Goal: Task Accomplishment & Management: Manage account settings

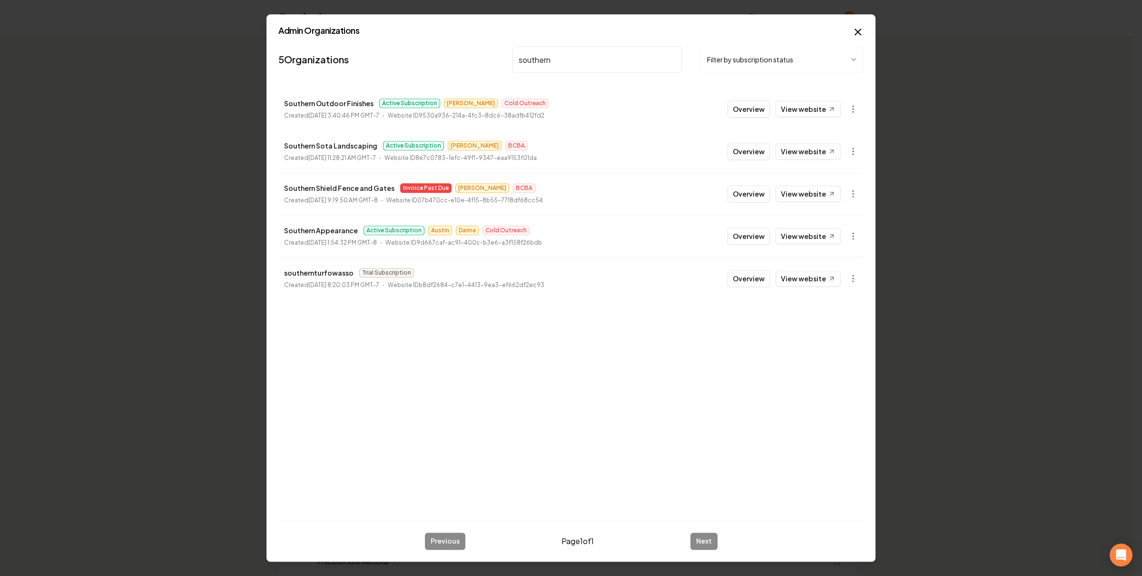
click at [851, 244] on button "button" at bounding box center [853, 235] width 19 height 19
click at [832, 316] on link "View in Stripe" at bounding box center [829, 318] width 60 height 15
click at [854, 240] on icon "button" at bounding box center [853, 236] width 10 height 10
click at [837, 365] on div "Enable Site" at bounding box center [829, 364] width 60 height 15
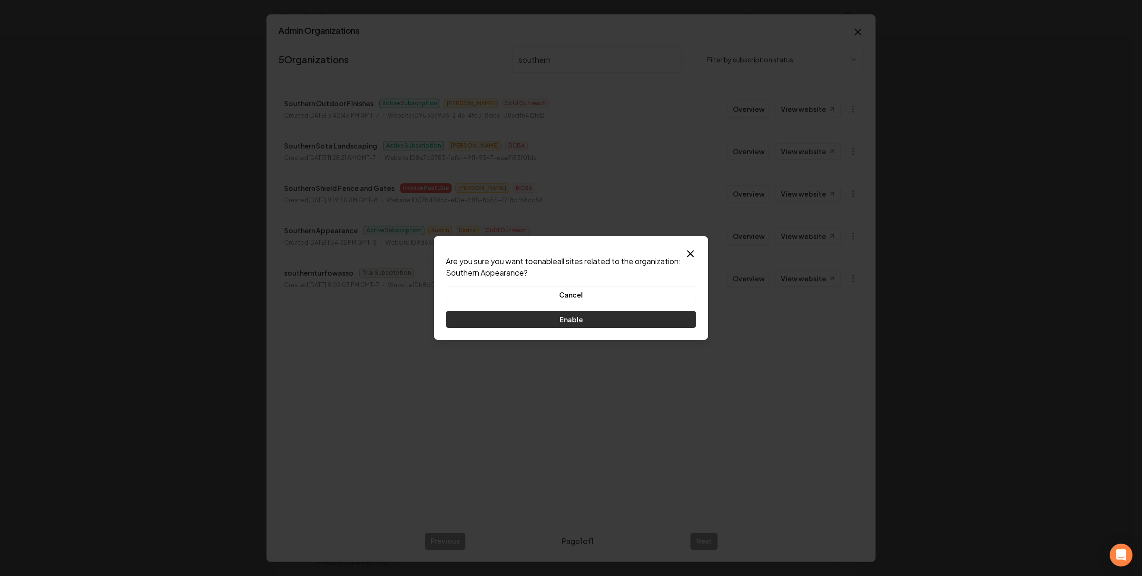
click at [593, 319] on button "Enable" at bounding box center [571, 319] width 250 height 17
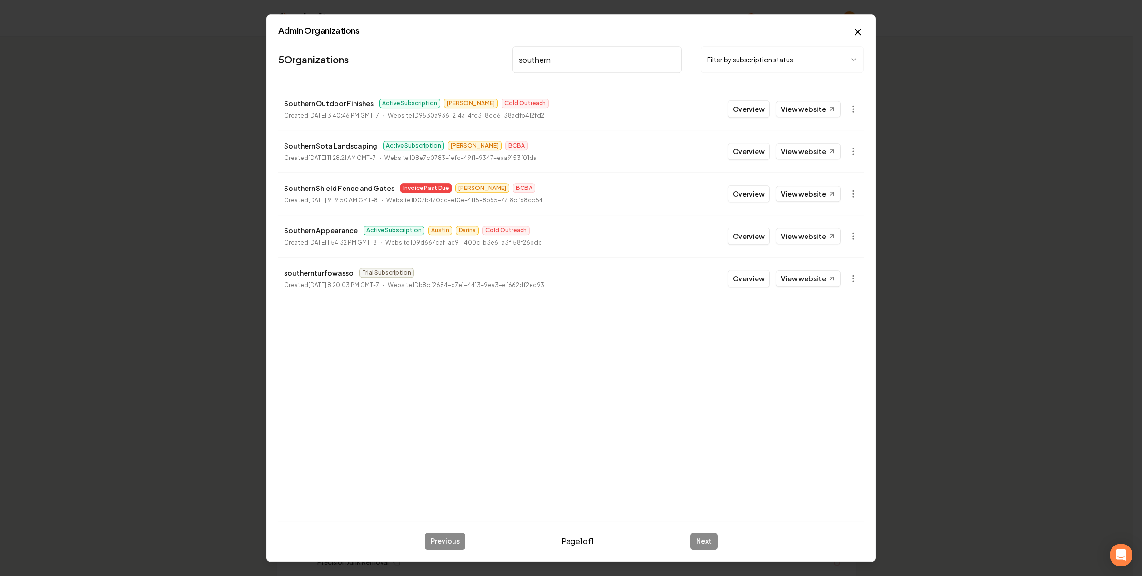
click at [561, 50] on input "southern" at bounding box center [596, 59] width 169 height 27
click at [563, 53] on input "southern" at bounding box center [596, 59] width 169 height 27
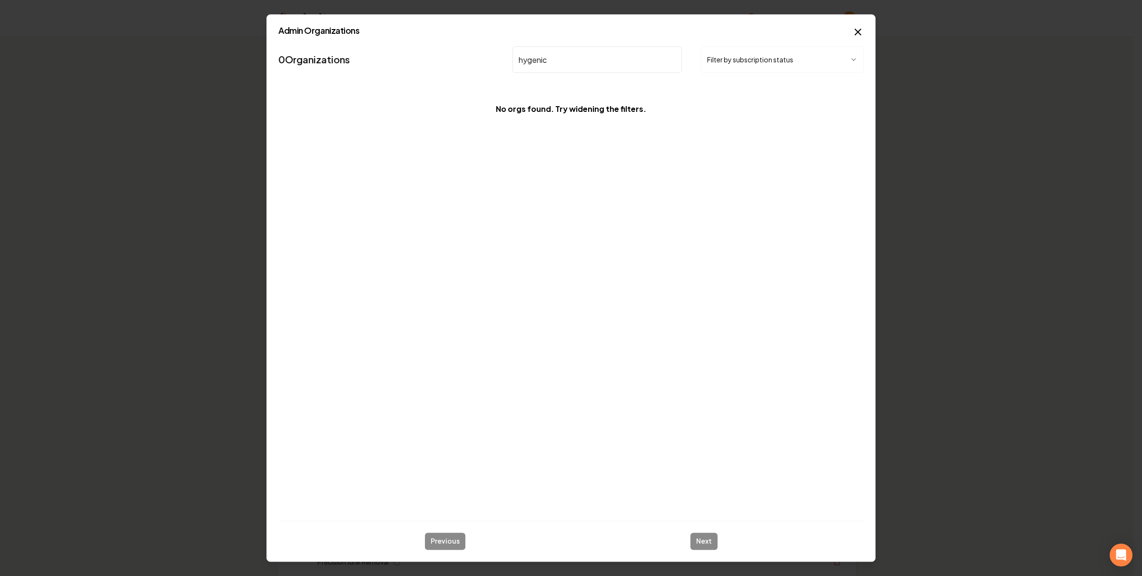
click at [697, 237] on div "0 Organizations hygenic Filter by subscription status No orgs found. Try wideni…" at bounding box center [570, 277] width 585 height 471
click at [610, 67] on input "hygenic" at bounding box center [596, 59] width 169 height 27
type input "hygenic"
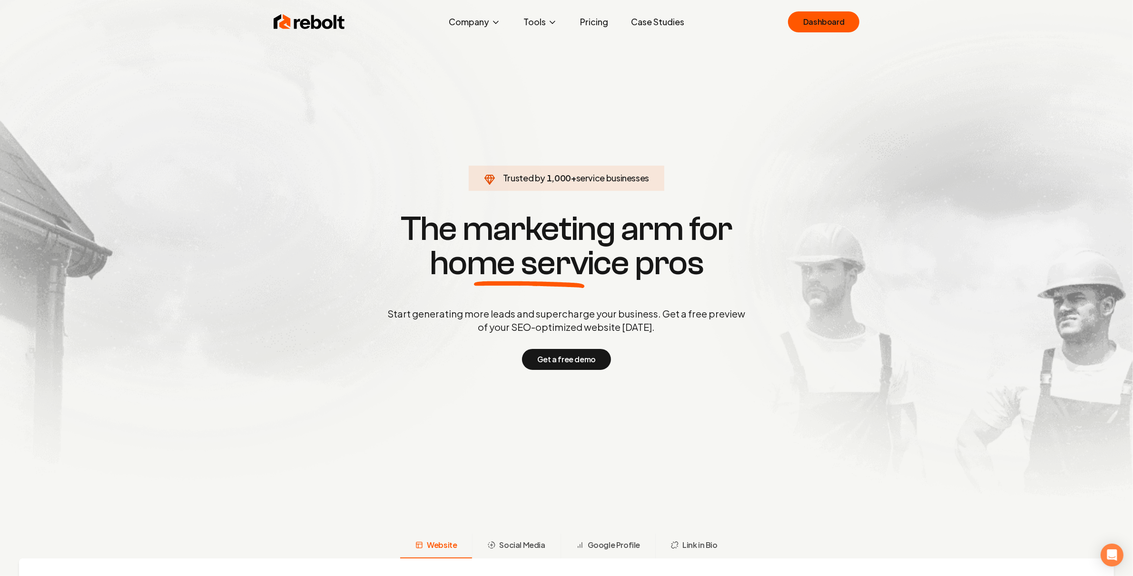
click at [742, 156] on section "Trusted by 1,000 + service businesses The marketing arm for home service pros S…" at bounding box center [567, 289] width 472 height 518
click at [817, 15] on link "Dashboard" at bounding box center [823, 21] width 71 height 21
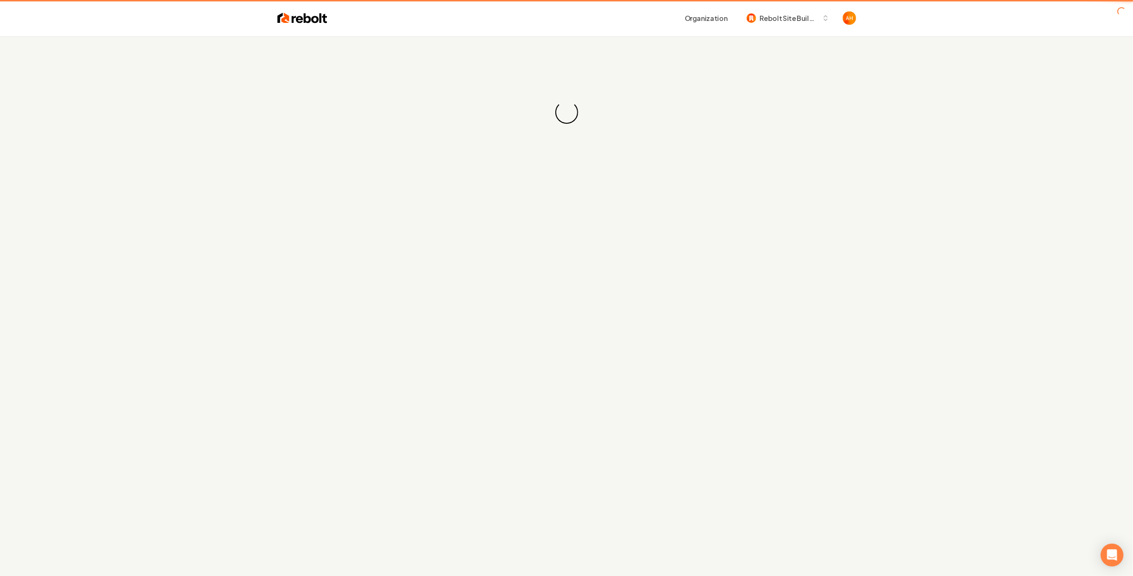
click at [647, 33] on div "Organization Rebolt Site Builder" at bounding box center [566, 18] width 609 height 36
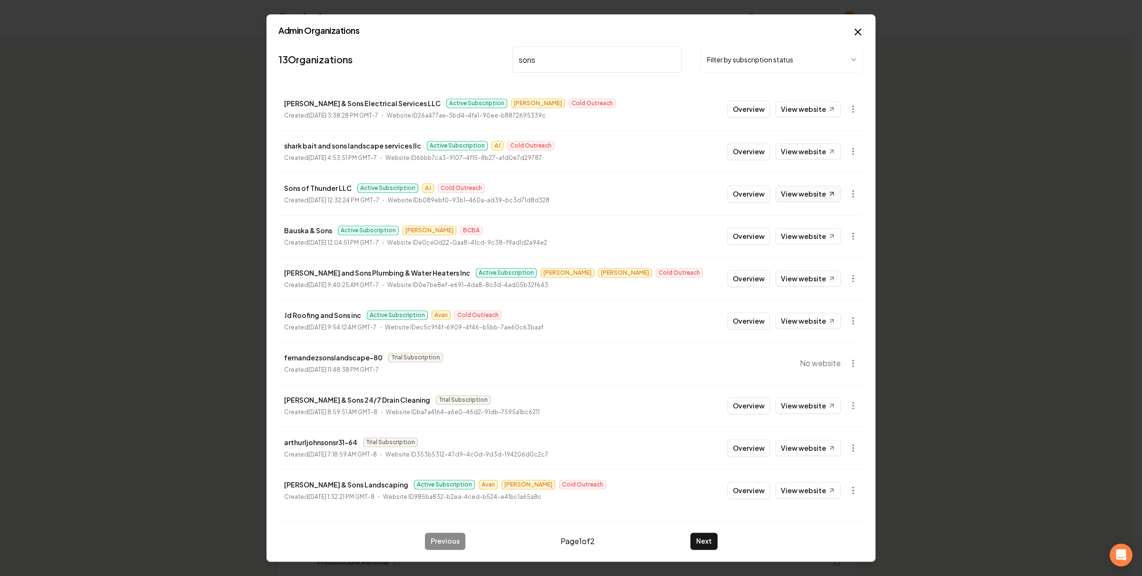
type input "sons"
click at [816, 187] on link "View website" at bounding box center [808, 194] width 65 height 16
click at [377, 94] on li "Smith & Sons Electrical Services LLC Active Subscription Omar Cold Outreach Cre…" at bounding box center [570, 109] width 585 height 42
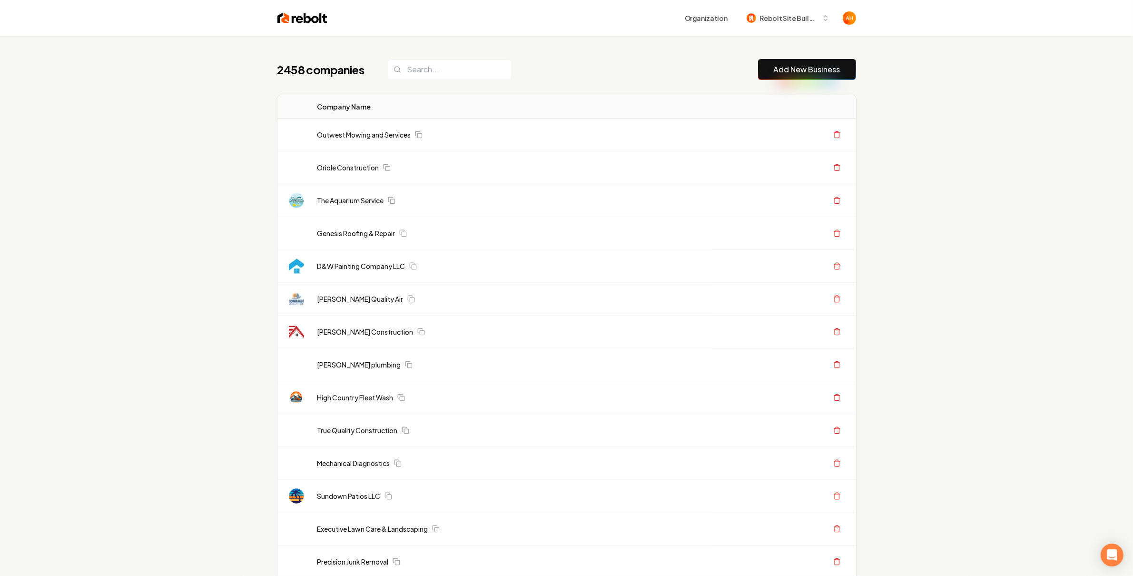
click at [633, 7] on div "Organization Rebolt Site Builder" at bounding box center [566, 18] width 609 height 36
click at [636, 15] on div "Organization Rebolt Site Builder" at bounding box center [591, 18] width 529 height 17
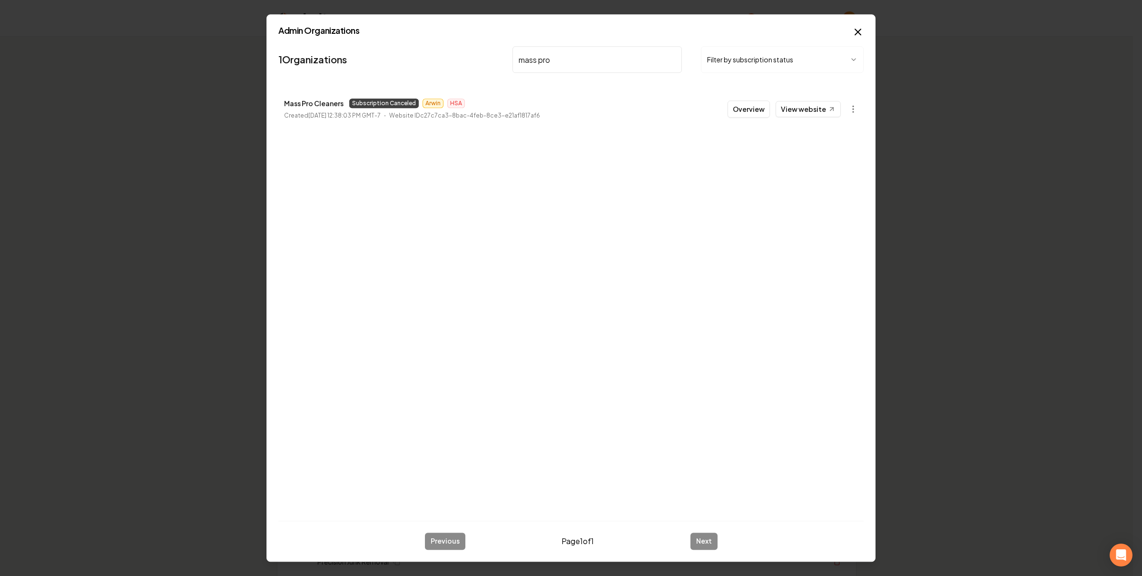
type input "mass pro"
click at [852, 107] on icon "button" at bounding box center [853, 109] width 10 height 10
click at [831, 191] on link "View in Stripe" at bounding box center [829, 191] width 60 height 15
click at [843, 108] on div "Overview View website" at bounding box center [793, 108] width 130 height 17
click at [854, 111] on icon "button" at bounding box center [853, 109] width 10 height 10
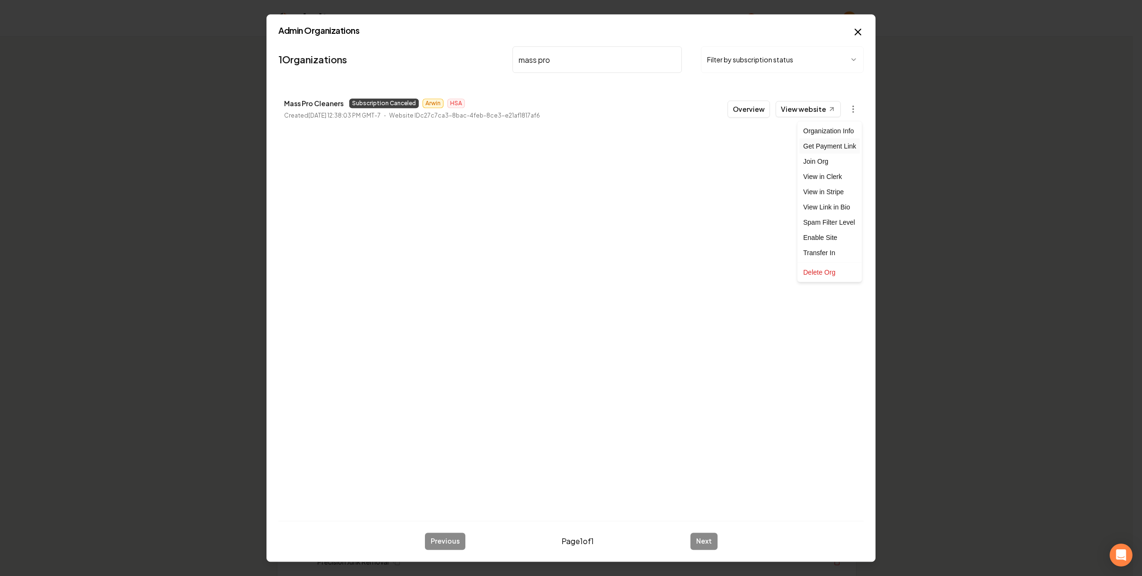
click at [835, 143] on div "Get Payment Link" at bounding box center [829, 145] width 60 height 15
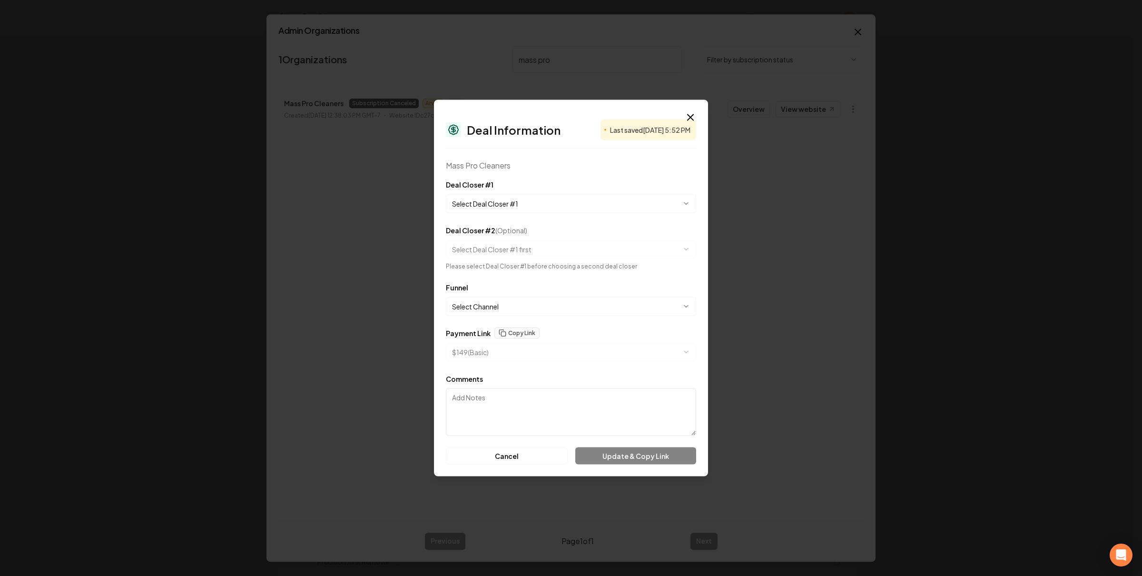
select select "**********"
click at [521, 317] on button "Copy Link" at bounding box center [516, 321] width 45 height 11
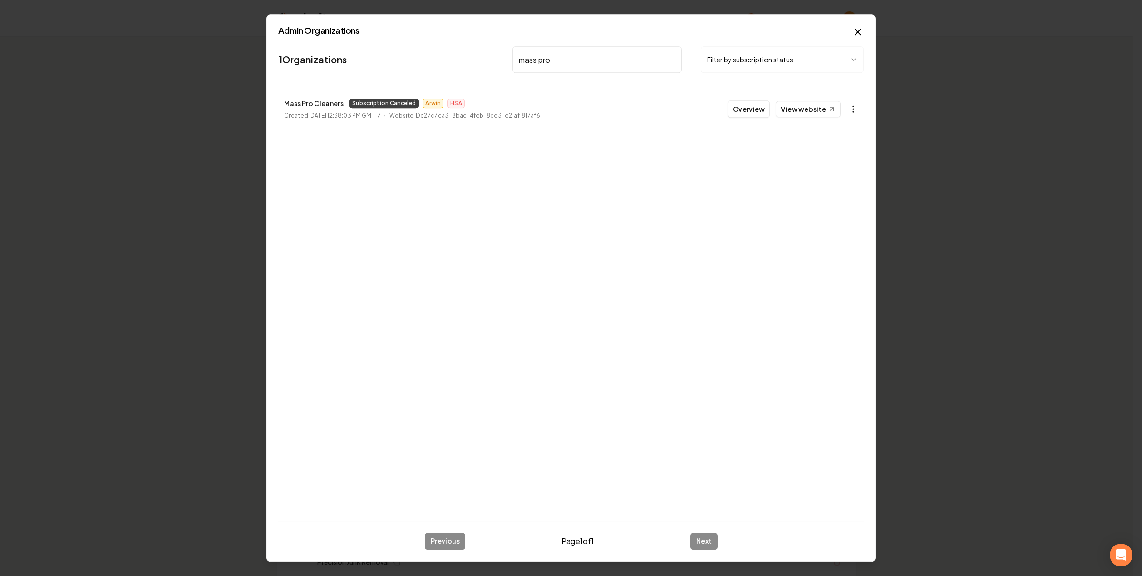
click at [849, 113] on icon "button" at bounding box center [853, 109] width 10 height 10
click at [846, 187] on link "View in Stripe" at bounding box center [829, 191] width 60 height 15
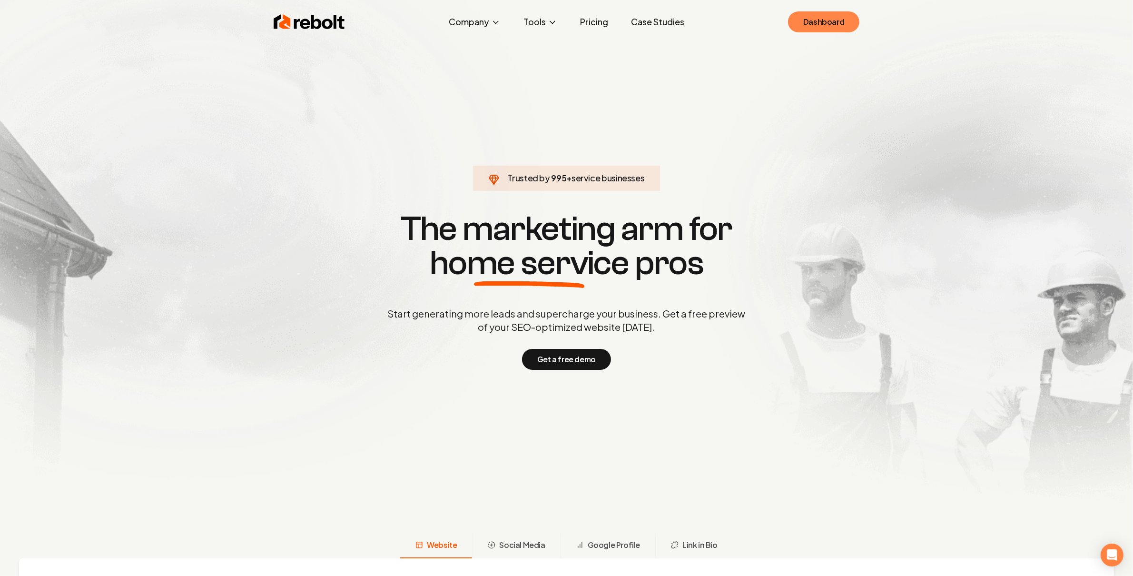
click at [798, 19] on link "Dashboard" at bounding box center [823, 21] width 71 height 21
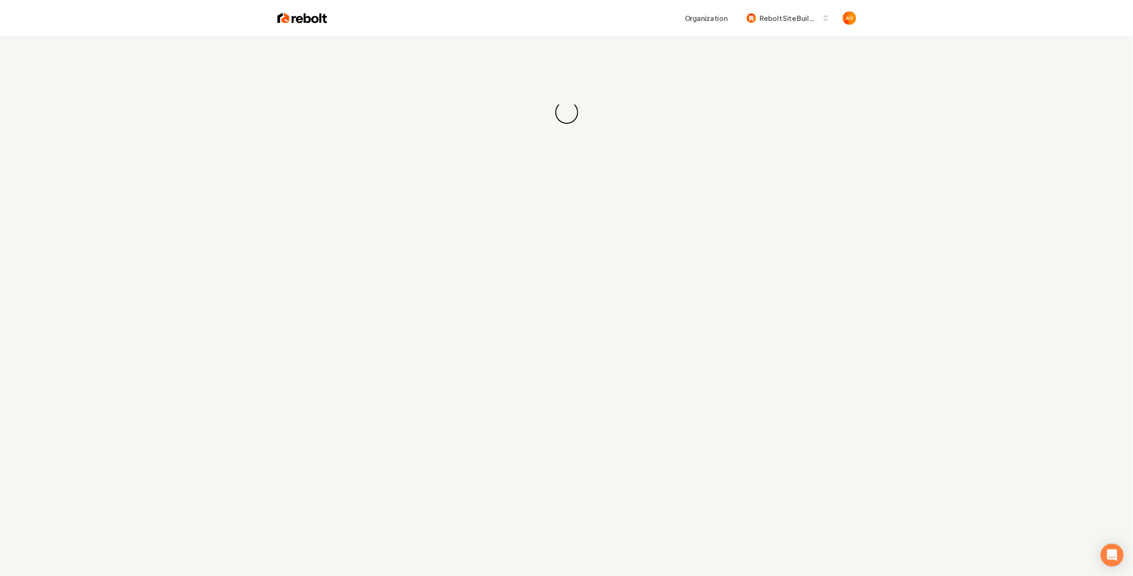
click at [581, 83] on div "Loading... Loading..." at bounding box center [566, 112] width 1133 height 152
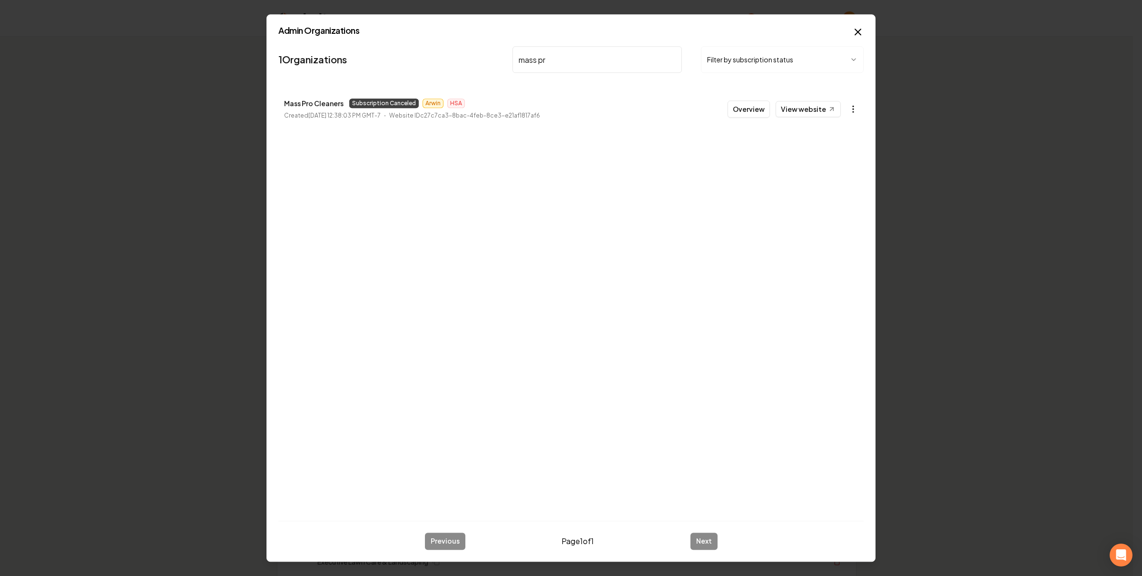
type input "mass pr"
click at [848, 110] on icon "button" at bounding box center [853, 109] width 10 height 10
click at [846, 146] on div "Get Payment Link" at bounding box center [829, 145] width 60 height 15
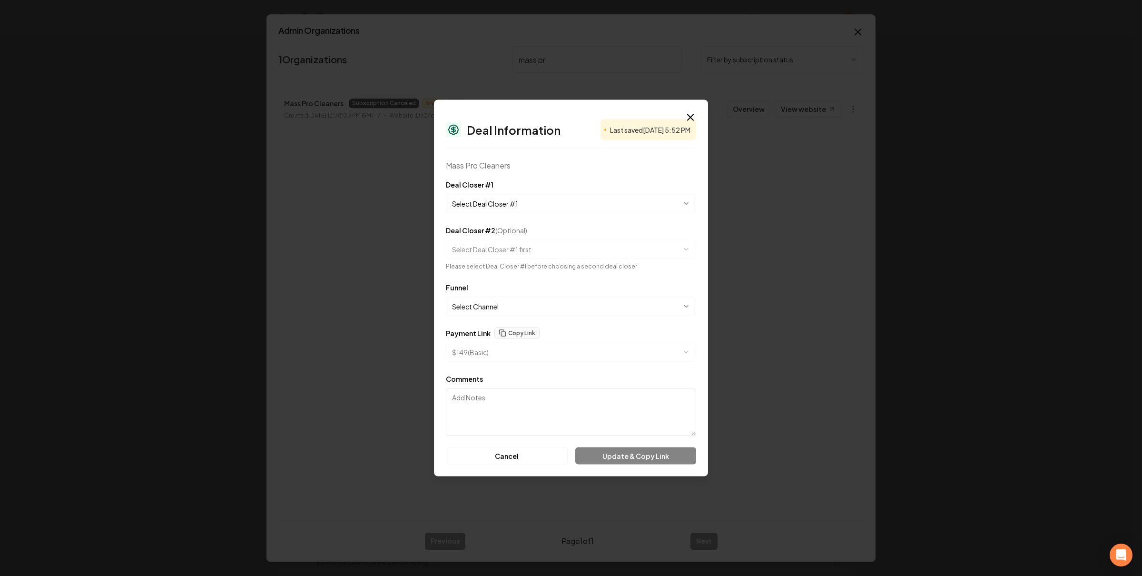
select select "**********"
click at [525, 324] on button "Copy Link" at bounding box center [516, 321] width 45 height 11
click at [692, 123] on div "Last saved 07/21/25 at 5:52 PM" at bounding box center [649, 129] width 96 height 21
click at [689, 117] on icon "button" at bounding box center [691, 118] width 6 height 6
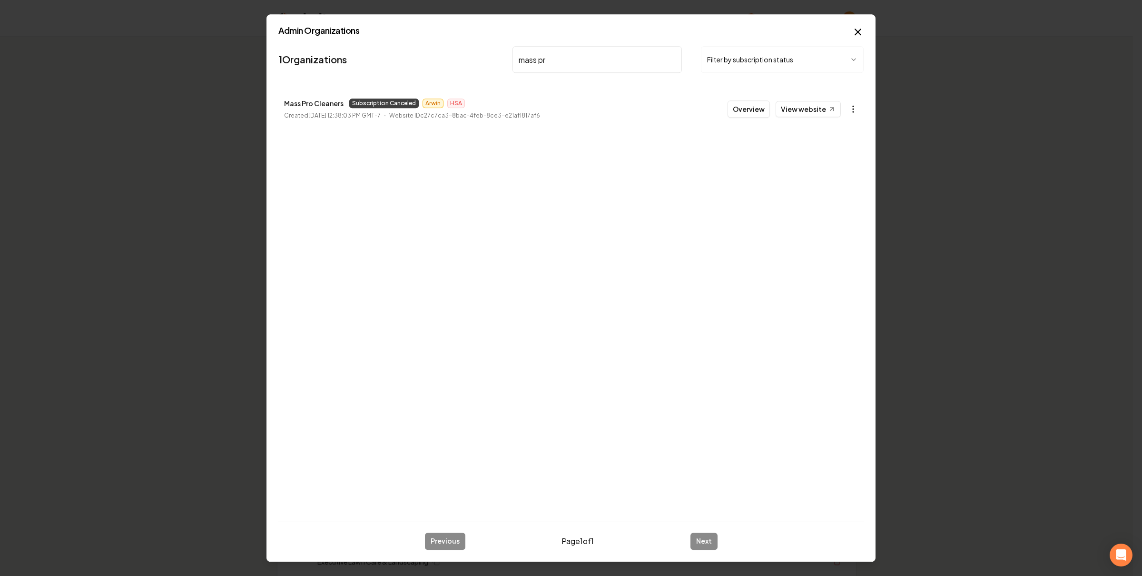
click at [846, 105] on button "button" at bounding box center [853, 108] width 19 height 19
click at [832, 188] on link "View in Stripe" at bounding box center [829, 191] width 60 height 15
click at [325, 103] on p "Mass Pro Cleaners" at bounding box center [313, 103] width 59 height 11
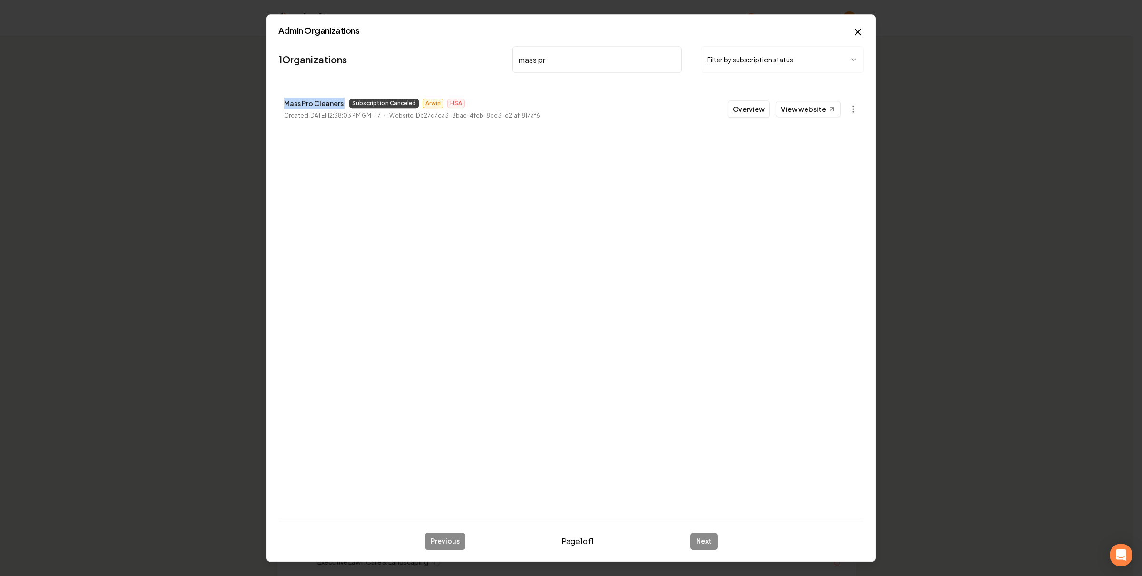
click at [561, 55] on input "mass pr" at bounding box center [596, 59] width 169 height 27
type input "hygenic"
click at [762, 111] on button "Overview" at bounding box center [749, 108] width 42 height 17
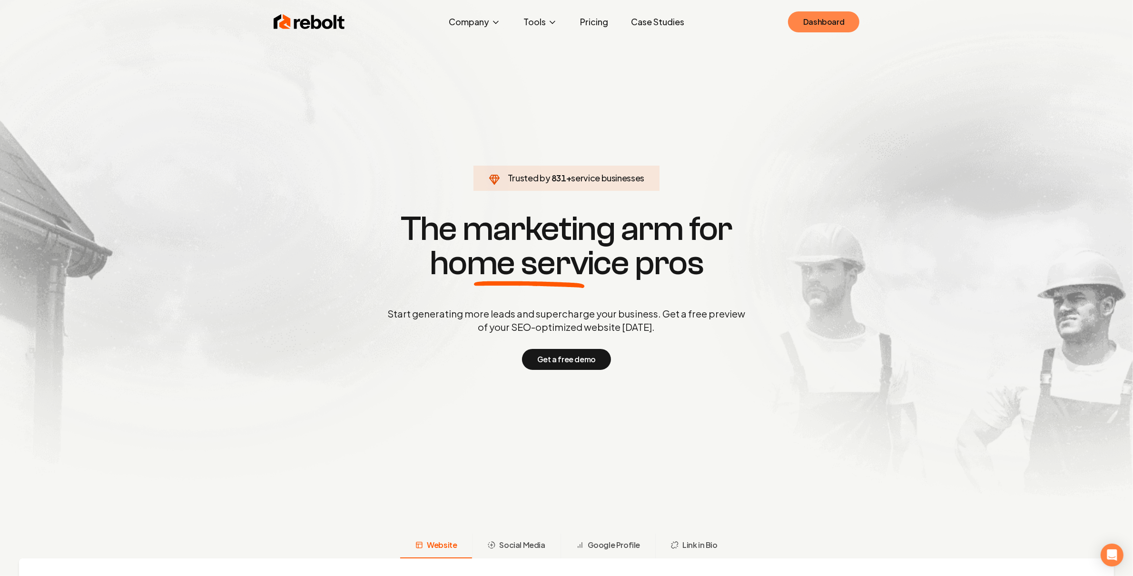
drag, startPoint x: 821, startPoint y: 12, endPoint x: 816, endPoint y: 12, distance: 5.7
click at [821, 13] on link "Dashboard" at bounding box center [823, 21] width 71 height 21
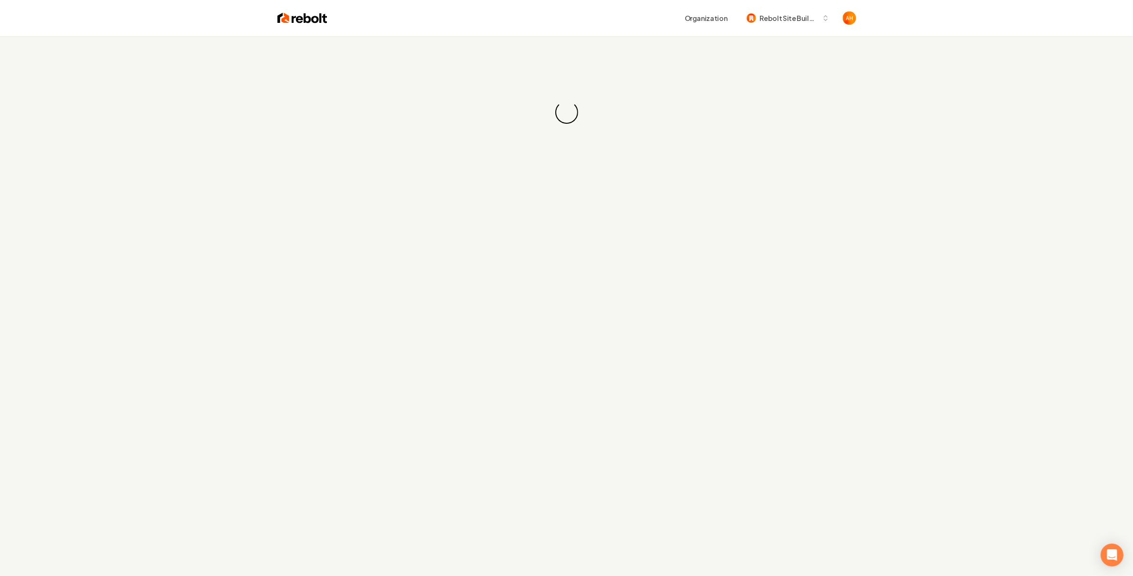
click at [674, 15] on div "Organization Rebolt Site Builder" at bounding box center [591, 18] width 529 height 17
click at [640, 12] on div "Organization Rebolt Site Builder" at bounding box center [591, 18] width 529 height 17
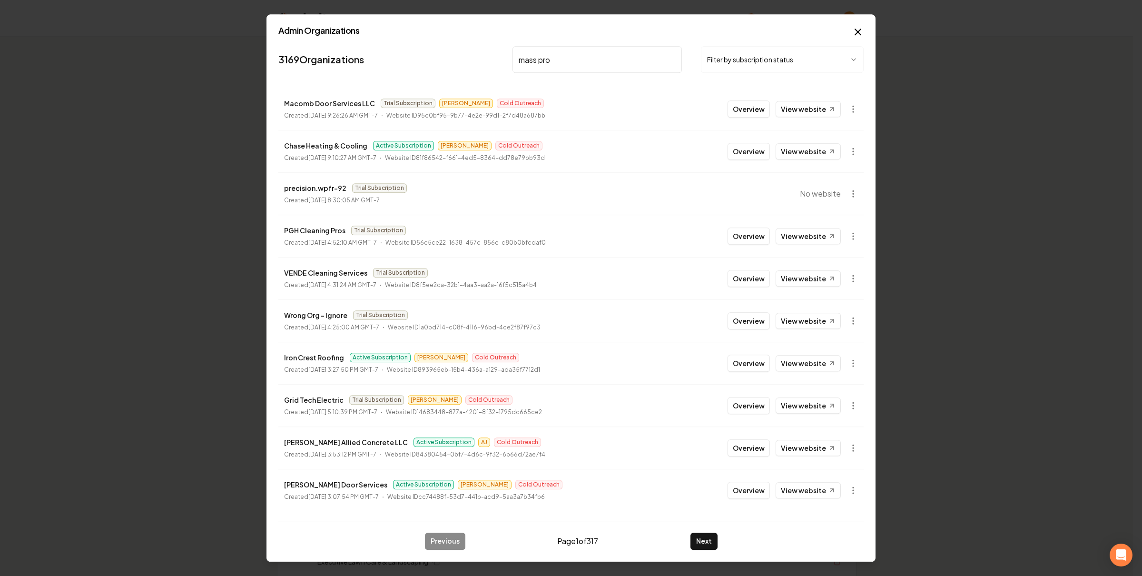
type input "mass pro"
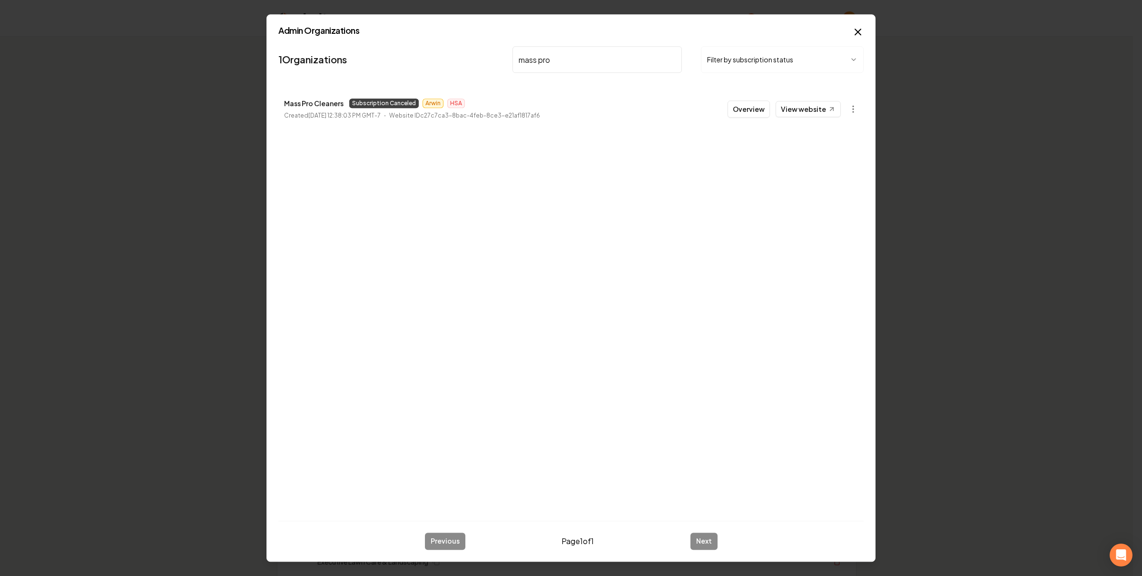
click at [748, 112] on button "Overview" at bounding box center [749, 108] width 42 height 17
type input "mass pro"
click at [855, 106] on icon "button" at bounding box center [853, 109] width 10 height 10
click at [844, 147] on div "Get Payment Link" at bounding box center [829, 145] width 60 height 15
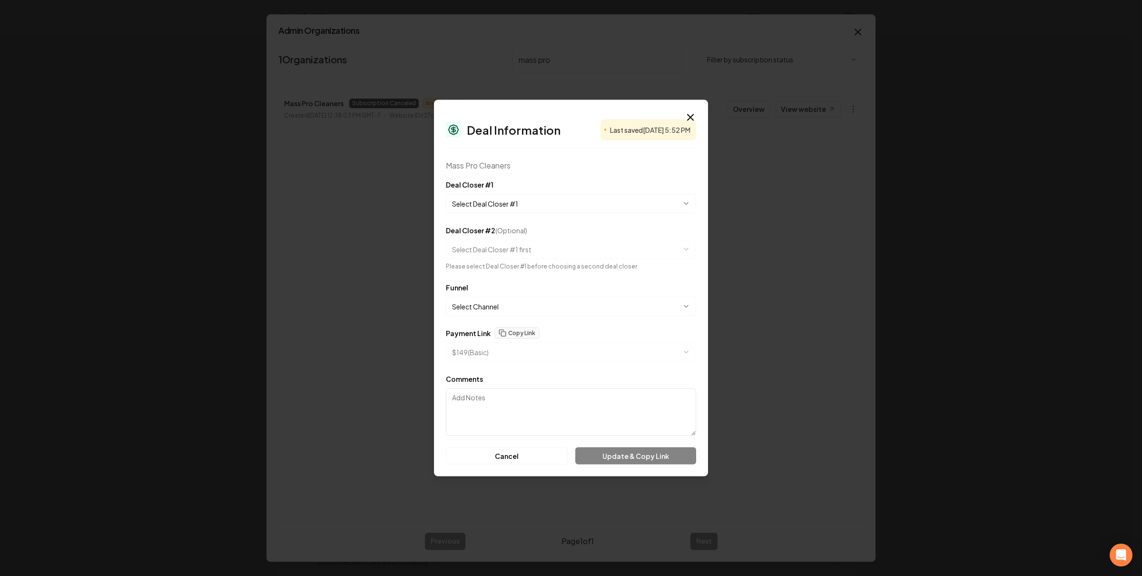
select select "**********"
click at [526, 324] on button "Copy Link" at bounding box center [516, 321] width 45 height 11
click at [528, 319] on button "Copy Link" at bounding box center [516, 321] width 45 height 11
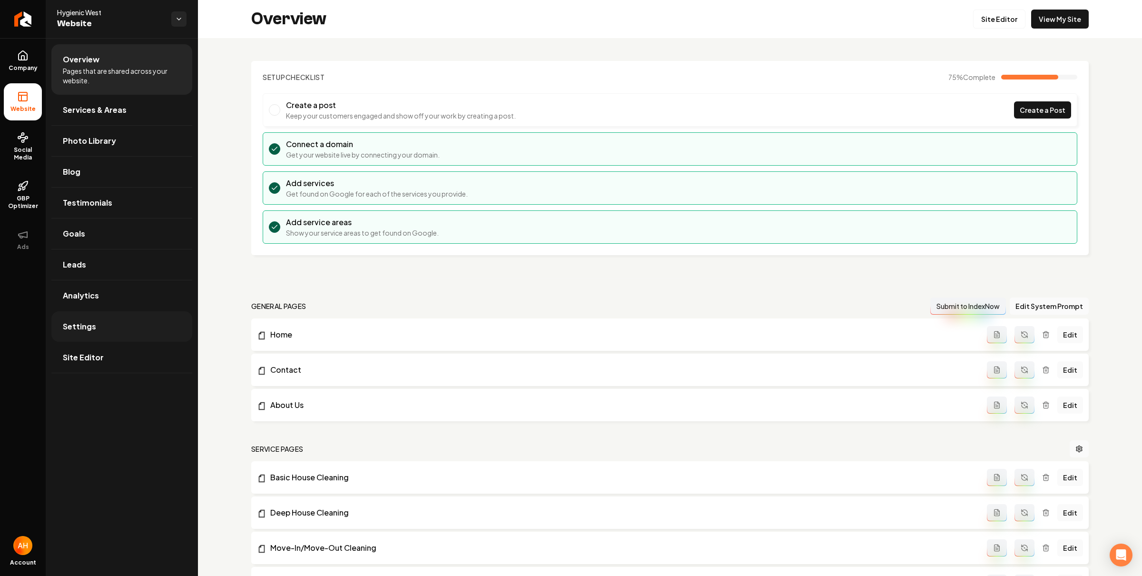
click at [110, 332] on link "Settings" at bounding box center [121, 326] width 141 height 30
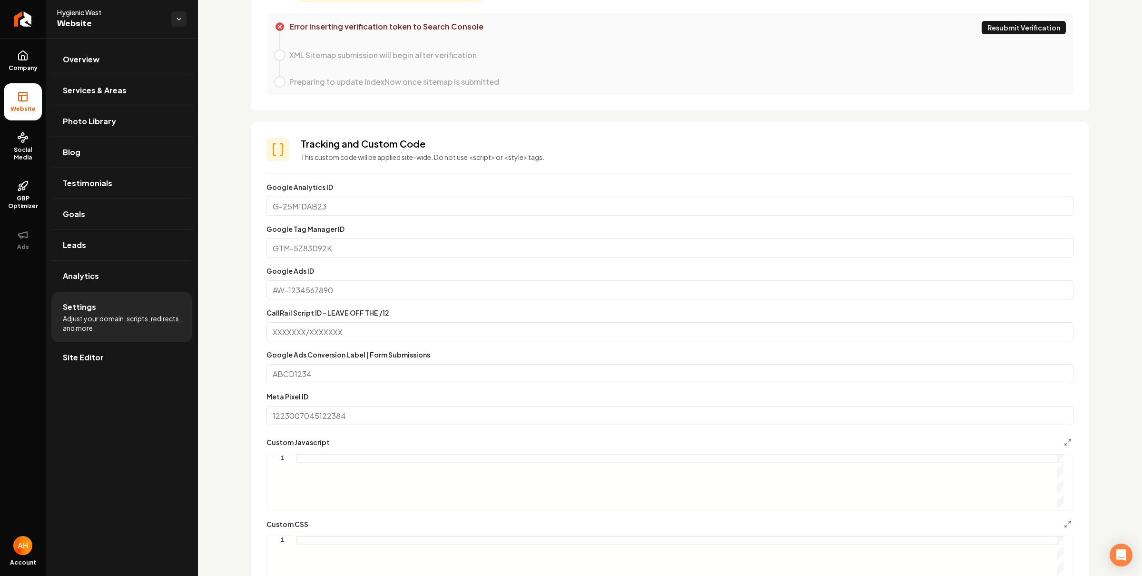
scroll to position [89, 0]
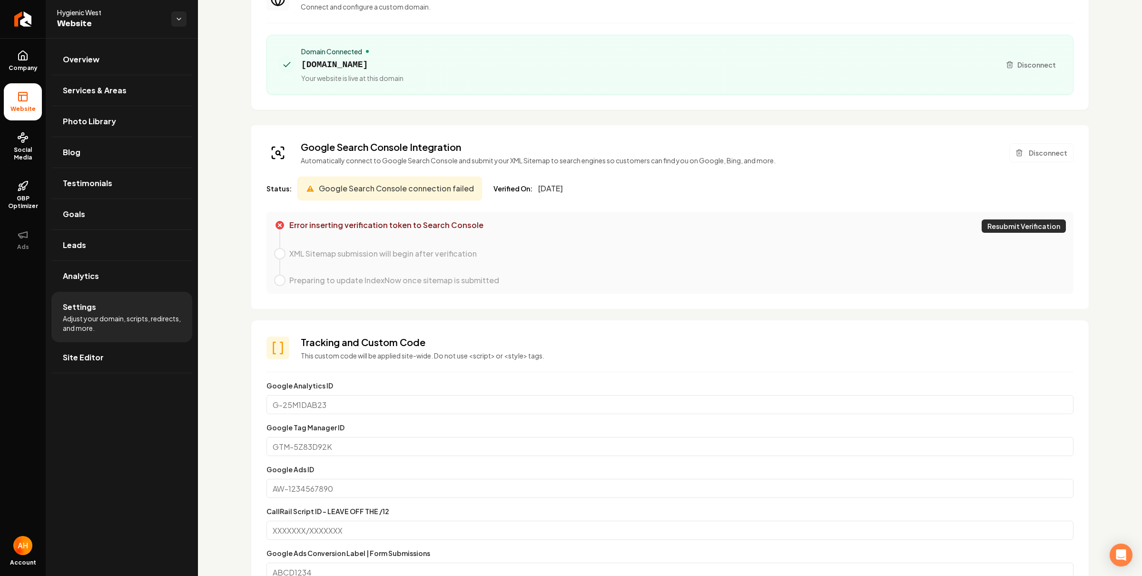
click at [1014, 227] on button "Resubmit Verification" at bounding box center [1024, 225] width 84 height 13
click at [649, 333] on section "Tracking and Custom Code This custom code will be applied site-wide. Do not use…" at bounding box center [669, 584] width 837 height 528
click at [1013, 177] on div "Status: Google Search Console connection failed Verified On: [DATE]" at bounding box center [669, 189] width 807 height 24
click at [1030, 152] on button "Disconnect" at bounding box center [1041, 152] width 64 height 19
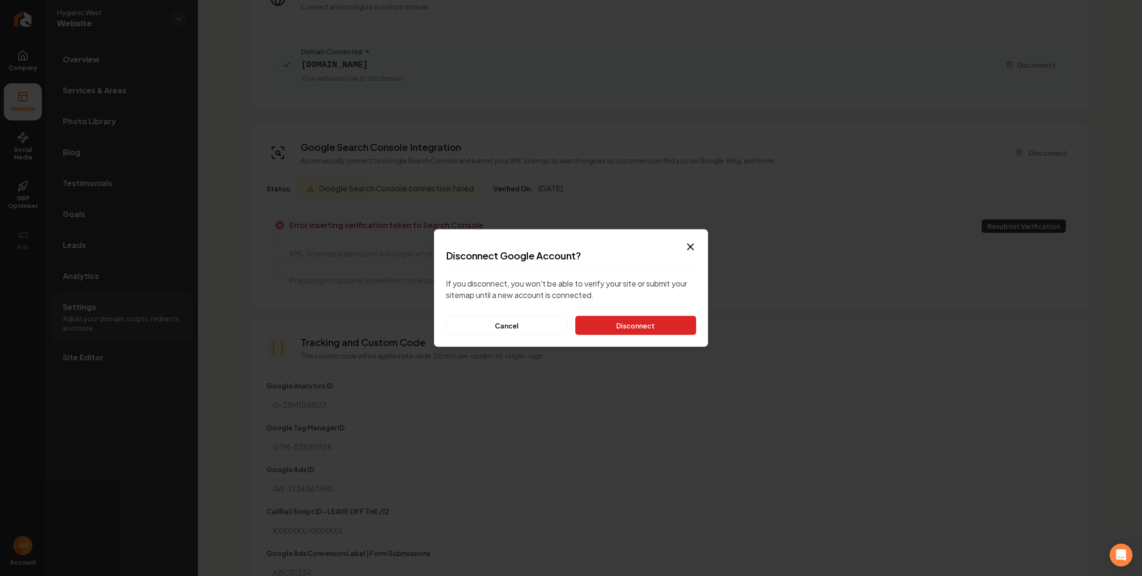
click at [658, 331] on button "Disconnect" at bounding box center [635, 325] width 121 height 19
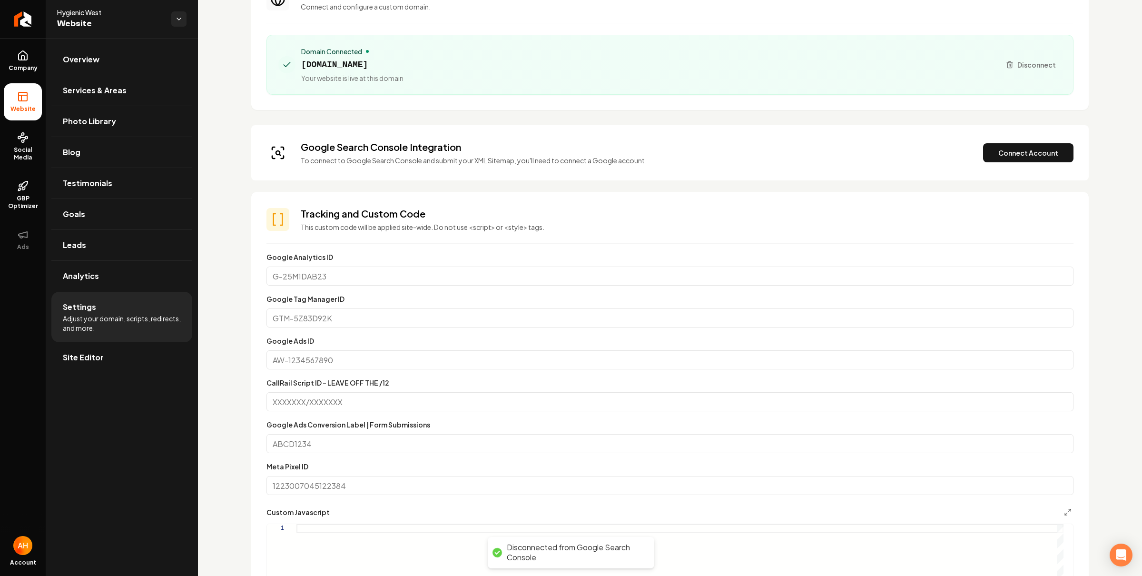
click at [603, 138] on div "Google Search Console Integration To connect to Google Search Console and submi…" at bounding box center [669, 152] width 837 height 55
click at [1014, 154] on button "Connect Account" at bounding box center [1028, 152] width 90 height 19
click at [952, 147] on button "Verify & Submit" at bounding box center [962, 152] width 83 height 19
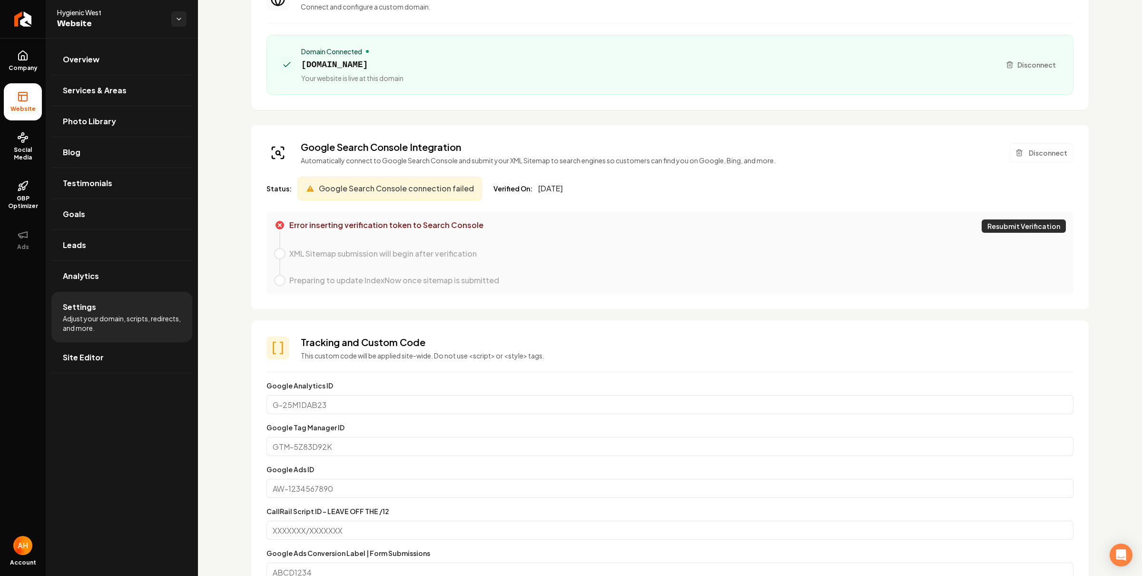
click at [1000, 225] on button "Resubmit Verification" at bounding box center [1024, 225] width 84 height 13
click at [1031, 147] on button "Disconnect" at bounding box center [1041, 152] width 64 height 19
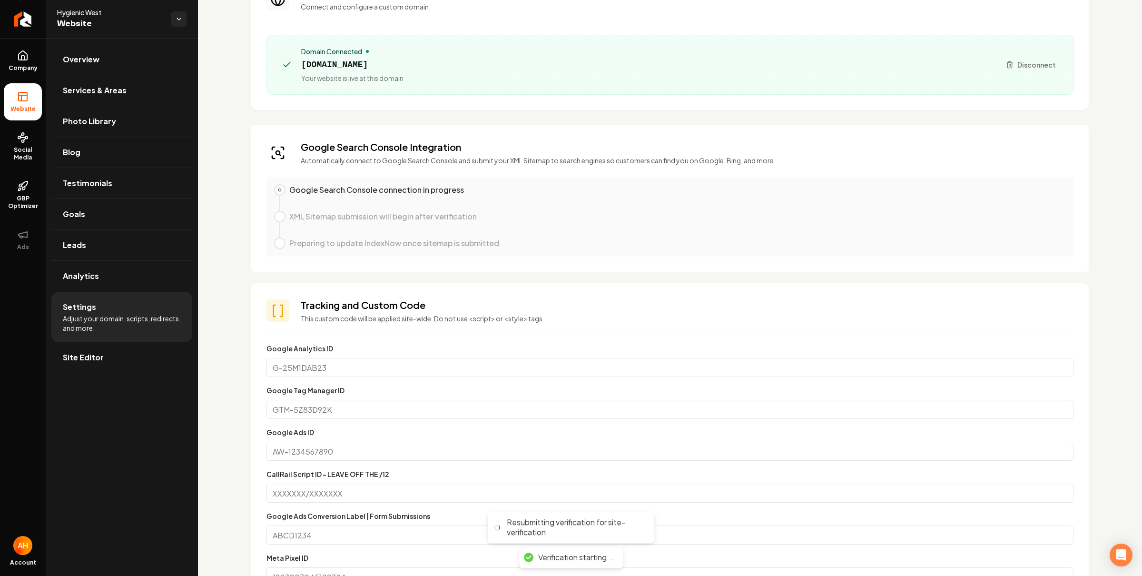
drag, startPoint x: 535, startPoint y: 170, endPoint x: 718, endPoint y: 149, distance: 183.4
click at [537, 169] on div "Google Search Console Integration Automatically connect to Google Search Consol…" at bounding box center [669, 198] width 837 height 147
drag, startPoint x: 923, startPoint y: 143, endPoint x: 927, endPoint y: 134, distance: 10.2
click at [924, 142] on div "Google Search Console Integration Automatically connect to Google Search Consol…" at bounding box center [669, 152] width 807 height 25
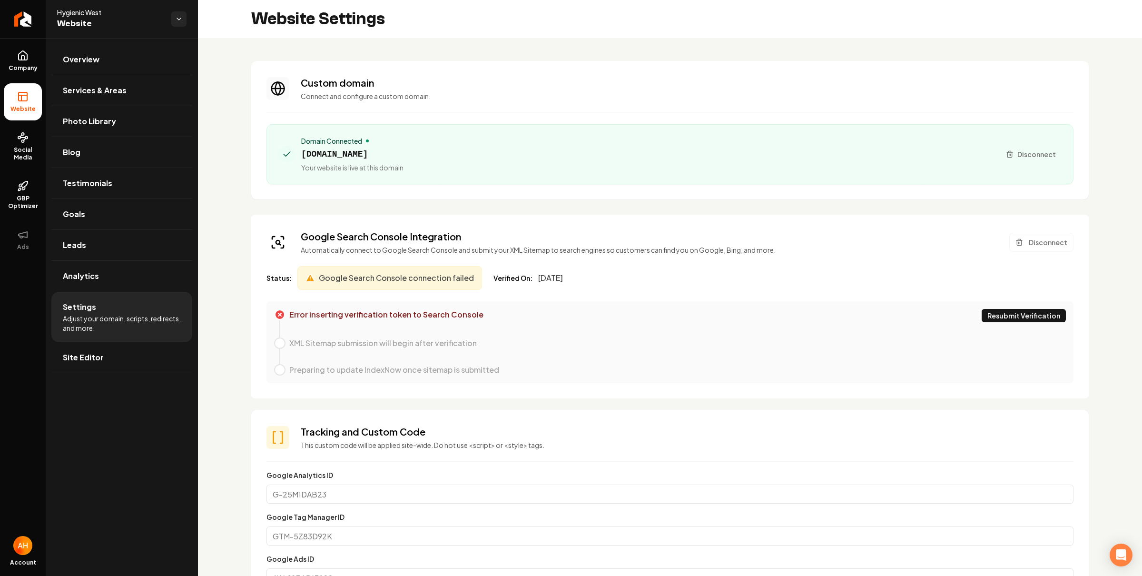
click at [830, 311] on div "Error inserting verification token to Search Console Resubmit Verification" at bounding box center [677, 315] width 777 height 13
click at [1016, 243] on button "Disconnect" at bounding box center [1041, 242] width 64 height 19
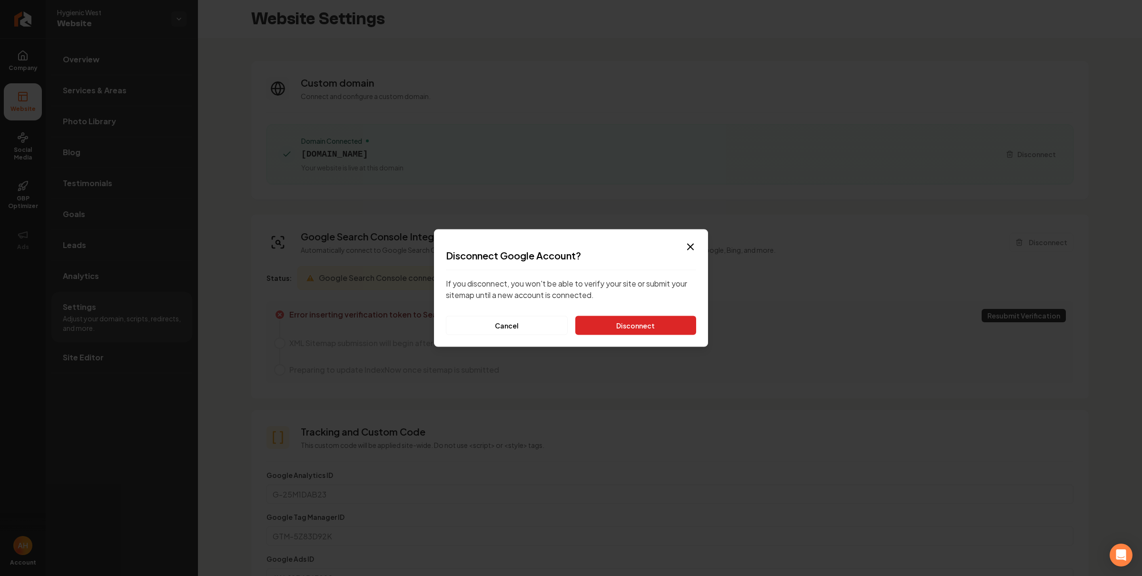
click at [616, 325] on button "Disconnect" at bounding box center [635, 325] width 121 height 19
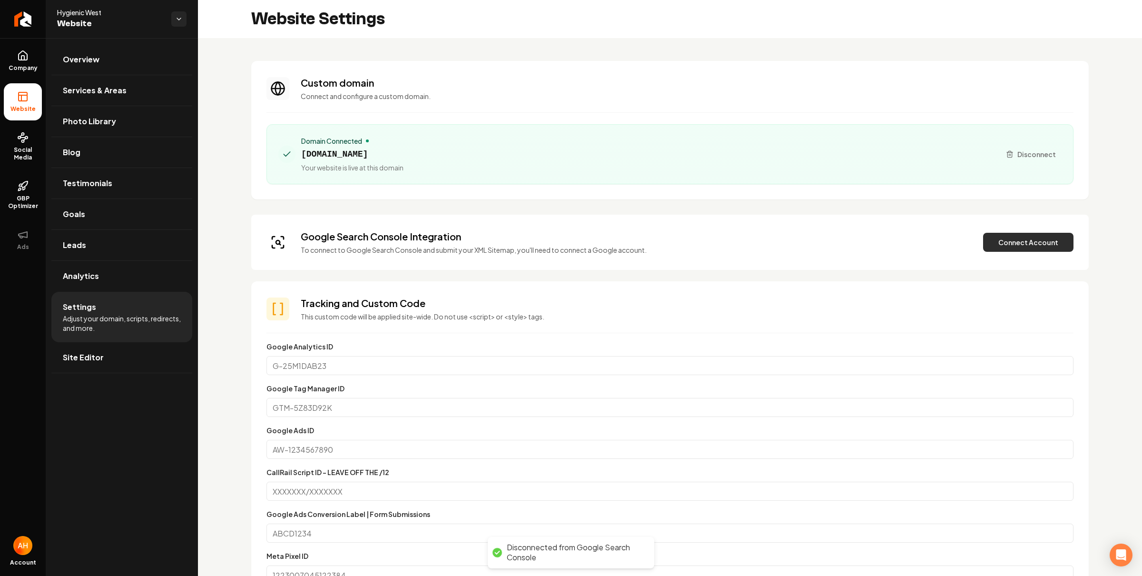
click at [1047, 234] on button "Connect Account" at bounding box center [1028, 242] width 90 height 19
click at [934, 245] on button "Verify & Submit" at bounding box center [962, 242] width 83 height 19
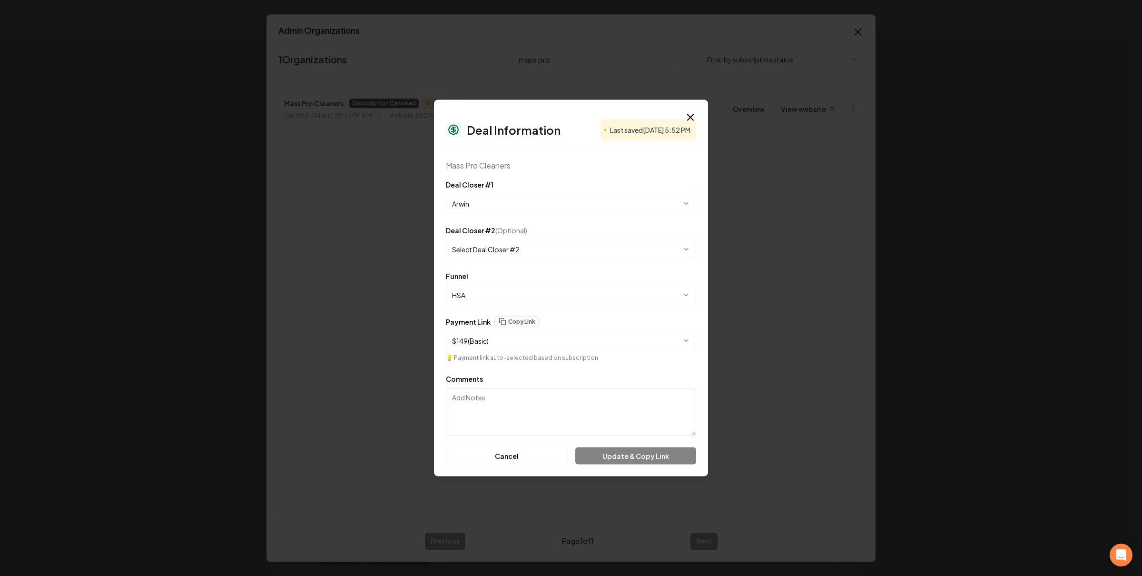
select select "**********"
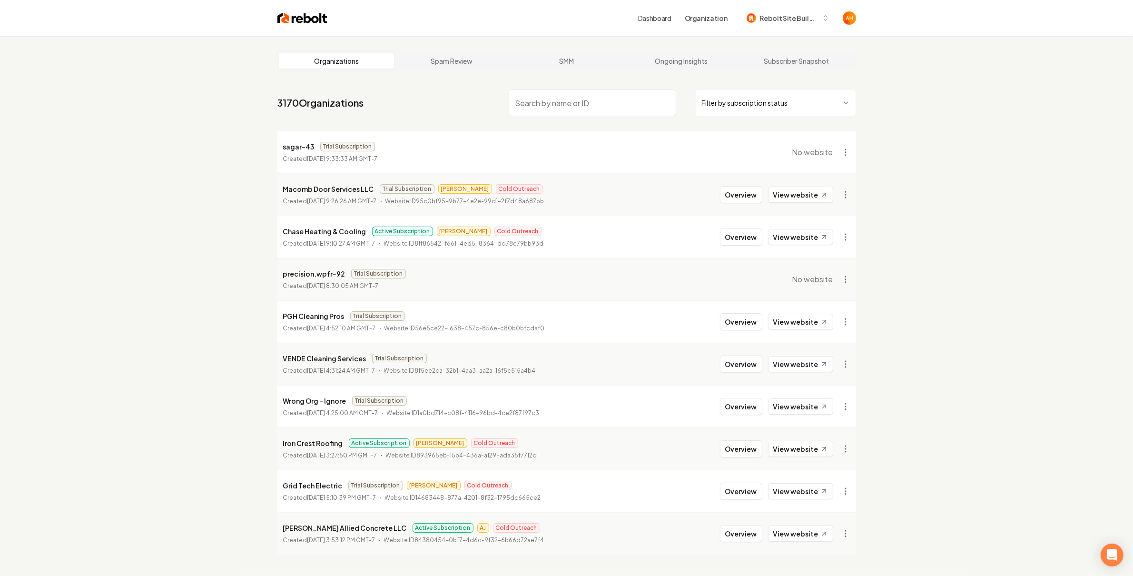
click at [908, 118] on div "Organizations Spam Review SMM Ongoing Insights Subscriber Snapshot 3170 Organiz…" at bounding box center [566, 324] width 1133 height 576
click at [768, 32] on div "Dashboard Organization Rebolt Site Builder" at bounding box center [566, 18] width 609 height 36
click at [776, 26] on button "Rebolt Site Builder" at bounding box center [788, 18] width 94 height 17
click at [788, 40] on input at bounding box center [789, 40] width 130 height 23
type input "TEST"
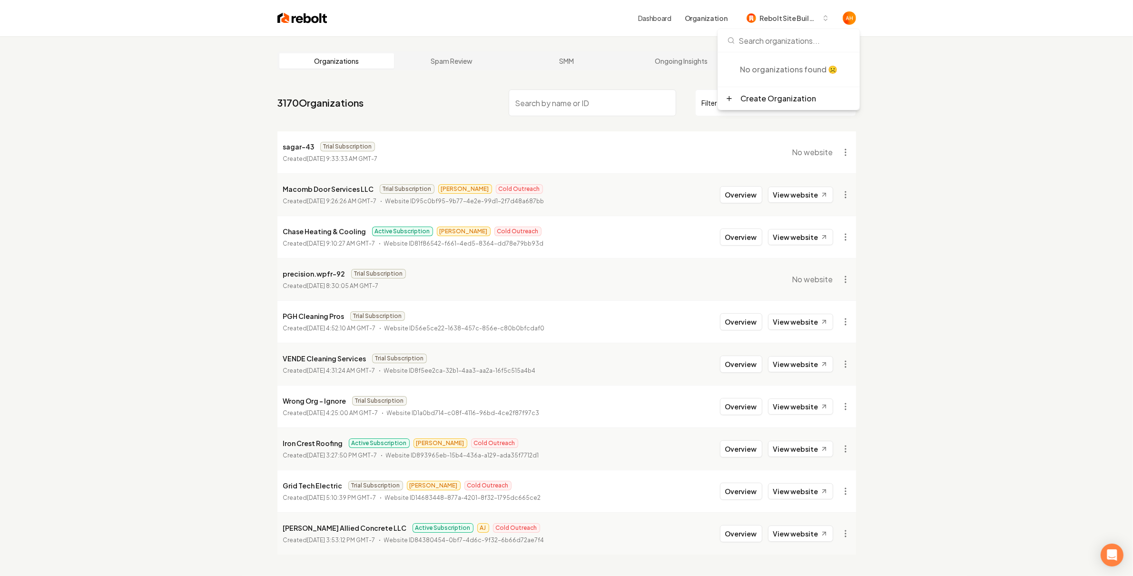
click at [935, 66] on div "Organizations Spam Review SMM Ongoing Insights Subscriber Snapshot 3170 Organiz…" at bounding box center [566, 324] width 1133 height 576
drag, startPoint x: 1008, startPoint y: 78, endPoint x: 960, endPoint y: 57, distance: 52.9
click at [1008, 76] on div "Organizations Spam Review SMM Ongoing Insights Subscriber Snapshot 3170 Organiz…" at bounding box center [566, 324] width 1133 height 576
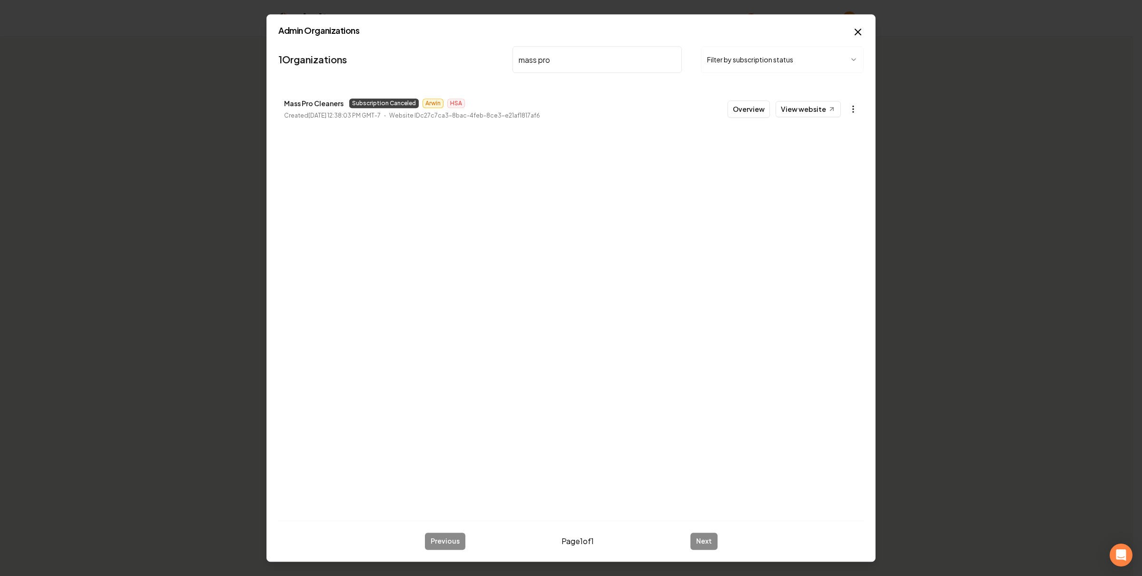
type input "mass pro"
click at [848, 106] on body "Dashboard Organization Rebolt Site Builder Organizations Spam Review SMM Ongoin…" at bounding box center [566, 288] width 1133 height 576
click at [838, 191] on link "View in Stripe" at bounding box center [829, 191] width 60 height 15
click at [854, 112] on body "Dashboard Organization Rebolt Site Builder Organizations Spam Review SMM Ongoin…" at bounding box center [566, 288] width 1133 height 576
click at [837, 148] on div "Get Payment Link" at bounding box center [829, 145] width 60 height 15
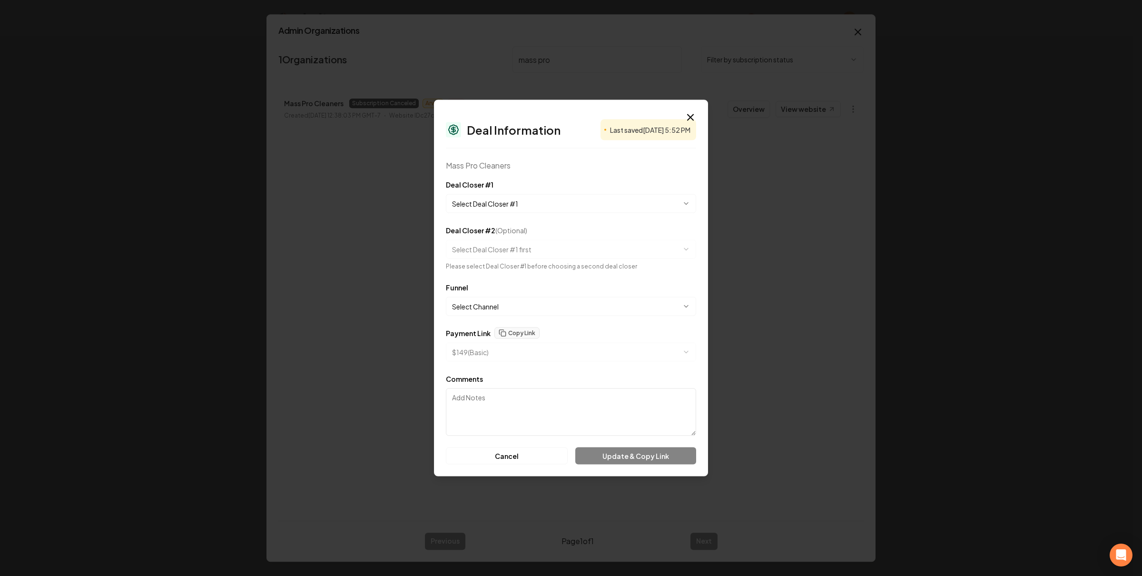
select select "**********"
click at [523, 316] on button "Copy Link" at bounding box center [516, 321] width 45 height 11
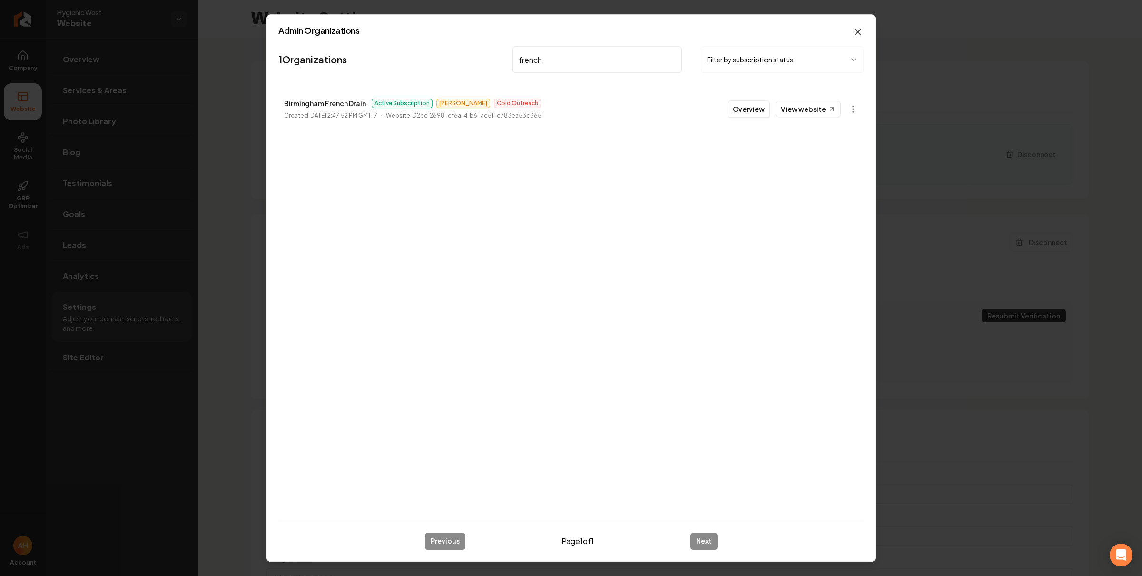
type input "french"
click at [858, 31] on icon "button" at bounding box center [858, 32] width 6 height 6
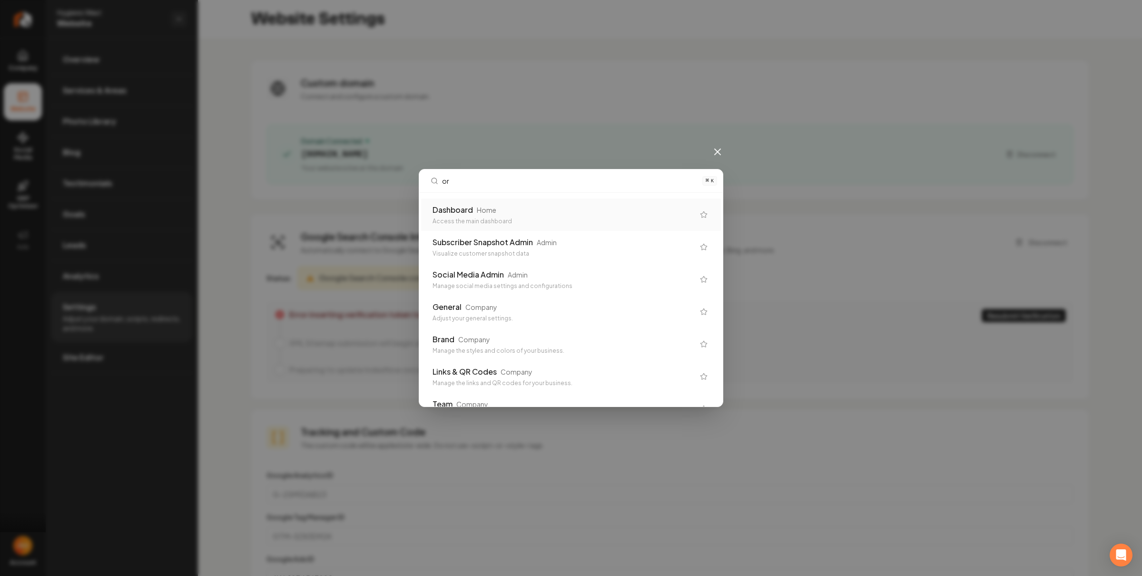
type input "org"
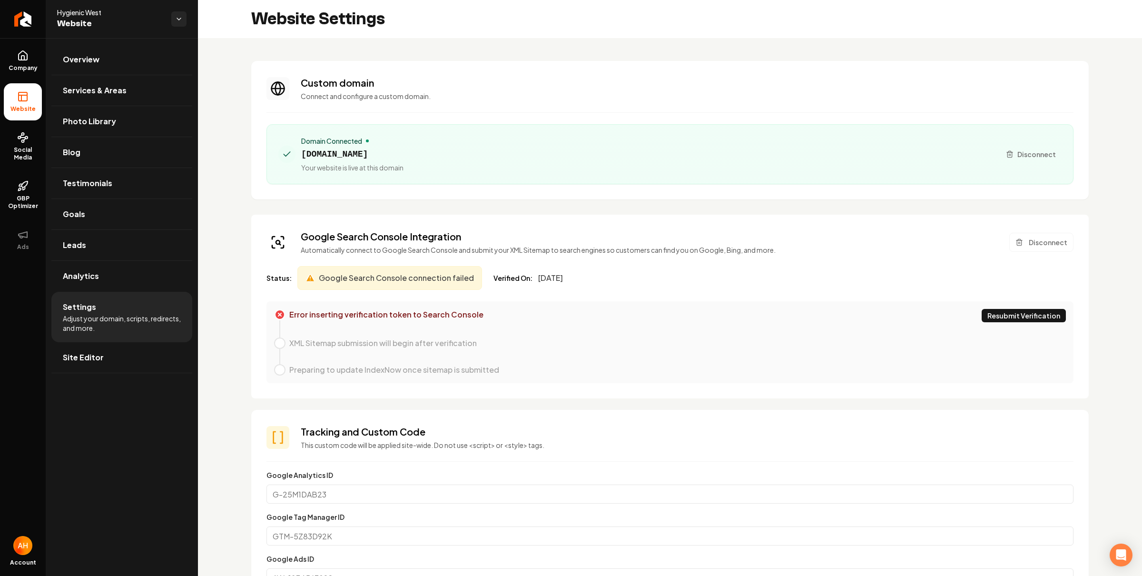
click at [575, 24] on div "Website Settings" at bounding box center [670, 19] width 944 height 38
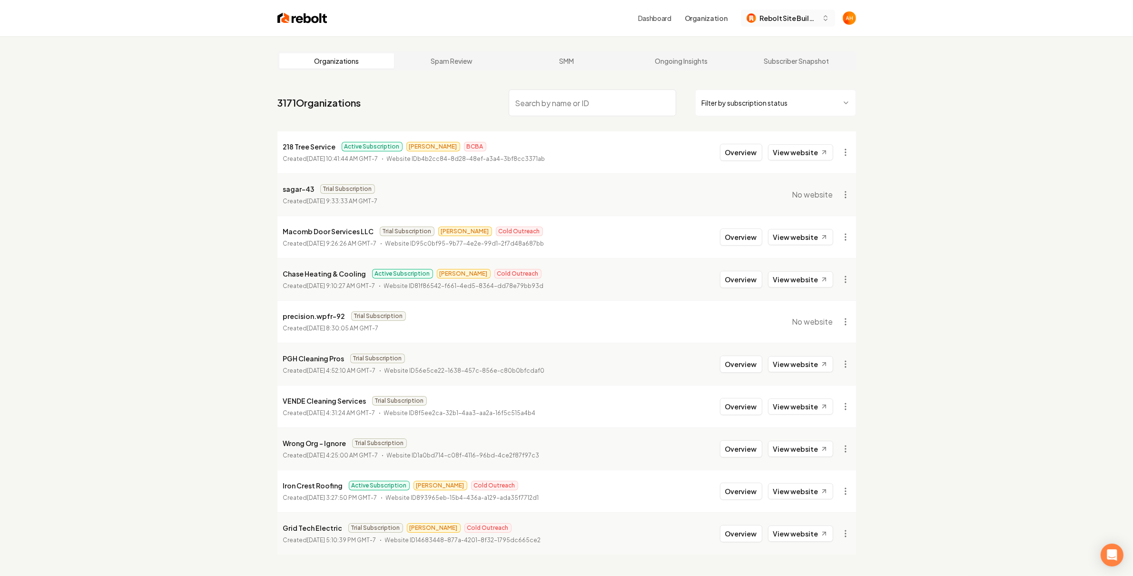
click at [777, 19] on span "Rebolt Site Builder" at bounding box center [789, 18] width 58 height 10
click at [664, 20] on link "Dashboard" at bounding box center [654, 18] width 33 height 10
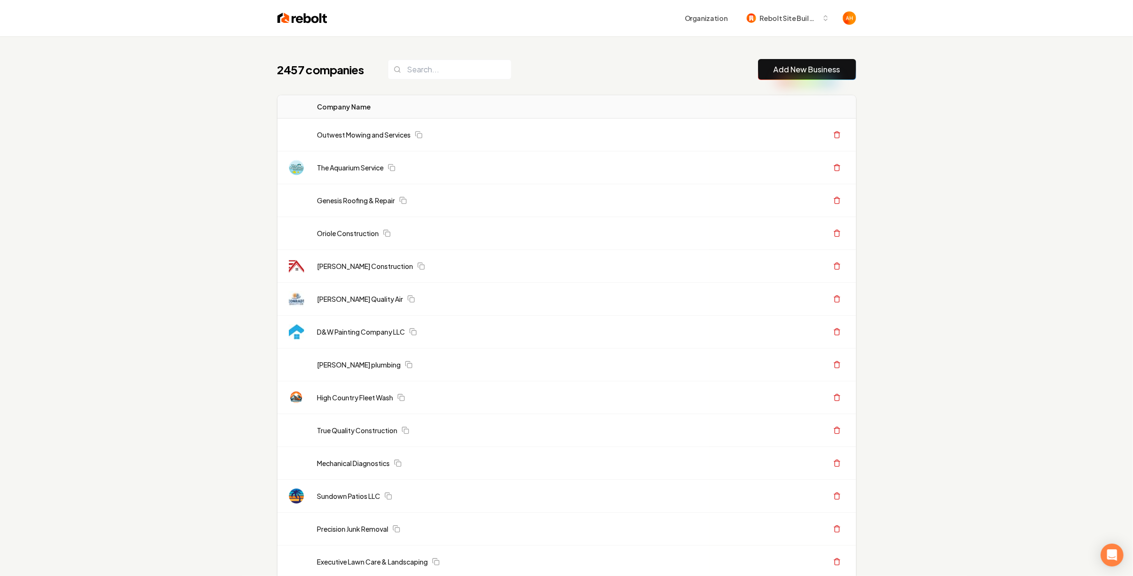
click at [554, 65] on div "2457 companies Add New Business" at bounding box center [566, 69] width 579 height 21
click at [481, 66] on input "search" at bounding box center [450, 69] width 124 height 20
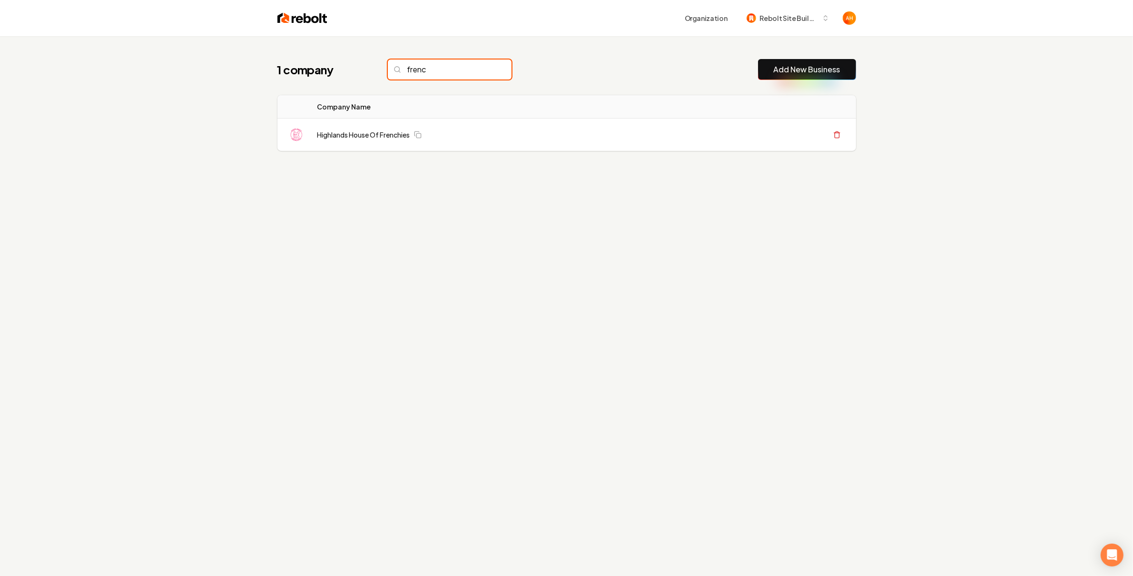
type input "french"
click at [389, 134] on link "Highlands House Of Frenchies" at bounding box center [363, 135] width 93 height 10
click at [356, 136] on link "Highlands House Of Frenchies" at bounding box center [363, 135] width 93 height 10
click at [452, 227] on div "1 company french Add New Business Logo Company Name Actions Highlands House Of …" at bounding box center [566, 324] width 1133 height 576
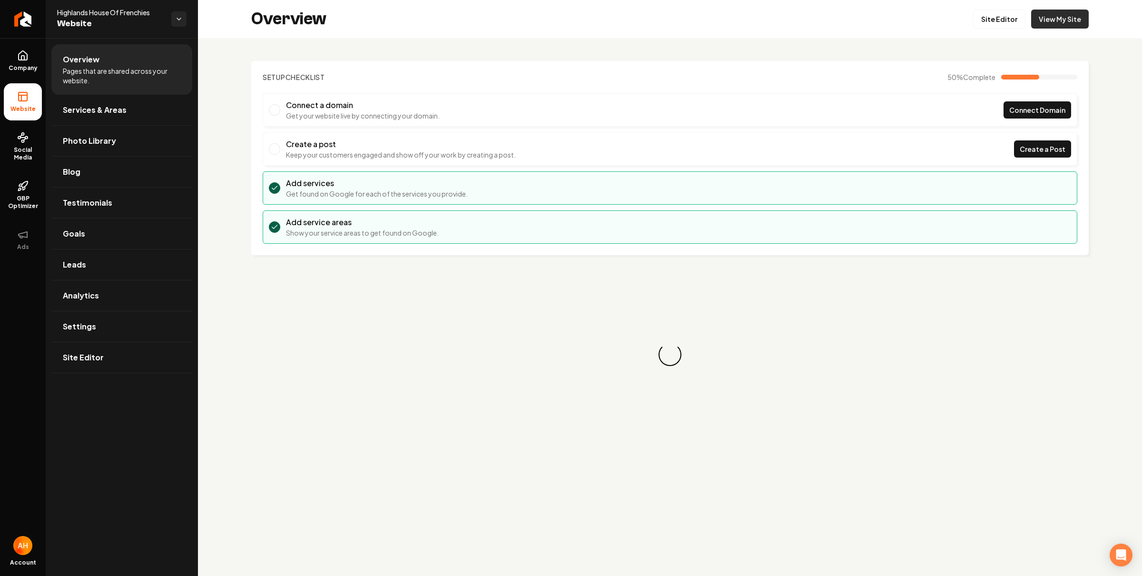
click at [1048, 10] on link "View My Site" at bounding box center [1060, 19] width 58 height 19
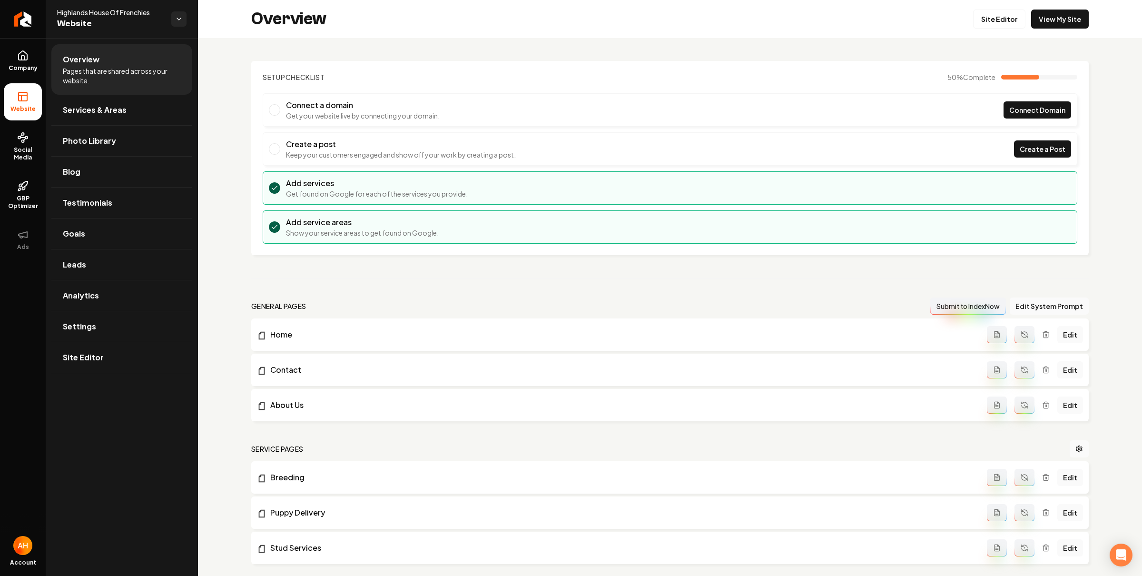
click at [465, 44] on div "Setup Checklist 50 % Complete Connect a domain Get your website live by connect…" at bounding box center [670, 400] width 944 height 724
click at [470, 31] on div "Overview Site Editor View My Site" at bounding box center [670, 19] width 944 height 38
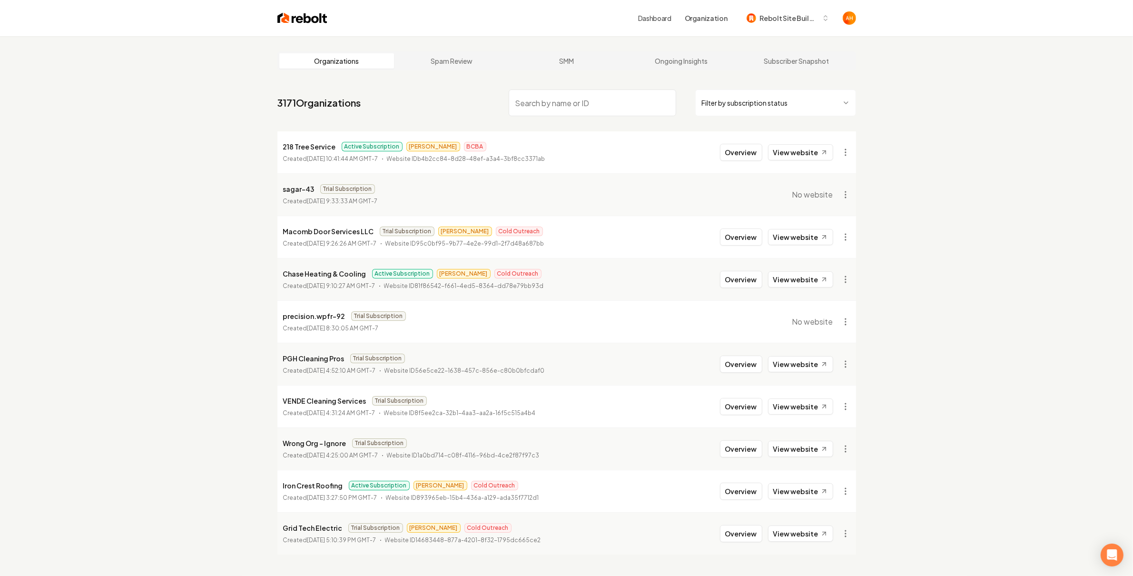
click at [671, 14] on link "Dashboard" at bounding box center [654, 18] width 33 height 10
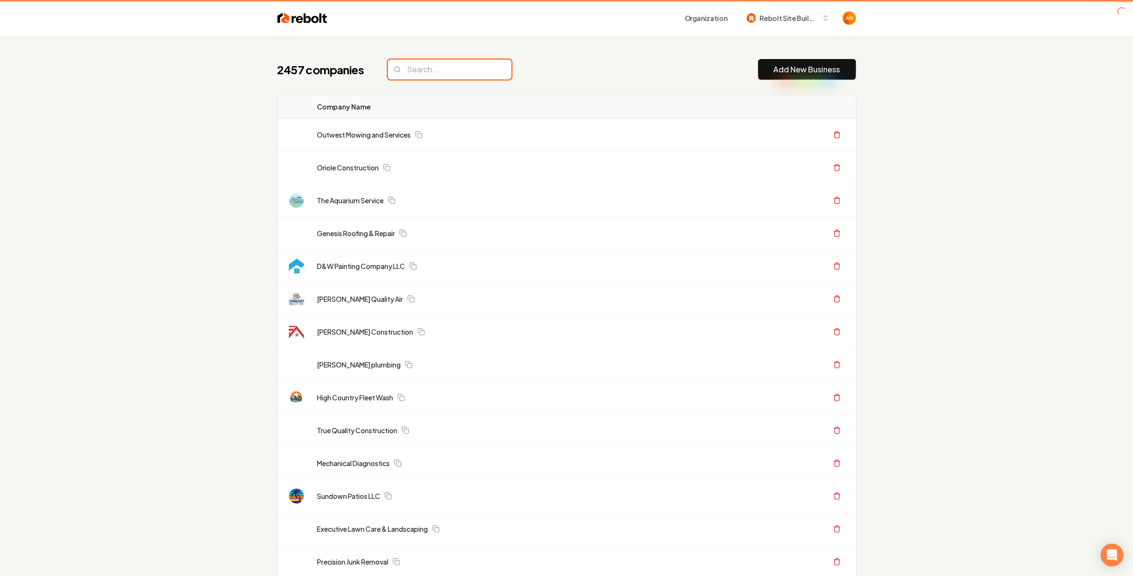
click at [482, 75] on input "search" at bounding box center [450, 69] width 124 height 20
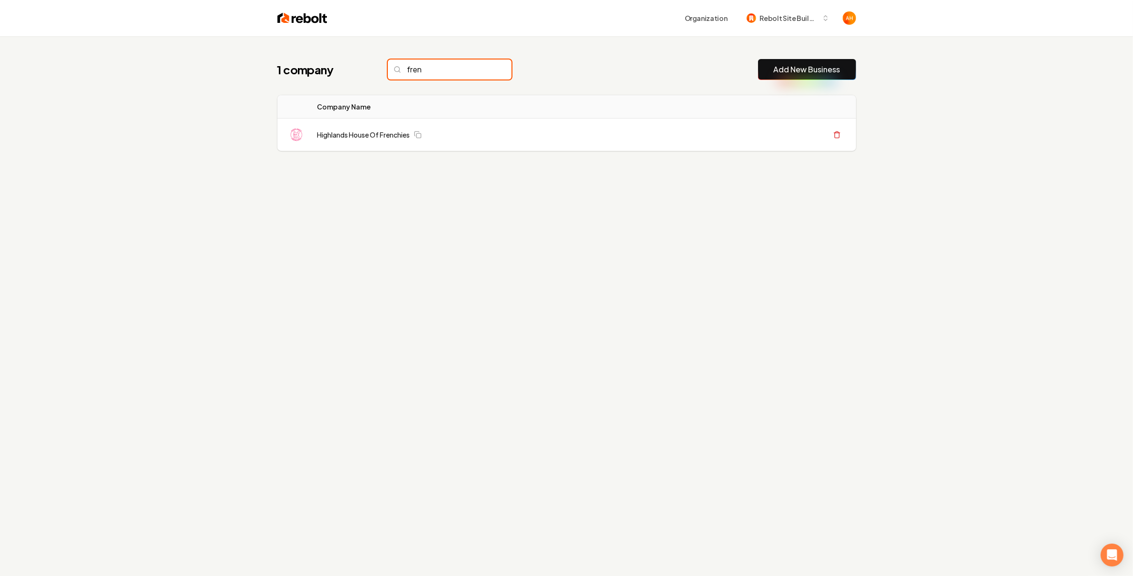
type input "fren"
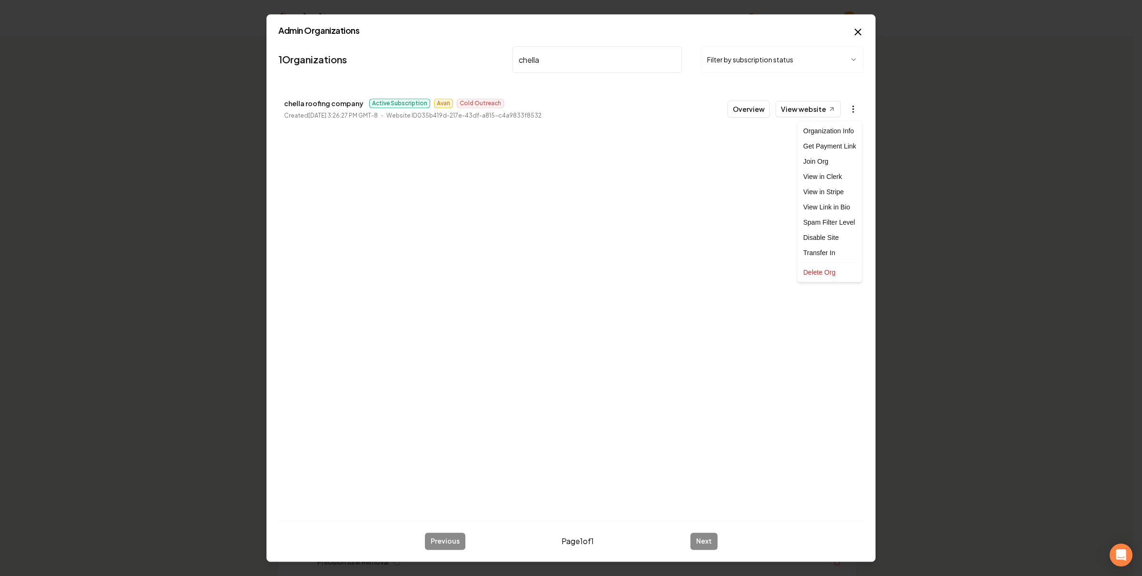
click at [855, 107] on body "Organization Rebolt Site Builder 2450 companies Add New Business Logo Company N…" at bounding box center [566, 288] width 1133 height 576
click at [836, 194] on link "View in Stripe" at bounding box center [829, 191] width 60 height 15
click at [424, 69] on nav "1 Organizations chella Filter by subscription status" at bounding box center [570, 63] width 585 height 42
click at [643, 50] on input "chella" at bounding box center [596, 59] width 169 height 27
click at [632, 60] on input "chella" at bounding box center [596, 59] width 169 height 27
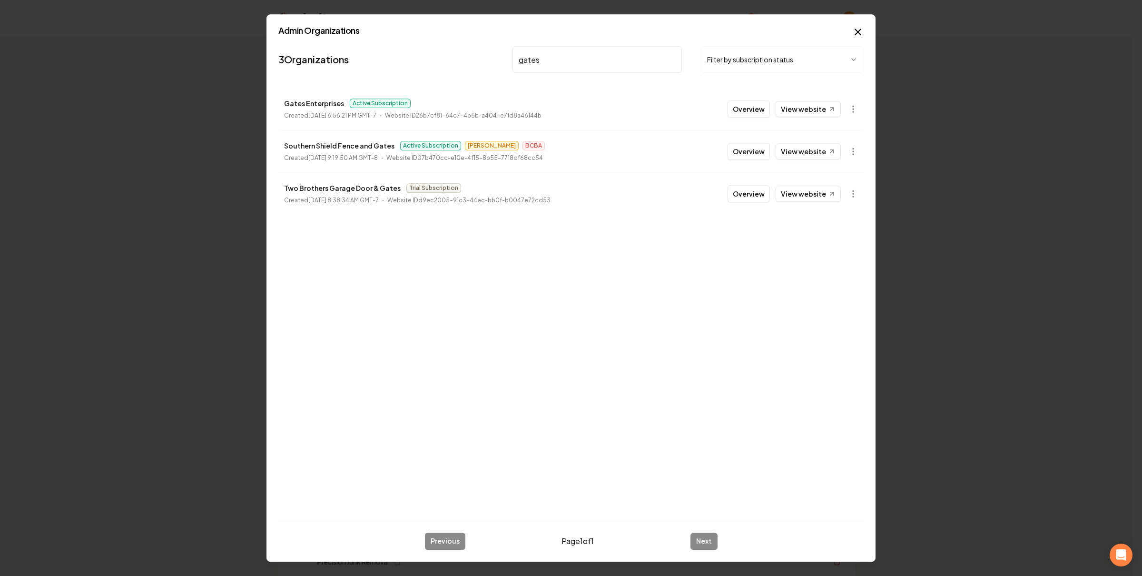
type input "gates"
click at [793, 101] on link "View website" at bounding box center [808, 109] width 65 height 16
click at [758, 104] on button "Overview" at bounding box center [749, 108] width 42 height 17
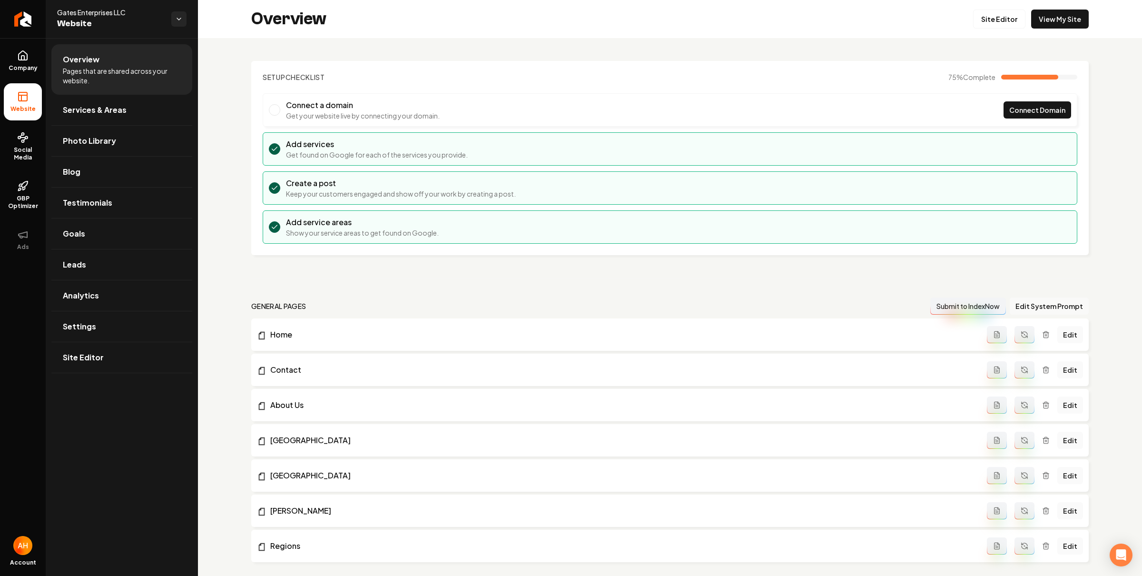
click at [1030, 310] on button "Edit System Prompt" at bounding box center [1049, 305] width 79 height 17
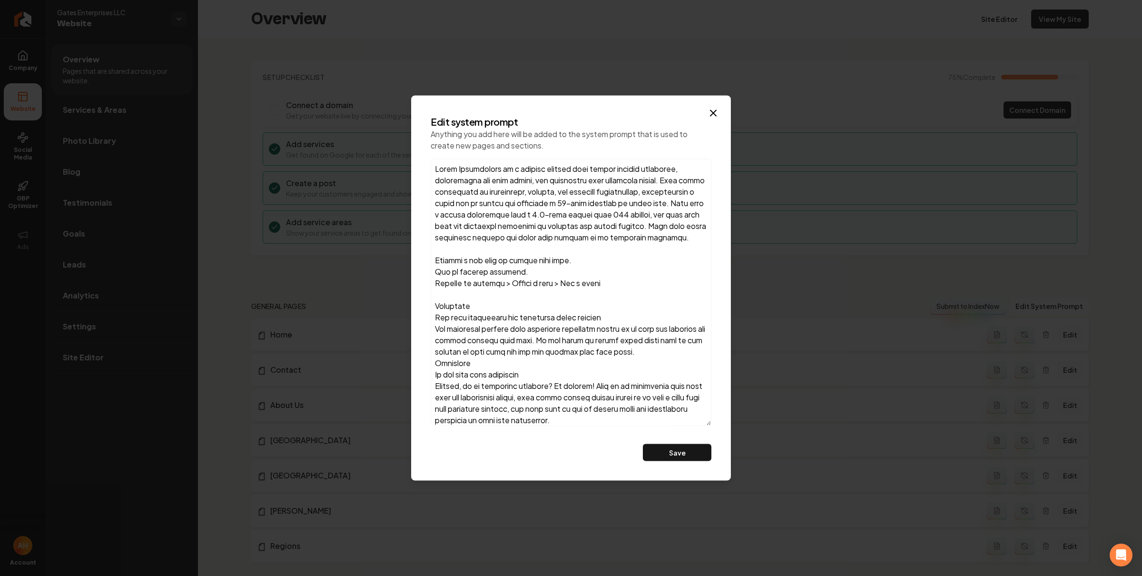
drag, startPoint x: 708, startPoint y: 317, endPoint x: 725, endPoint y: 522, distance: 205.3
click at [725, 522] on body "Company Website Social Media GBP Optimizer Ads Account Gates Enterprises LLC We…" at bounding box center [571, 288] width 1142 height 576
click at [711, 108] on icon "button" at bounding box center [713, 113] width 11 height 11
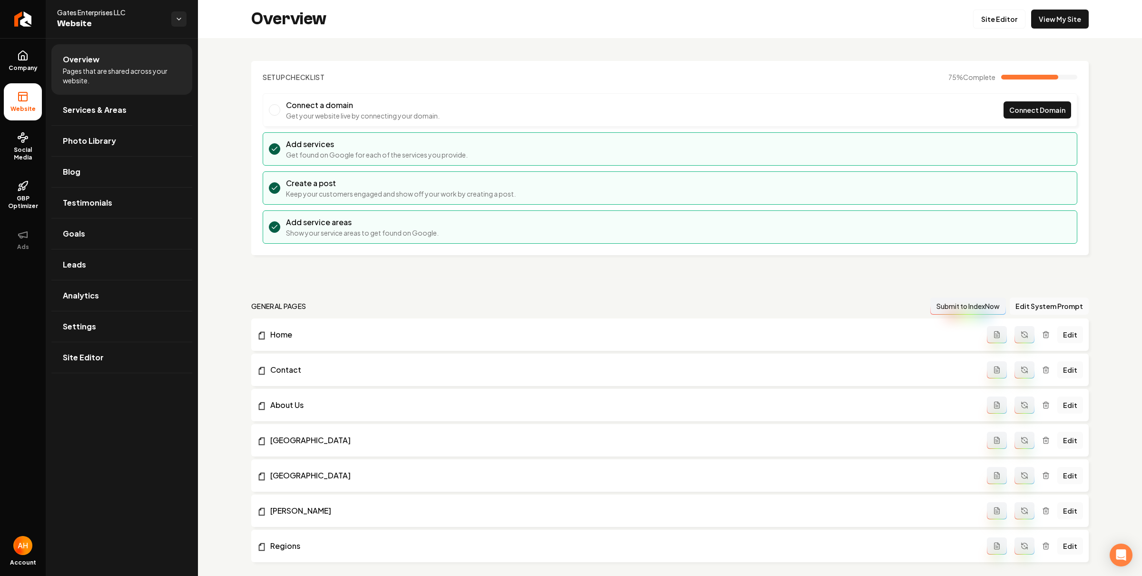
click at [487, 36] on div "Overview Site Editor View My Site" at bounding box center [670, 19] width 944 height 38
click at [548, 68] on section "Setup Checklist 75 % Complete Connect a domain Get your website live by connect…" at bounding box center [669, 158] width 837 height 194
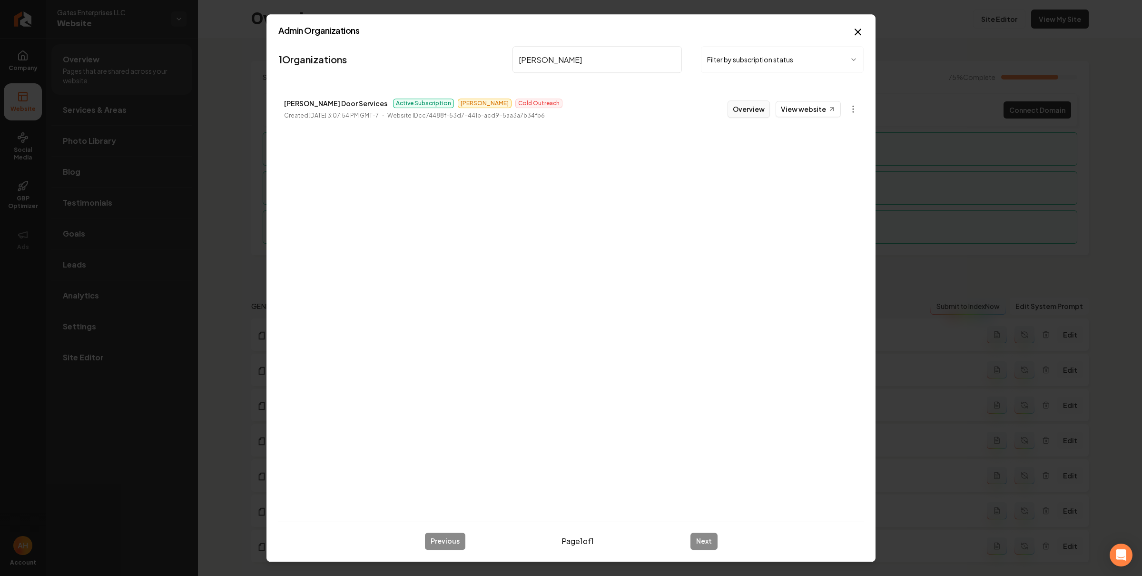
type input "[PERSON_NAME]"
drag, startPoint x: 761, startPoint y: 100, endPoint x: 770, endPoint y: 93, distance: 11.5
click at [761, 100] on button "Overview" at bounding box center [749, 108] width 42 height 17
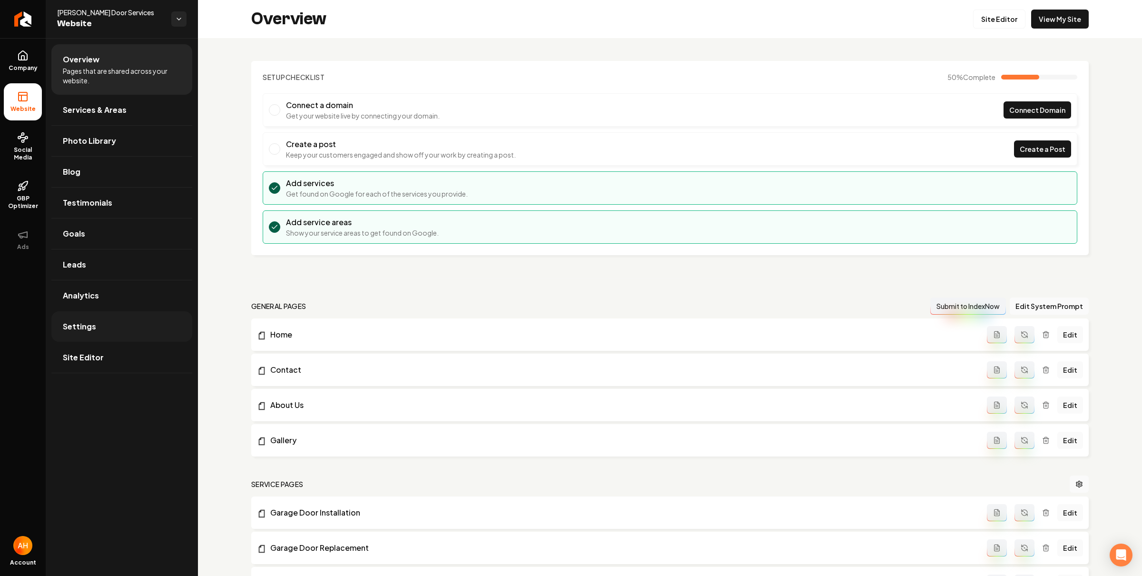
click at [136, 324] on link "Settings" at bounding box center [121, 326] width 141 height 30
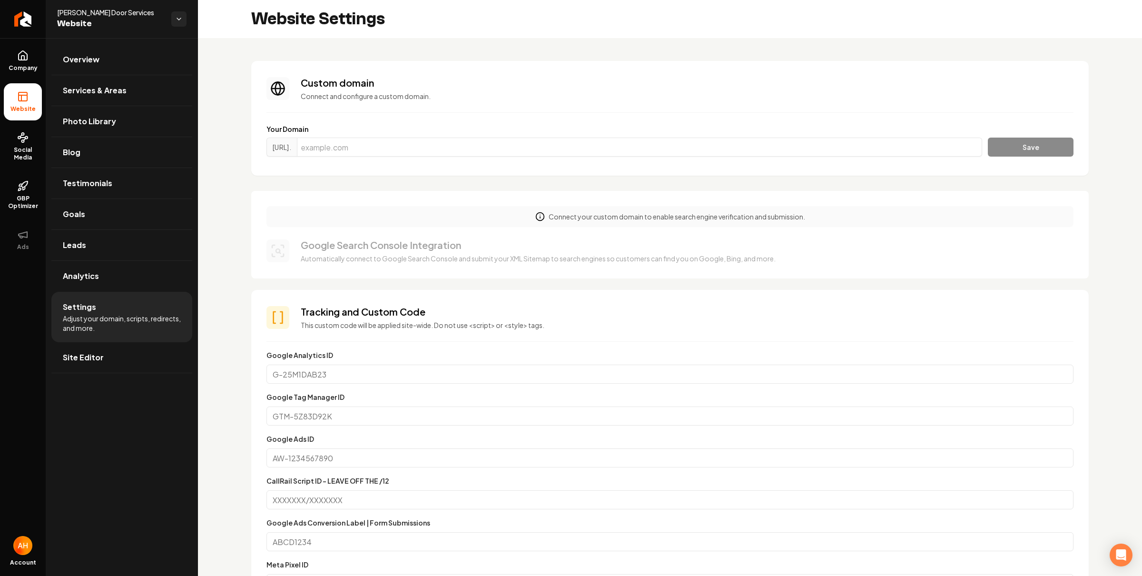
scroll to position [86, 0]
click at [527, 148] on input "Main content area" at bounding box center [639, 147] width 685 height 19
paste input "[URL][DOMAIN_NAME]"
click at [1022, 142] on button "Save" at bounding box center [1031, 147] width 86 height 19
click at [758, 154] on input "[URL][DOMAIN_NAME]" at bounding box center [639, 147] width 685 height 19
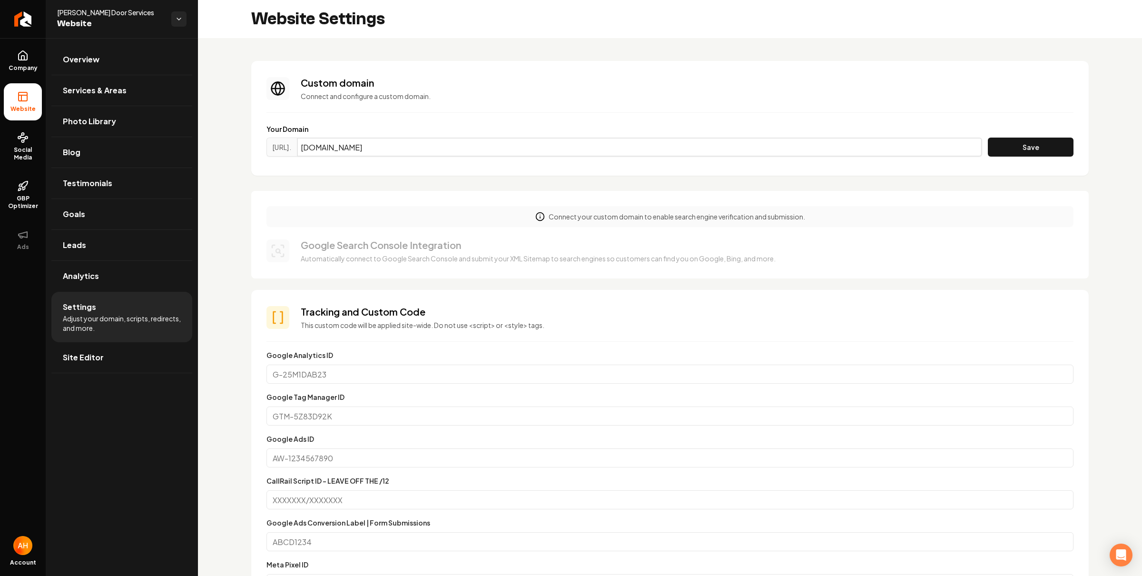
type input "[DOMAIN_NAME]"
click at [988, 138] on button "Save" at bounding box center [1031, 147] width 86 height 19
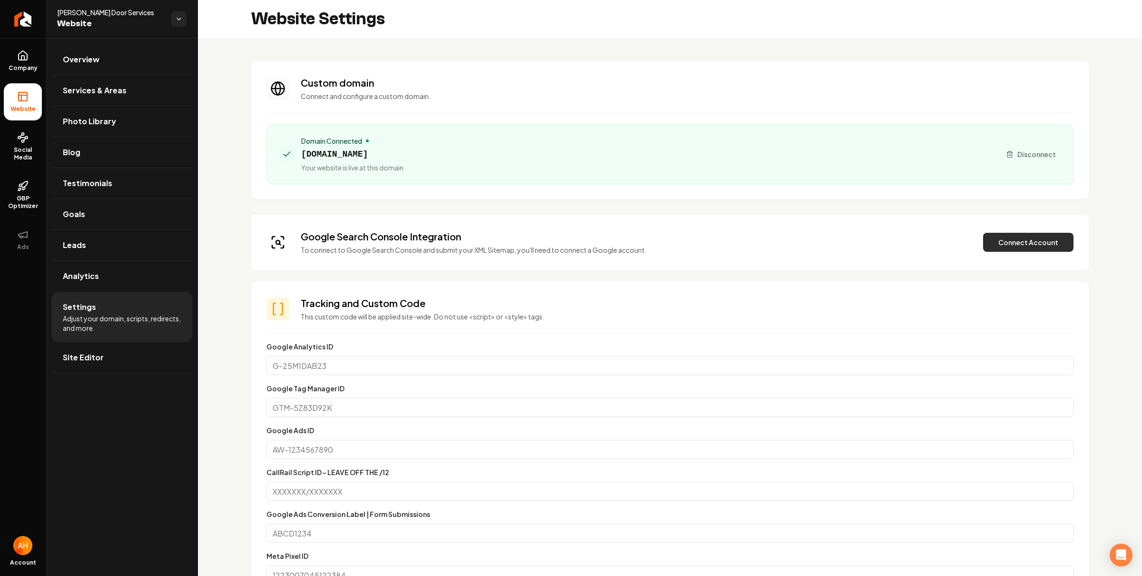
click at [1030, 233] on button "Connect Account" at bounding box center [1028, 242] width 90 height 19
click at [954, 238] on button "Verify & Submit" at bounding box center [962, 242] width 83 height 19
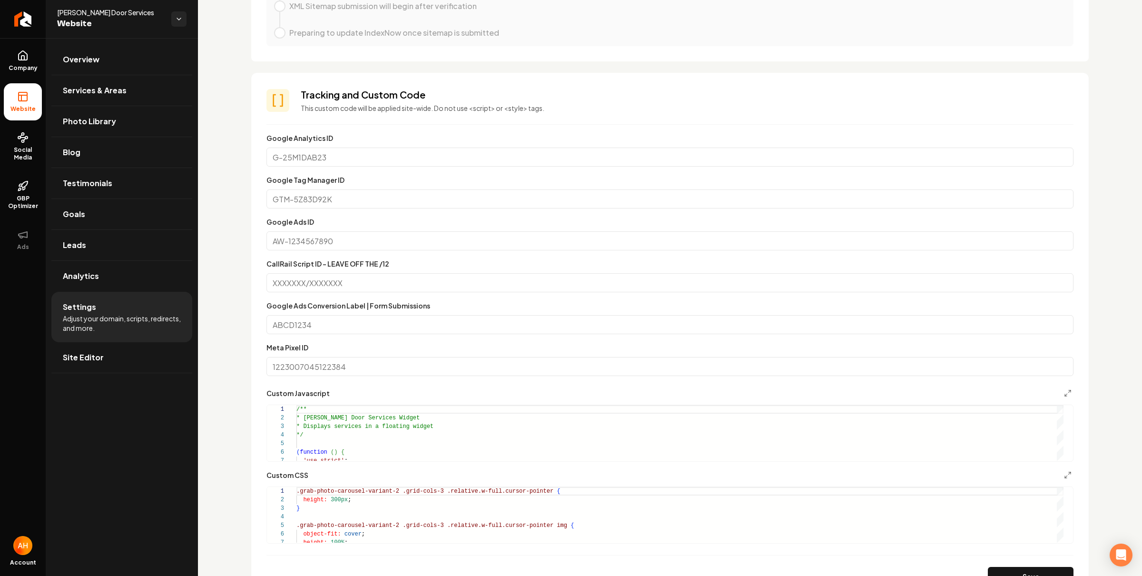
scroll to position [683, 0]
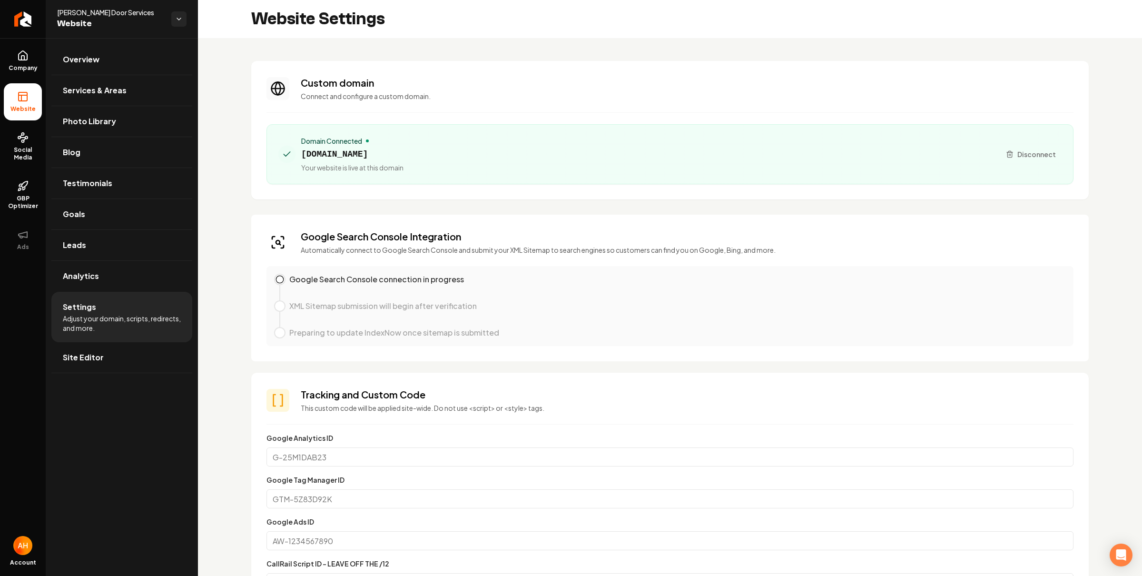
click at [117, 56] on link "Overview" at bounding box center [121, 59] width 141 height 30
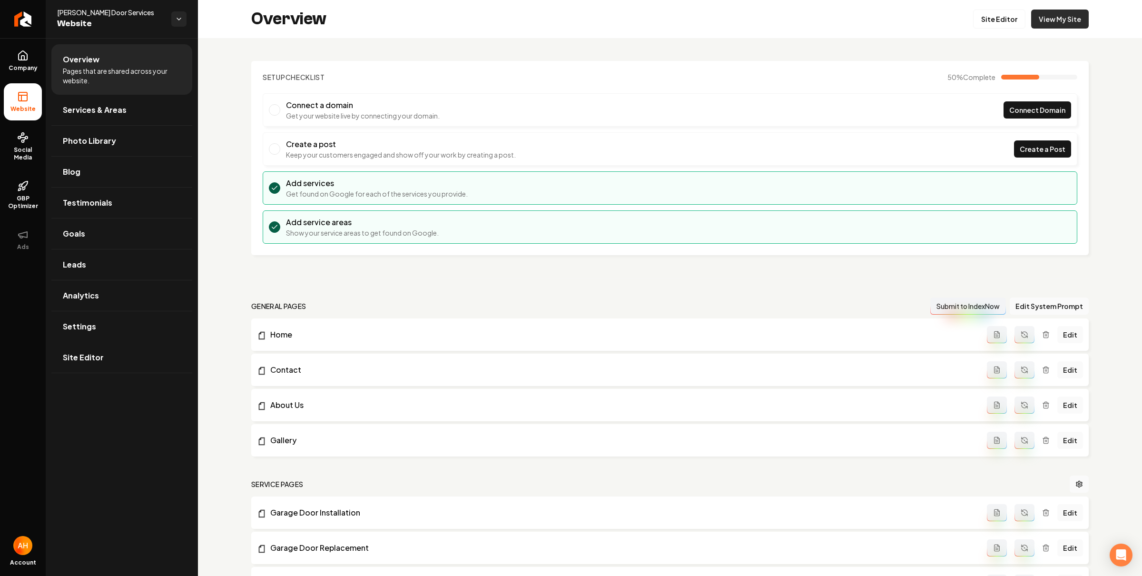
click at [1048, 15] on link "View My Site" at bounding box center [1060, 19] width 58 height 19
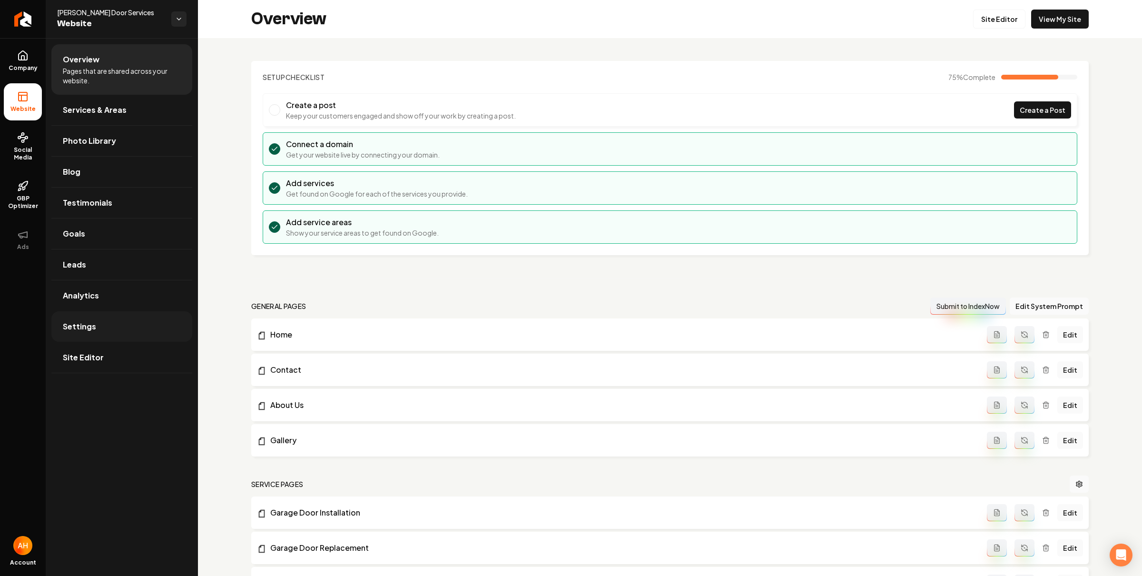
click at [123, 327] on link "Settings" at bounding box center [121, 326] width 141 height 30
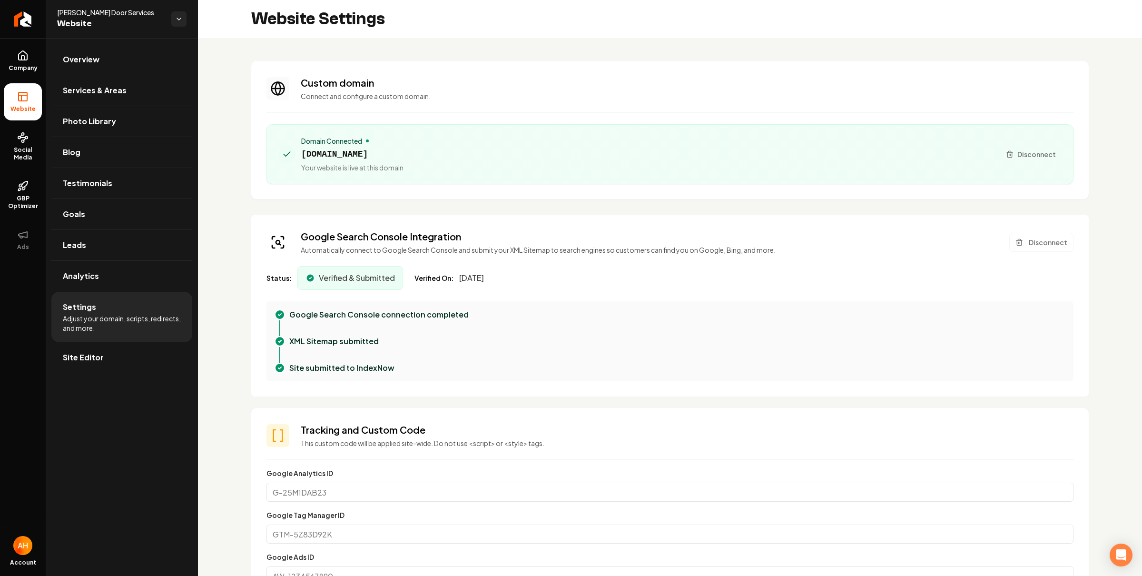
scroll to position [86, 0]
click at [363, 156] on span "[DOMAIN_NAME]" at bounding box center [352, 154] width 102 height 13
copy span "[DOMAIN_NAME]"
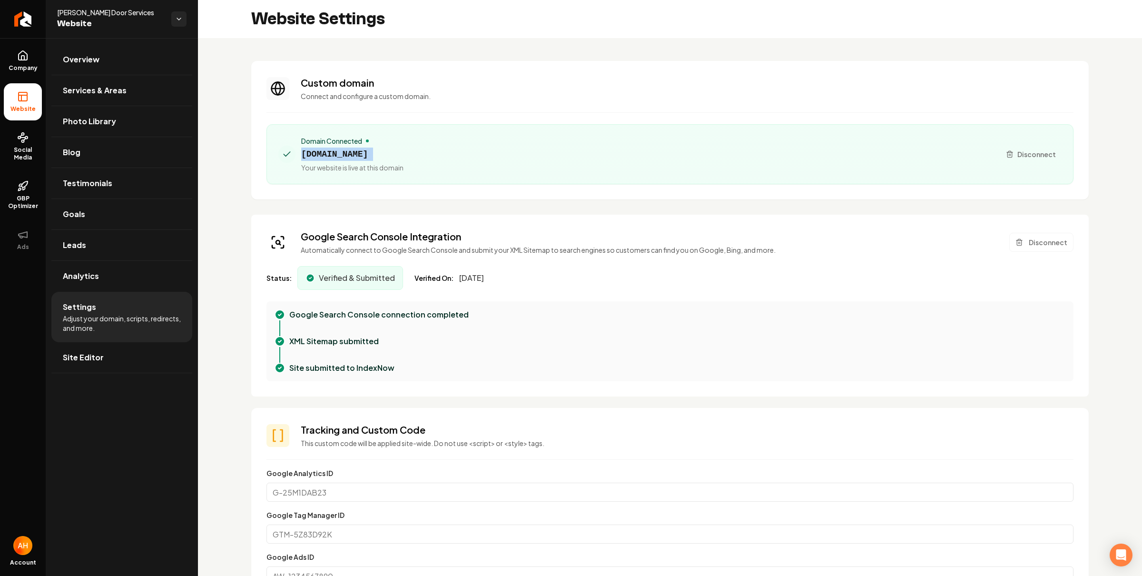
copy span "[DOMAIN_NAME]"
click at [614, 63] on section "Custom domain Connect and configure a custom domain. Domain Connected [DOMAIN_N…" at bounding box center [669, 130] width 837 height 138
click at [527, 30] on div "Website Settings" at bounding box center [670, 19] width 944 height 38
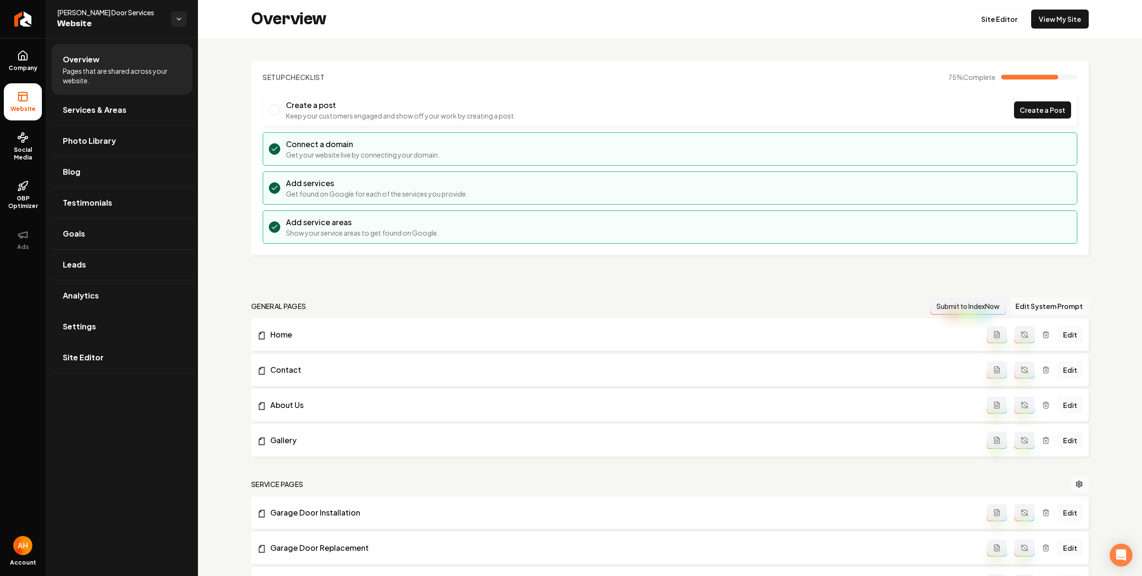
click at [540, 24] on div "Overview Site Editor View My Site" at bounding box center [670, 19] width 944 height 38
click at [398, 33] on div "Overview Site Editor View My Site" at bounding box center [670, 19] width 944 height 38
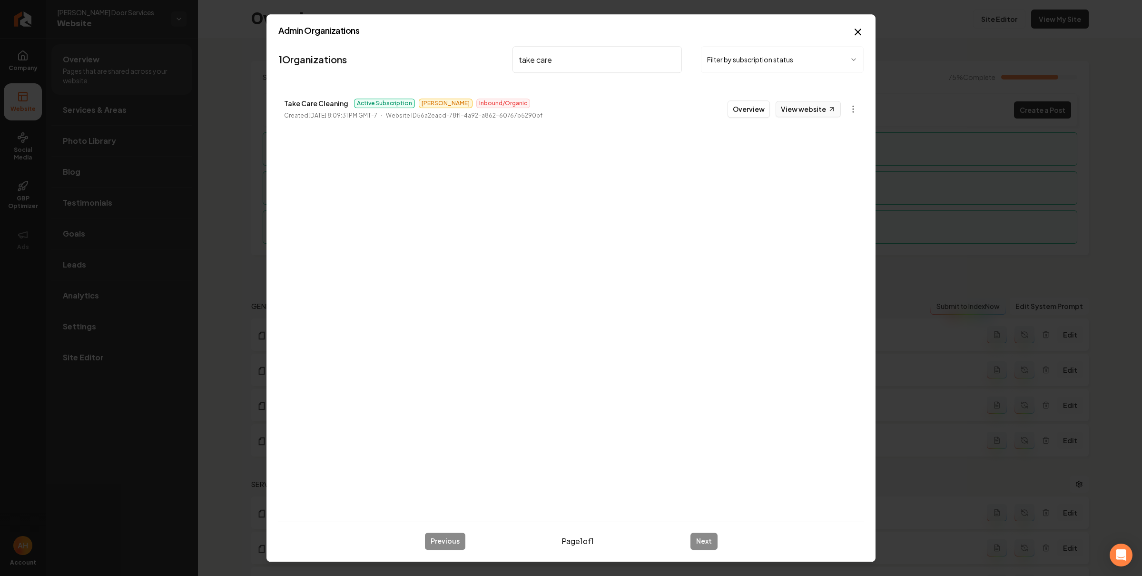
type input "take care"
click at [807, 102] on link "View website" at bounding box center [808, 109] width 65 height 16
click at [737, 110] on button "Overview" at bounding box center [749, 108] width 42 height 17
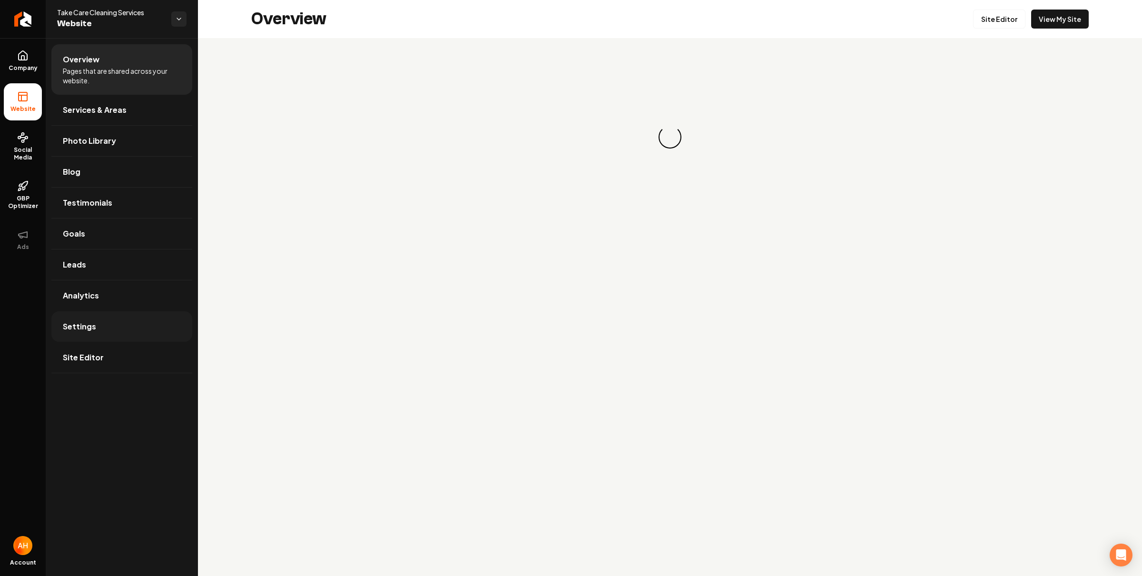
click at [126, 325] on link "Settings" at bounding box center [121, 326] width 141 height 30
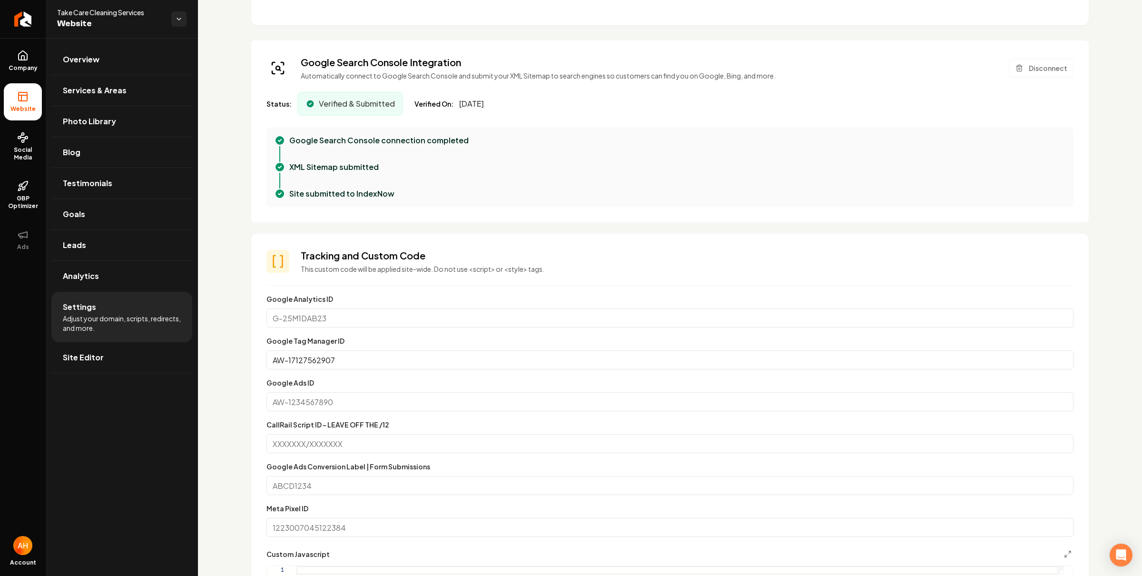
scroll to position [207, 0]
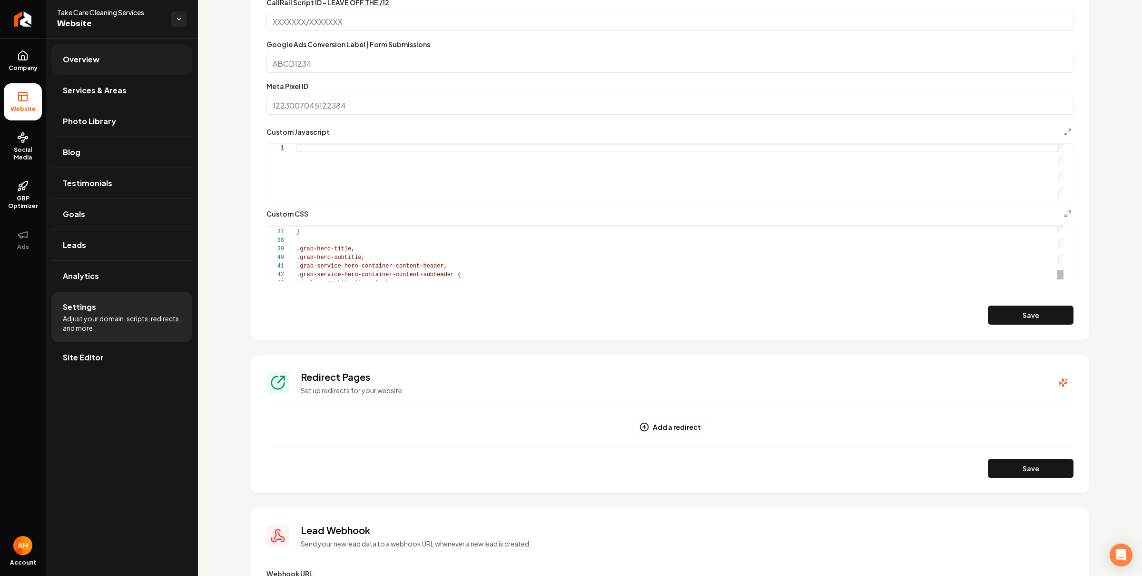
click at [151, 61] on link "Overview" at bounding box center [121, 59] width 141 height 30
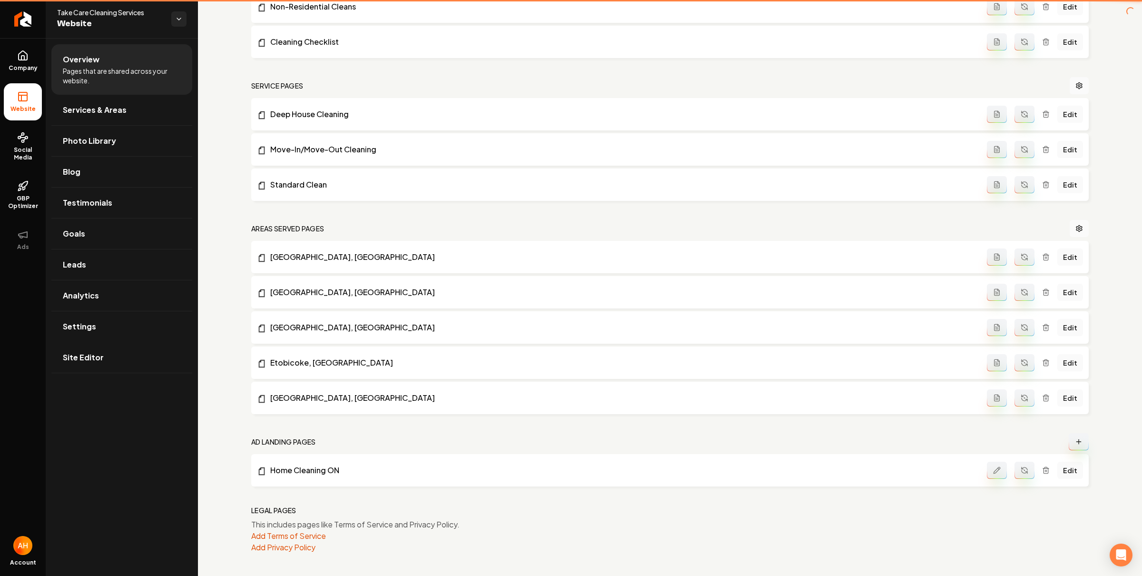
scroll to position [251, 0]
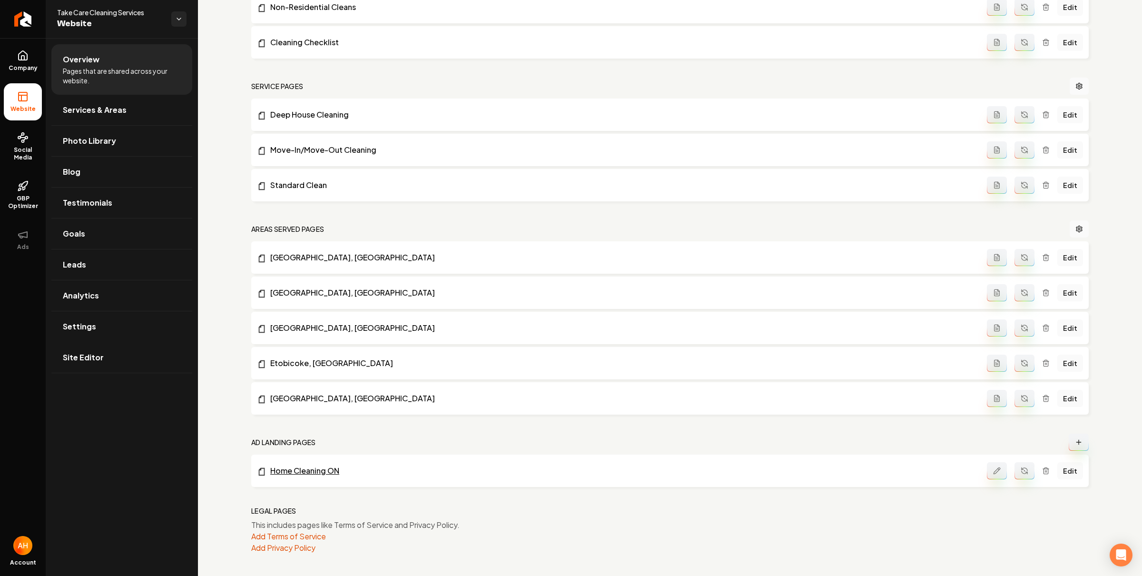
click at [319, 468] on link "Home Cleaning ON" at bounding box center [622, 470] width 730 height 11
click at [425, 49] on li "Cleaning Checklist Edit" at bounding box center [669, 42] width 837 height 32
click at [435, 60] on div "general pages Submit to IndexNow Edit System Prompt Login Edit Contact Edit Abo…" at bounding box center [669, 191] width 837 height 724
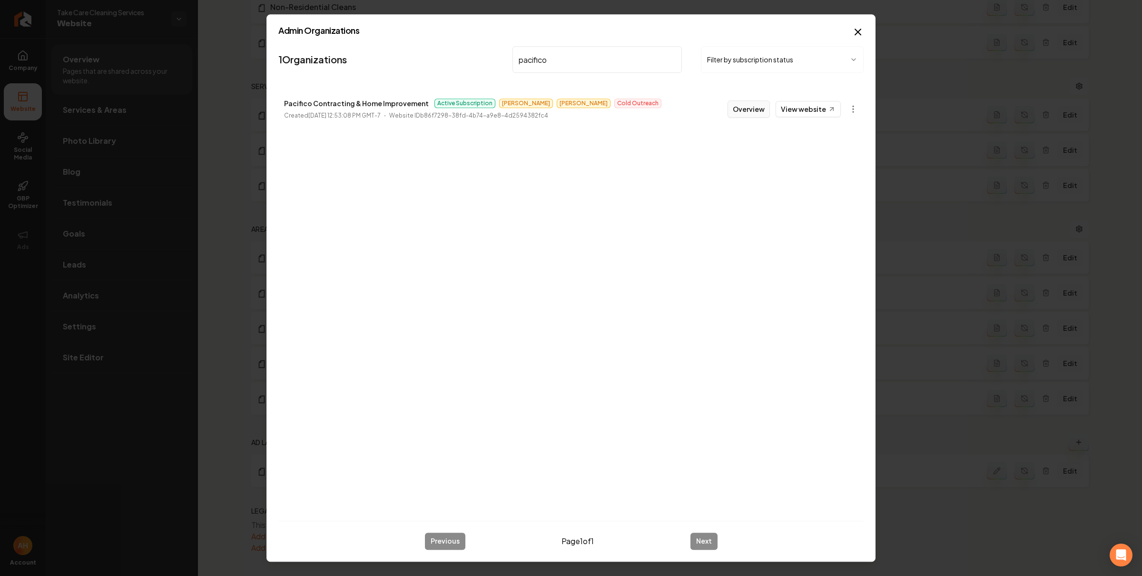
type input "pacifico"
click at [764, 108] on button "Overview" at bounding box center [749, 108] width 42 height 17
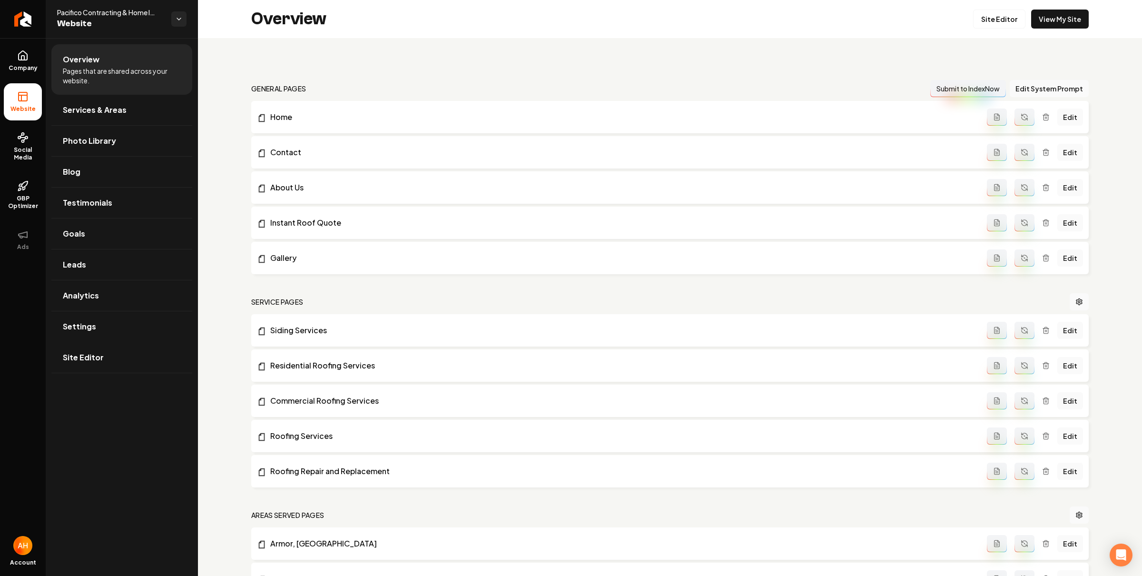
scroll to position [779, 0]
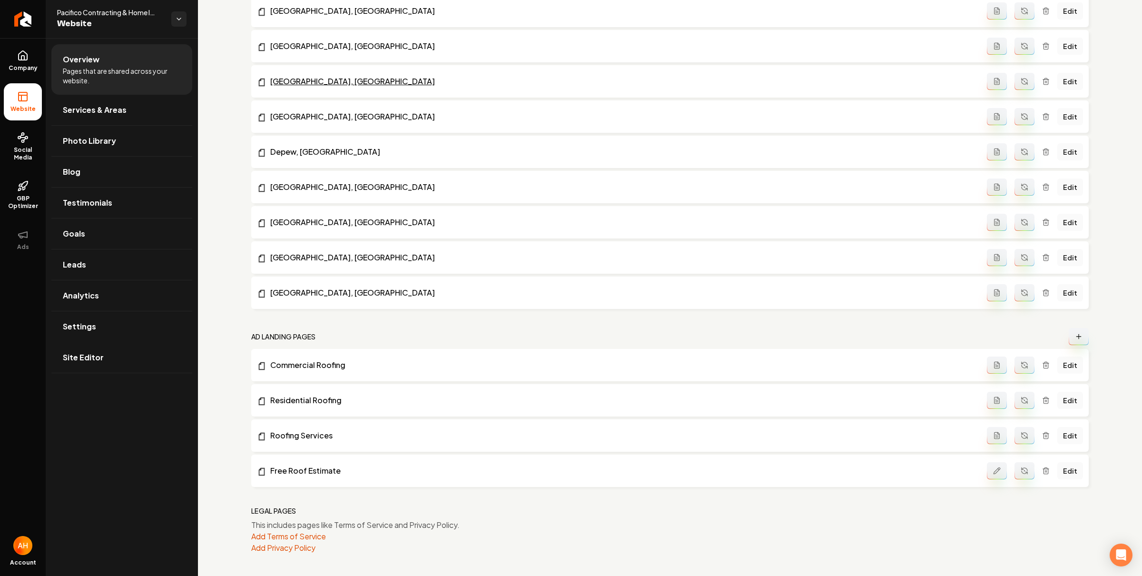
click at [259, 78] on icon "Main content area" at bounding box center [262, 83] width 10 height 10
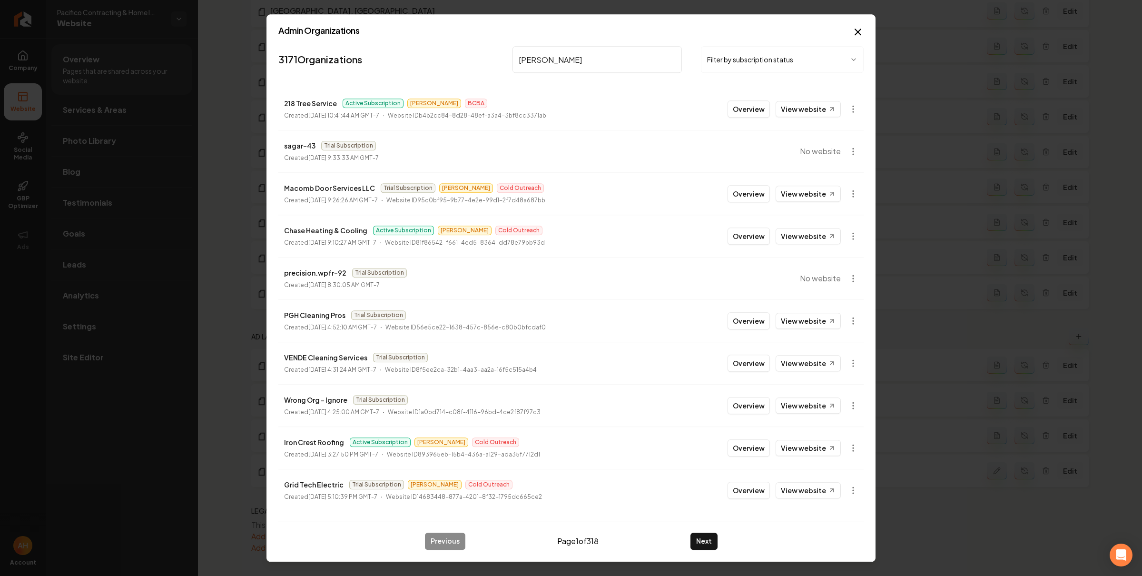
type input "[PERSON_NAME]"
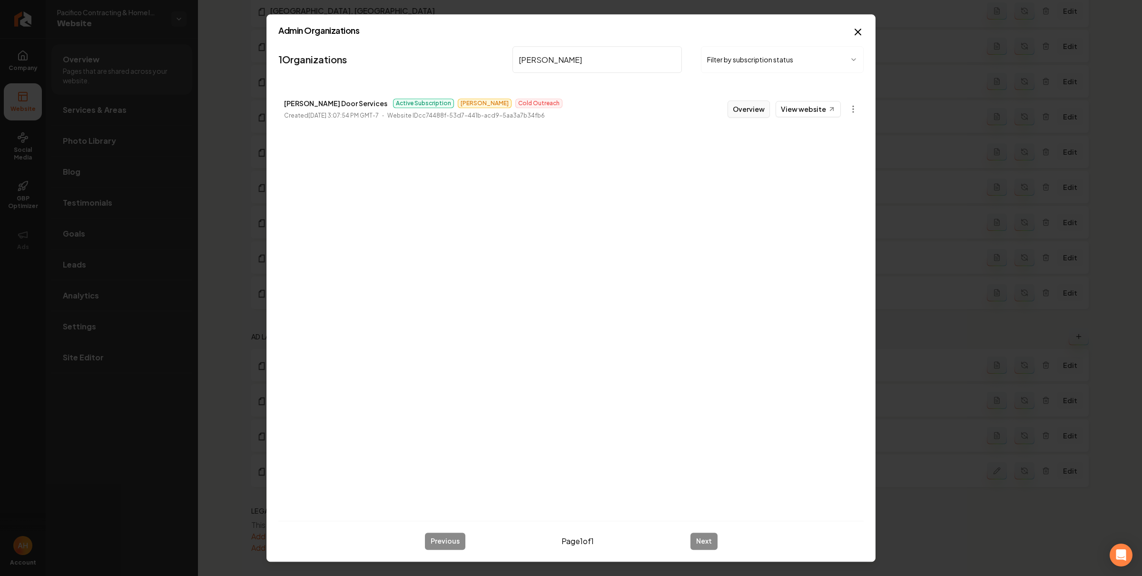
click at [750, 108] on button "Overview" at bounding box center [749, 108] width 42 height 17
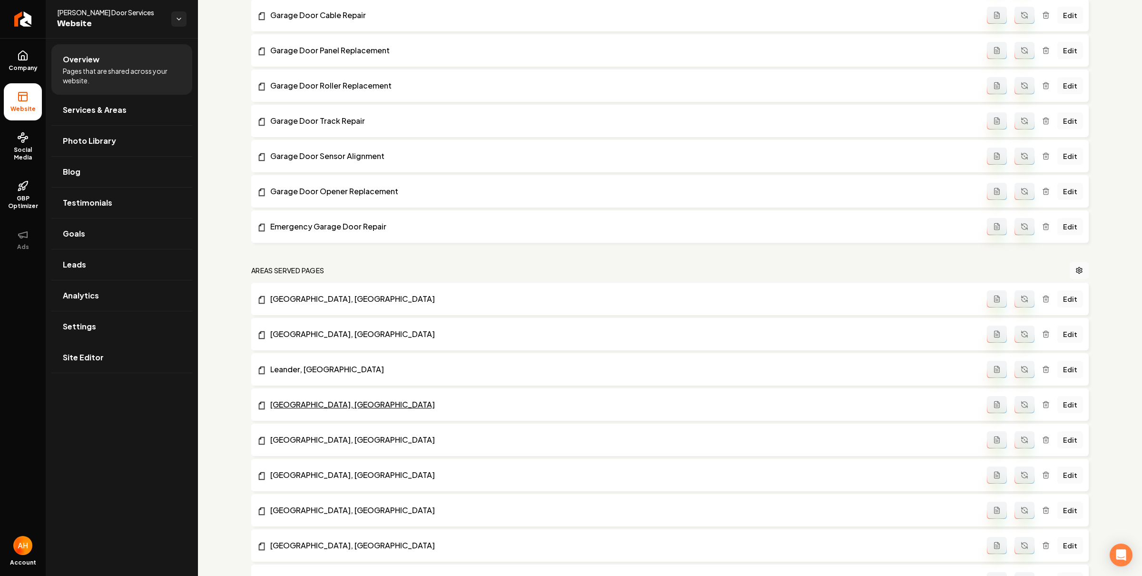
scroll to position [997, 0]
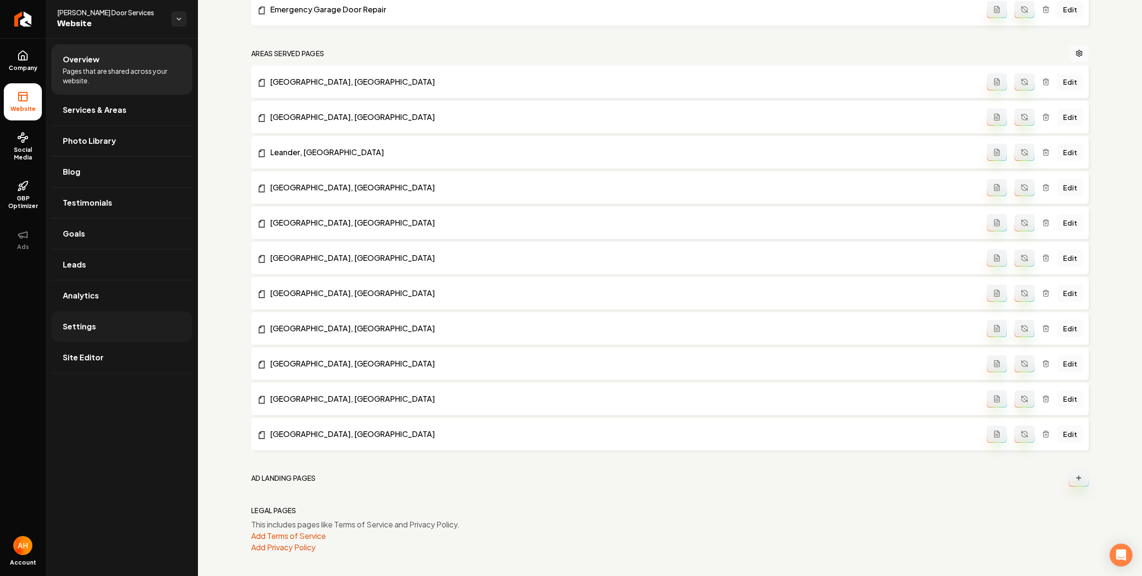
click at [102, 324] on link "Settings" at bounding box center [121, 326] width 141 height 30
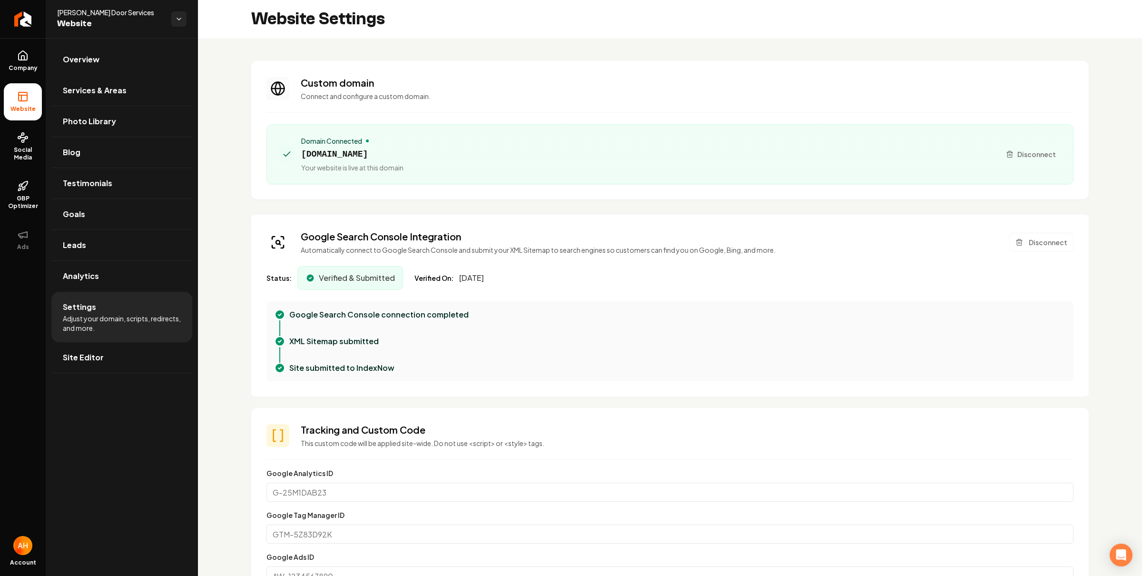
click at [1040, 148] on button "Disconnect" at bounding box center [1030, 154] width 61 height 17
click at [1041, 235] on button "Disconnect" at bounding box center [1041, 242] width 64 height 19
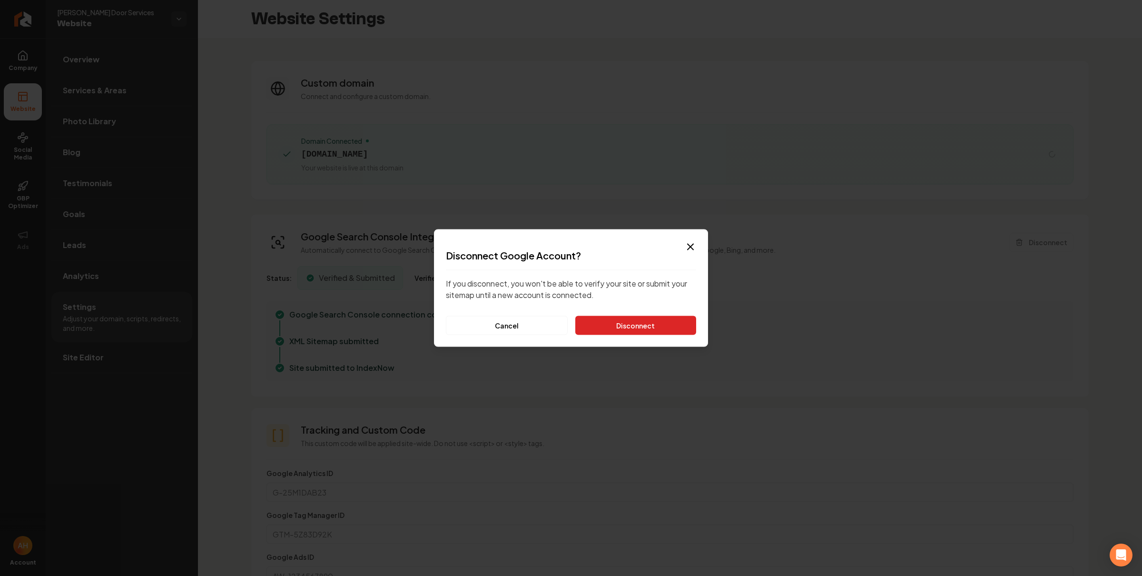
click at [629, 332] on button "Disconnect" at bounding box center [635, 325] width 121 height 19
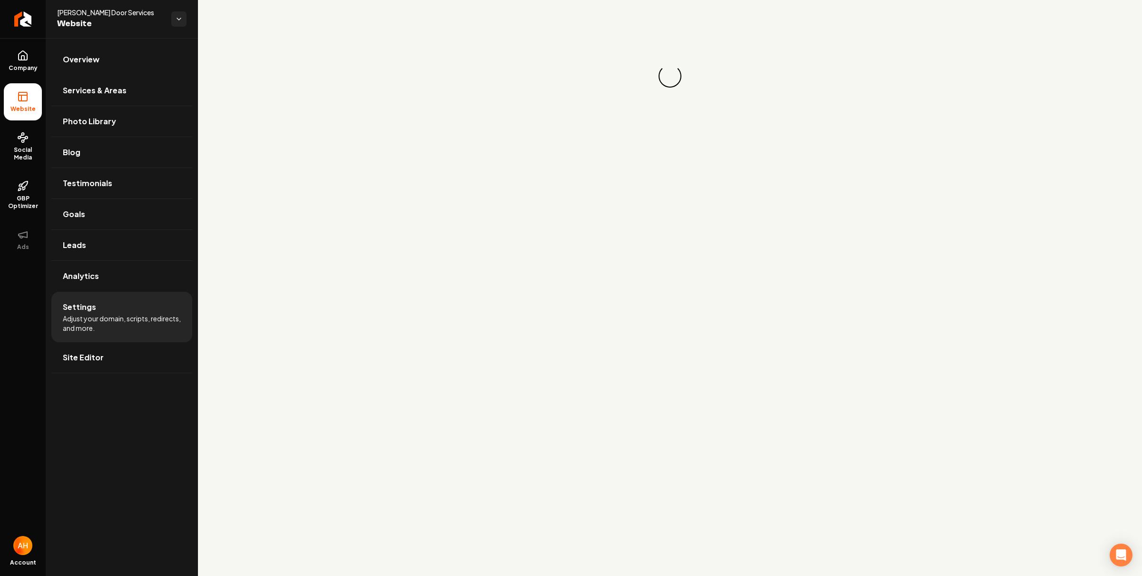
drag, startPoint x: 789, startPoint y: 57, endPoint x: 809, endPoint y: 39, distance: 27.6
click at [809, 38] on div "Loading... Loading..." at bounding box center [670, 76] width 944 height 152
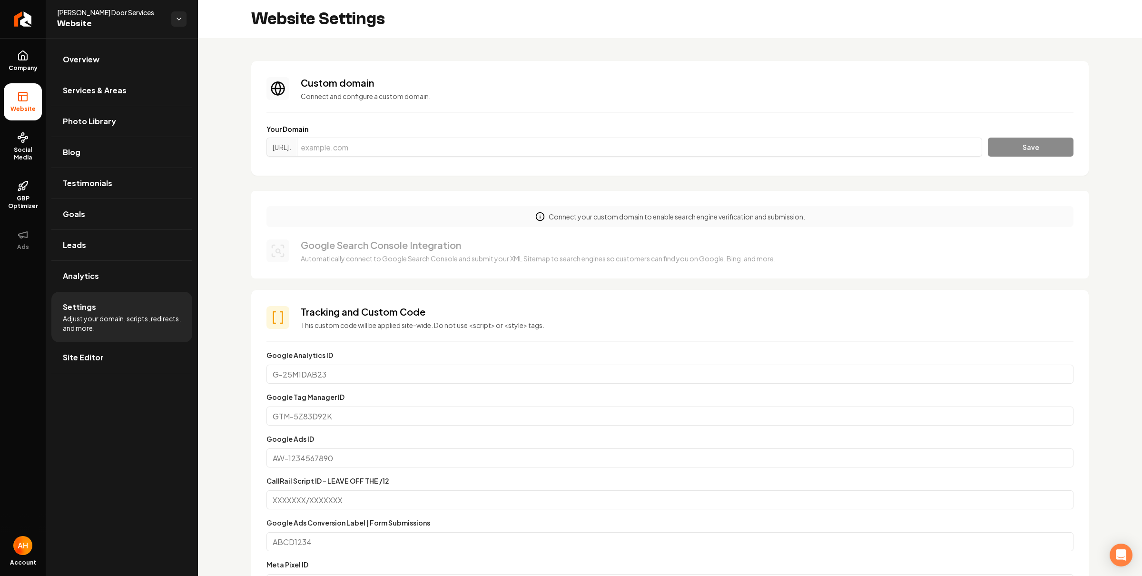
scroll to position [86, 0]
click at [363, 139] on input "Main content area" at bounding box center [639, 147] width 685 height 19
paste input "[DOMAIN_NAME]"
type input "[DOMAIN_NAME]"
click at [1023, 140] on button "Save" at bounding box center [1031, 147] width 86 height 19
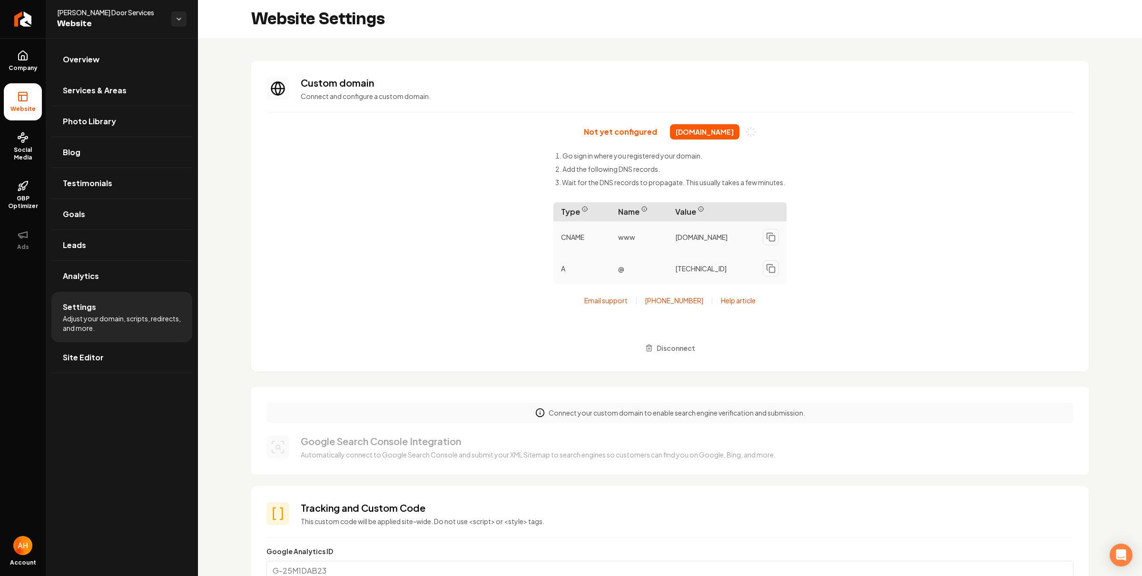
drag, startPoint x: 816, startPoint y: 76, endPoint x: 856, endPoint y: 4, distance: 82.5
click at [816, 75] on section "Custom domain Connect and configure a custom domain. Not yet configured [DOMAIN…" at bounding box center [669, 216] width 837 height 311
click at [987, 160] on div "Not yet configured [DOMAIN_NAME] Go sign in where you registered your domain. A…" at bounding box center [669, 240] width 807 height 232
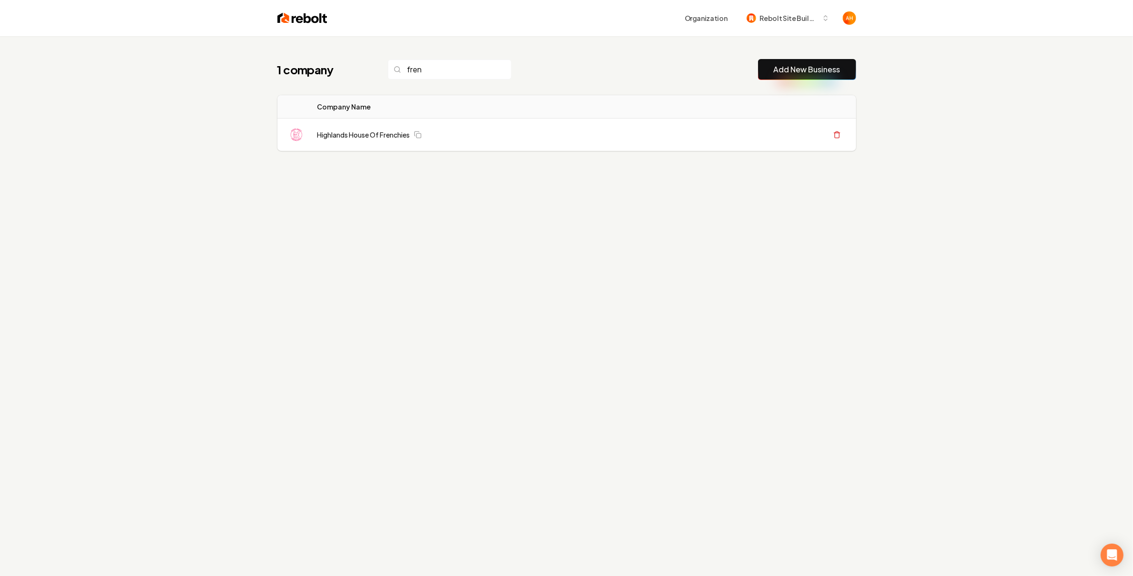
click at [504, 68] on div "1 company fren Add New Business" at bounding box center [566, 69] width 579 height 21
click at [561, 59] on div "1 company fren Add New Business" at bounding box center [566, 69] width 579 height 21
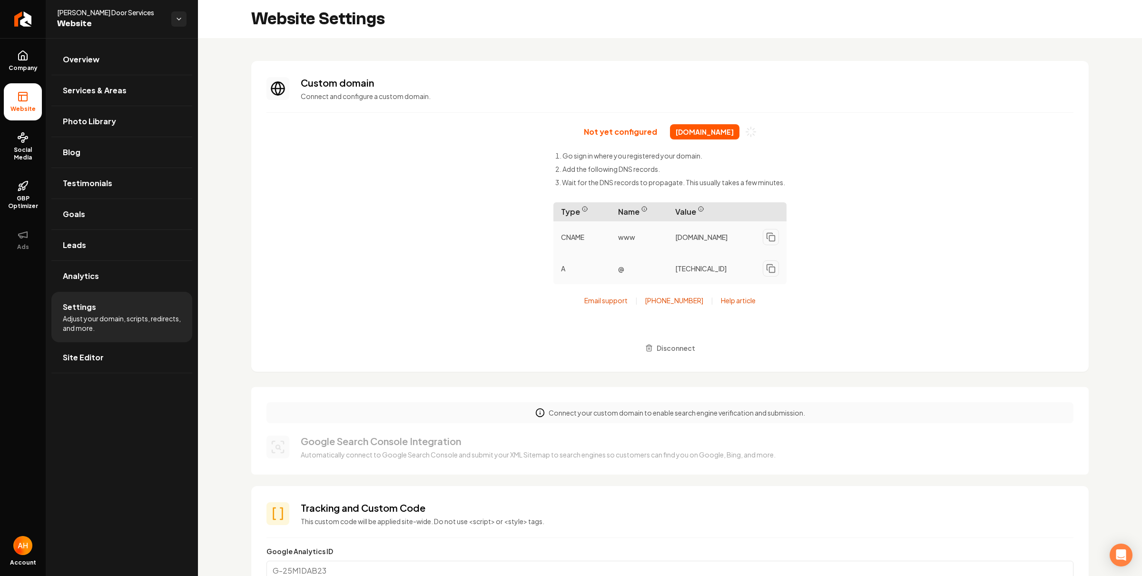
scroll to position [170, 0]
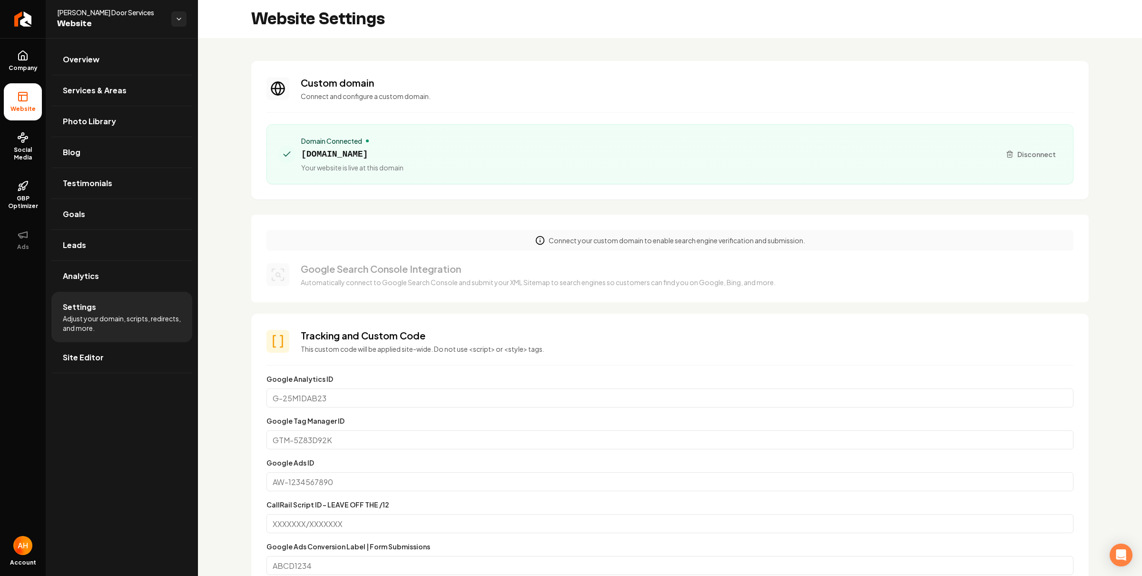
click at [740, 101] on section "Custom domain Connect and configure a custom domain. Domain Connected [DOMAIN_N…" at bounding box center [669, 130] width 837 height 138
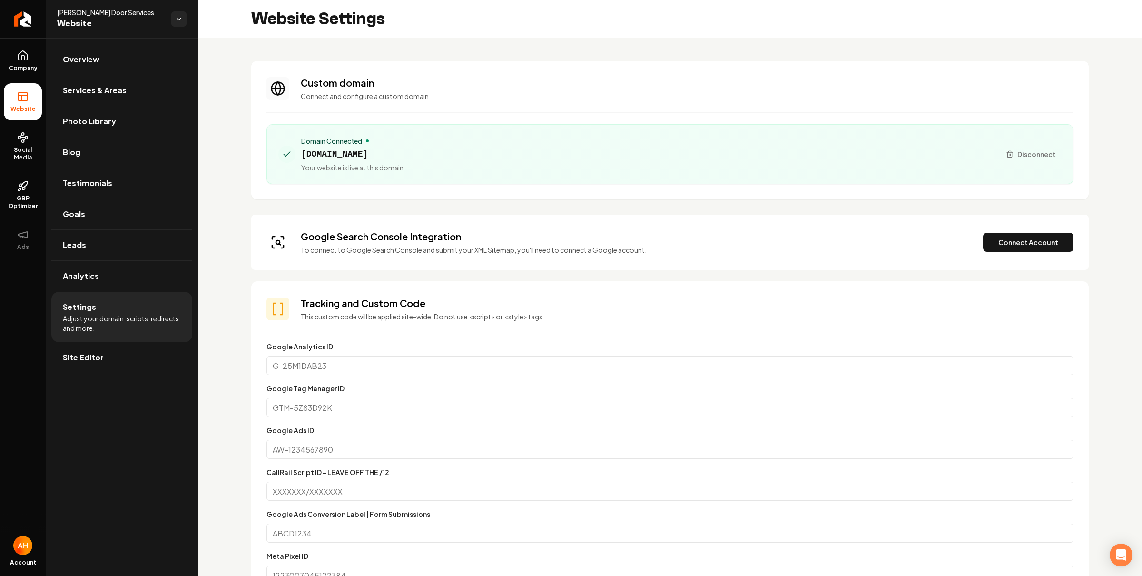
scroll to position [86, 0]
click at [346, 156] on span "[DOMAIN_NAME]" at bounding box center [352, 154] width 102 height 13
copy span "[DOMAIN_NAME]"
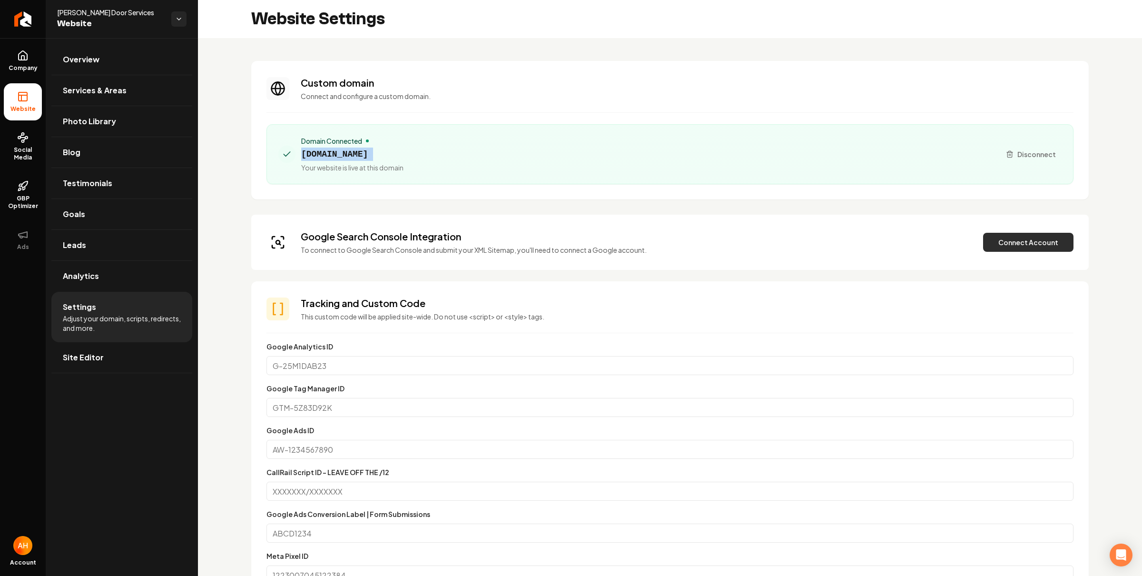
click at [1025, 234] on button "Connect Account" at bounding box center [1028, 242] width 90 height 19
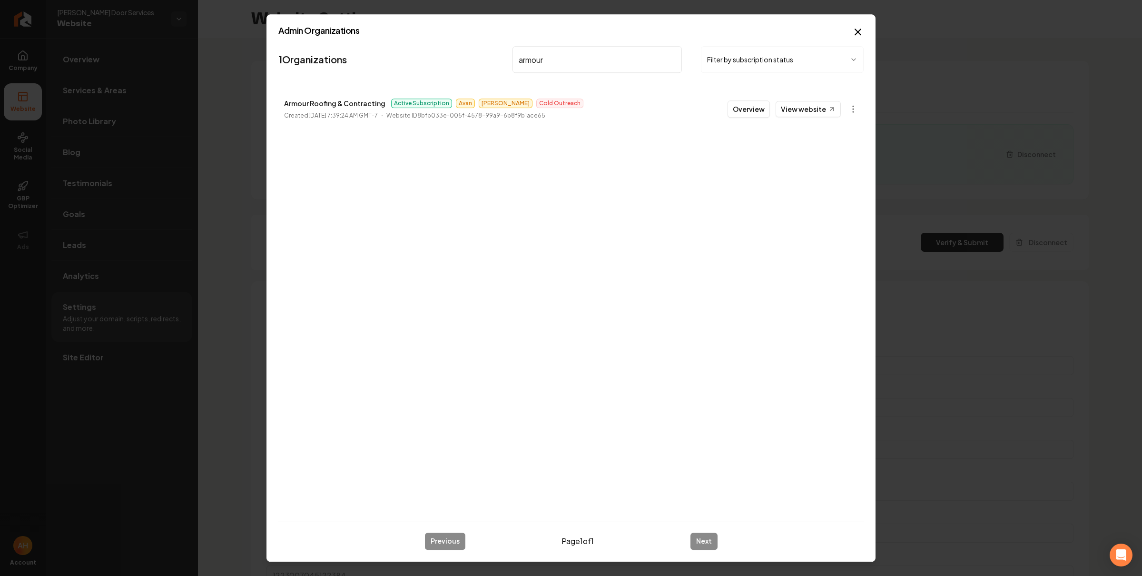
type input "armour"
click at [735, 107] on button "Overview" at bounding box center [749, 108] width 42 height 17
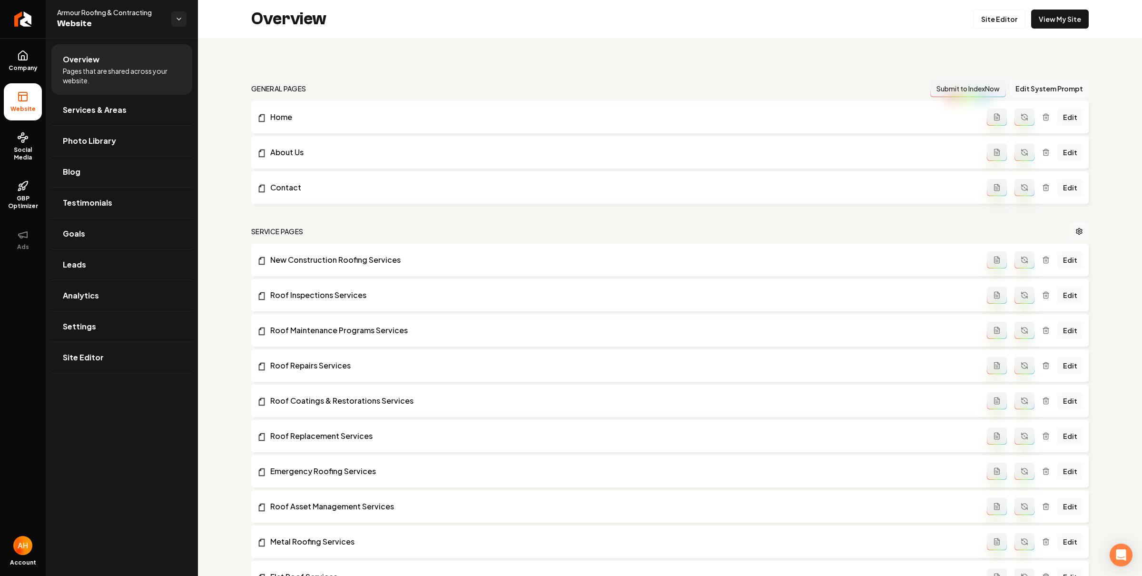
scroll to position [1025, 0]
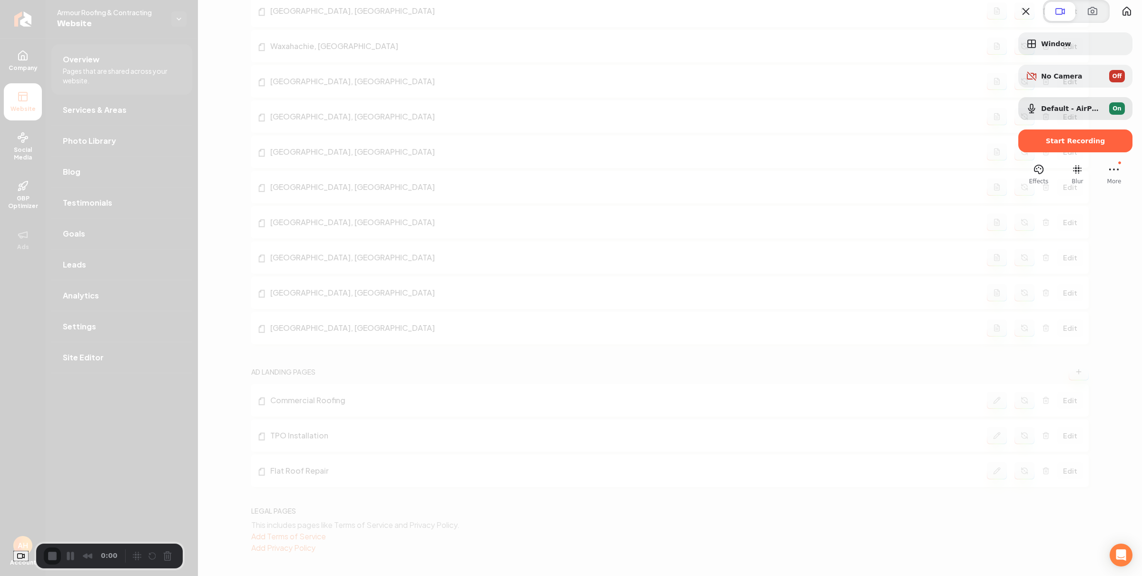
click at [1043, 184] on div "Effects Blur More" at bounding box center [1075, 174] width 114 height 24
click at [1027, 145] on span "Start Recording" at bounding box center [1075, 141] width 99 height 8
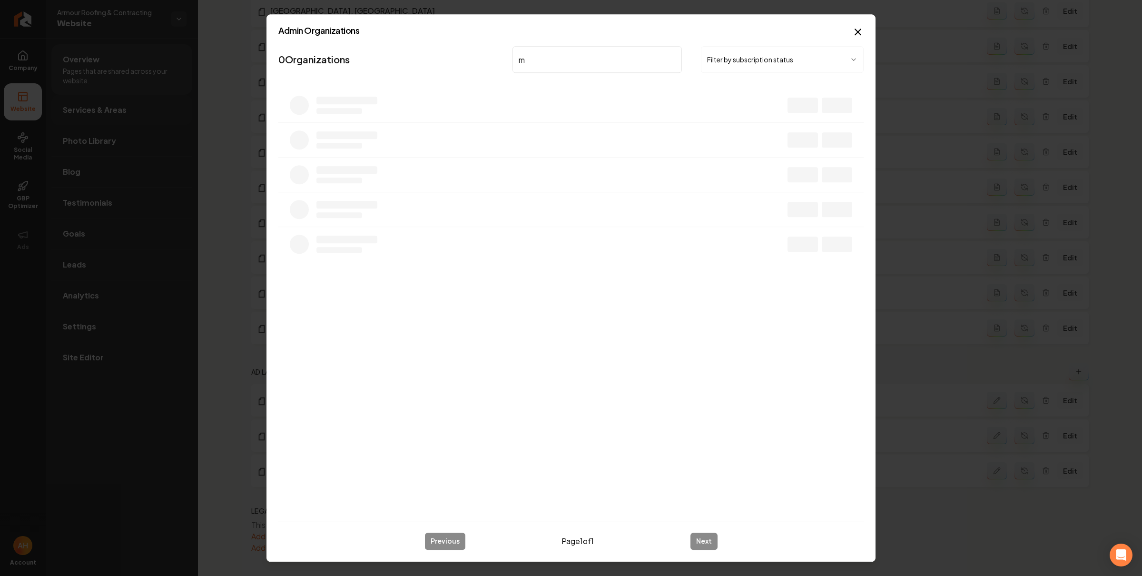
type input "ma"
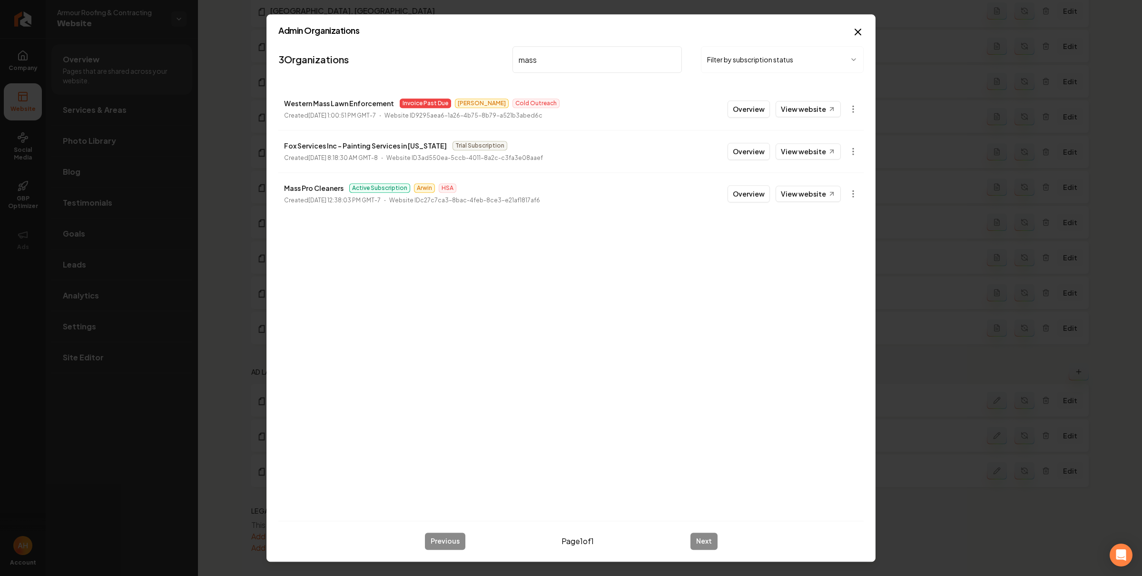
click at [857, 197] on body "Company Website Social Media GBP Optimizer Ads Account Armour Roofing & Contrac…" at bounding box center [571, 288] width 1142 height 576
click at [837, 279] on link "View in Stripe" at bounding box center [829, 276] width 60 height 15
click at [853, 193] on body "Company Website Social Media GBP Optimizer Ads Account Armour Roofing & Contrac…" at bounding box center [571, 288] width 1142 height 576
click at [859, 275] on link "View in Stripe" at bounding box center [829, 276] width 60 height 15
click at [595, 63] on input "mass" at bounding box center [596, 59] width 169 height 27
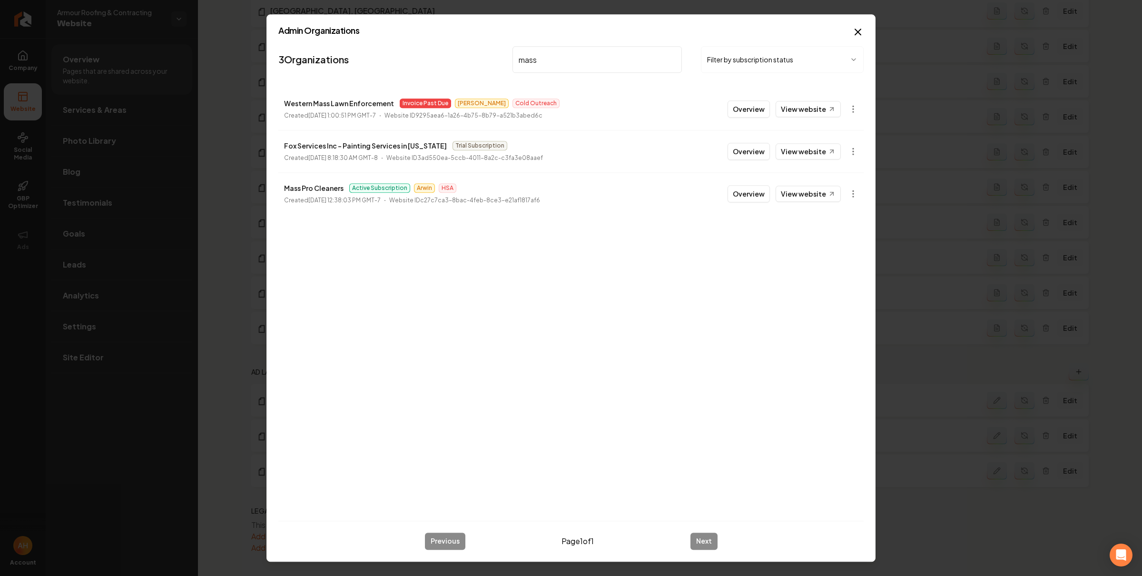
click at [596, 65] on input "mass" at bounding box center [596, 59] width 169 height 27
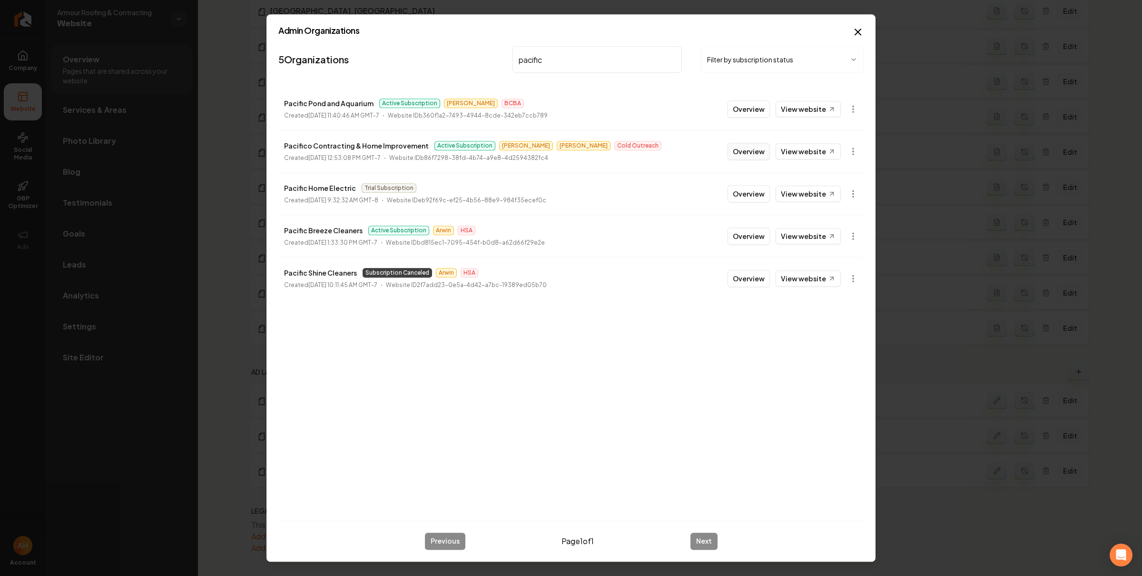
type input "pacific"
click at [758, 157] on button "Overview" at bounding box center [749, 151] width 42 height 17
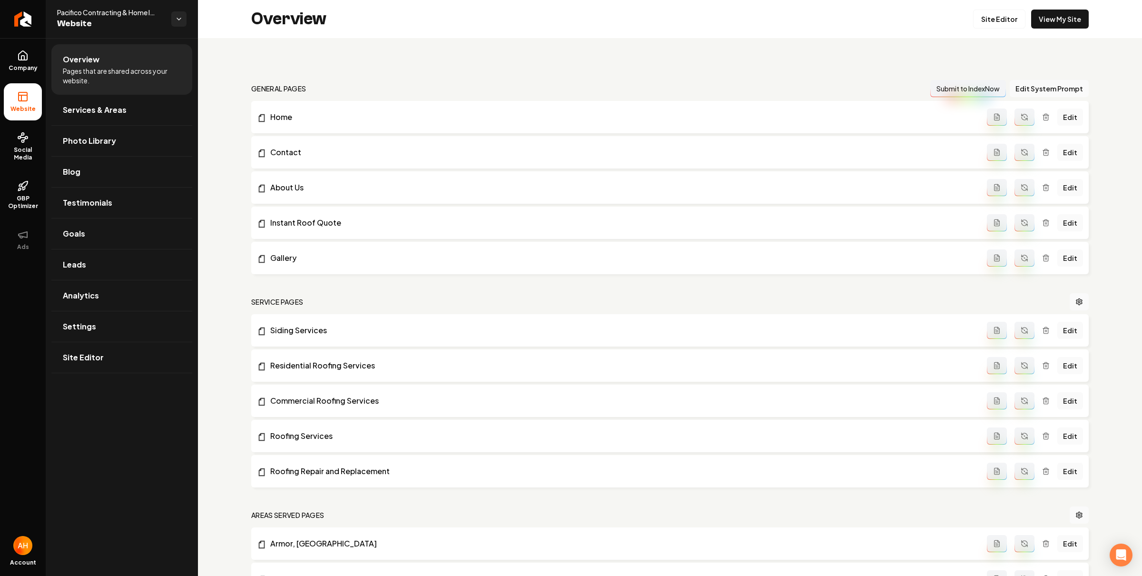
scroll to position [779, 0]
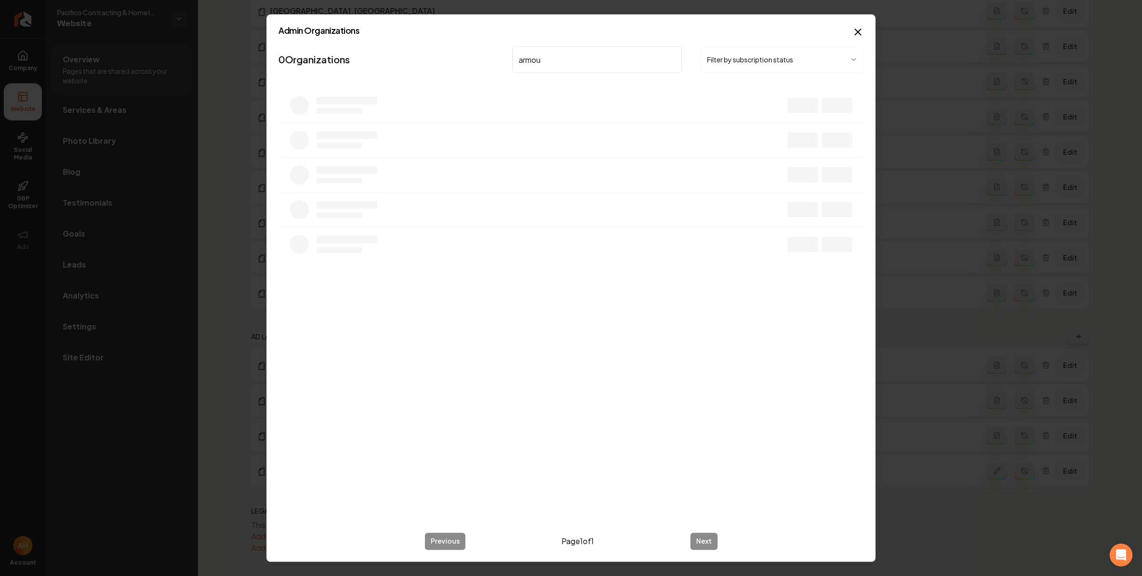
type input "armour"
click at [742, 107] on button "Overview" at bounding box center [749, 108] width 42 height 17
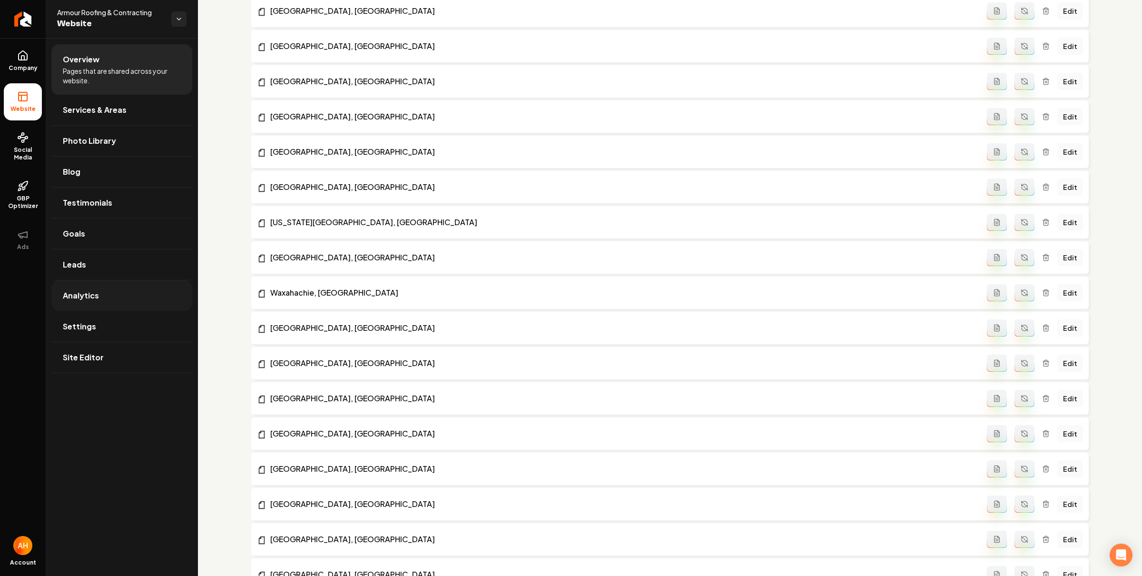
scroll to position [1025, 0]
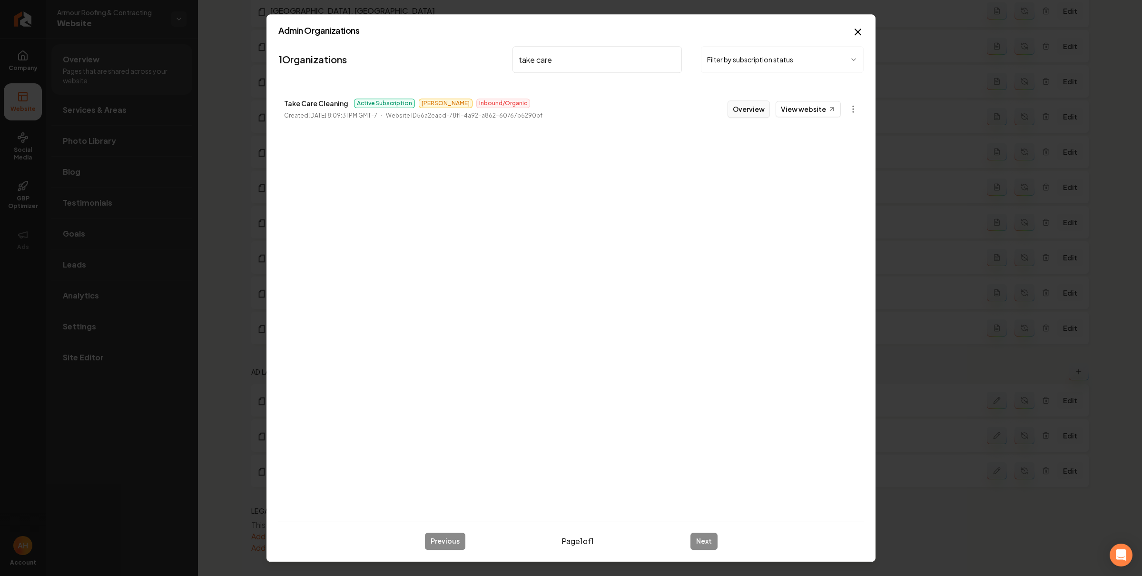
type input "take care"
click at [762, 108] on button "Overview" at bounding box center [749, 108] width 42 height 17
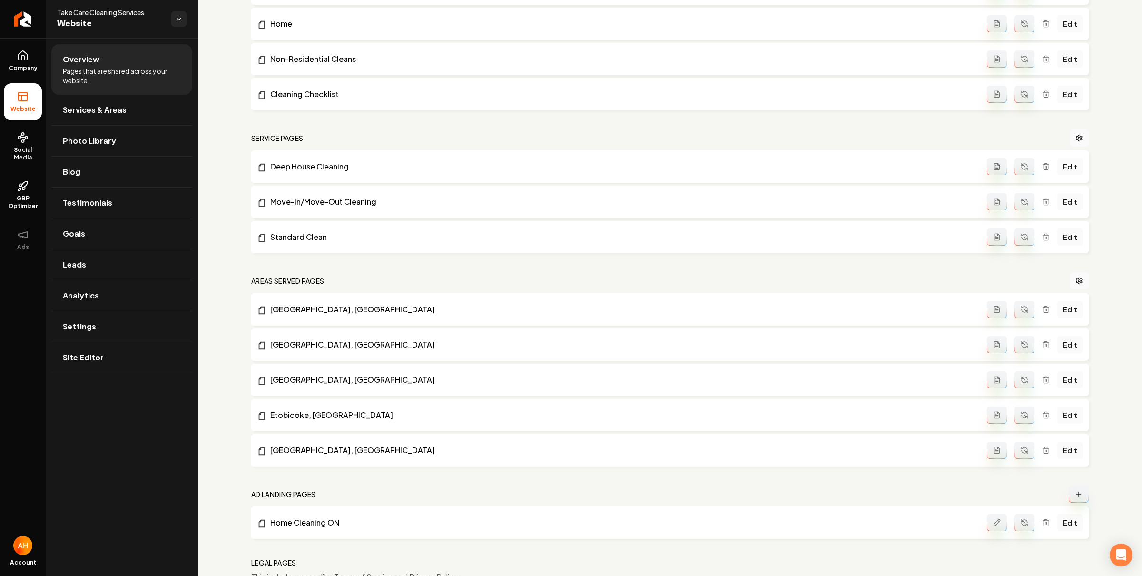
scroll to position [251, 0]
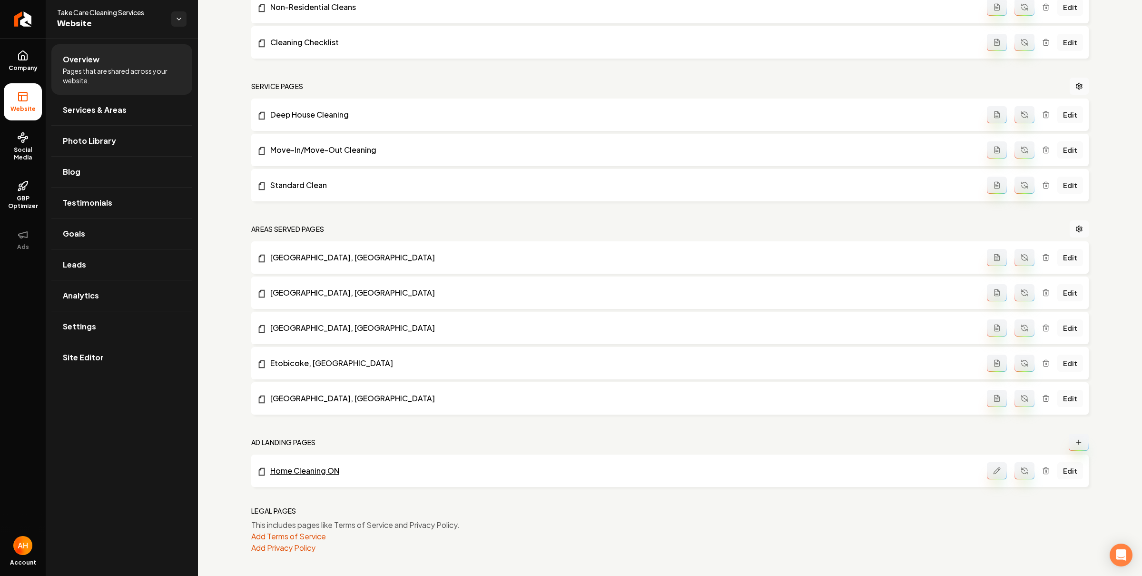
click at [311, 473] on link "Home Cleaning ON" at bounding box center [622, 470] width 730 height 11
click at [428, 91] on nav "Service Pages" at bounding box center [669, 86] width 837 height 17
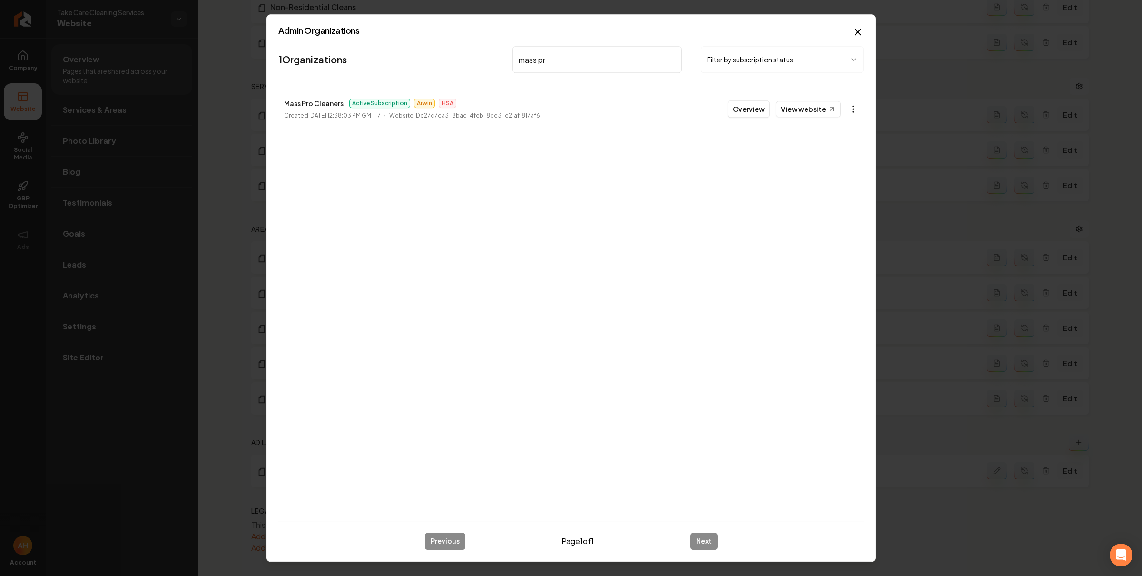
click at [856, 105] on body "Company Website Social Media GBP Optimizer Ads Account Take Care Cleaning Servi…" at bounding box center [571, 288] width 1142 height 576
click at [844, 185] on link "View in Stripe" at bounding box center [829, 191] width 60 height 15
click at [372, 60] on nav "1 Organizations mass pr Filter by subscription status" at bounding box center [570, 63] width 585 height 42
drag, startPoint x: 548, startPoint y: 50, endPoint x: 567, endPoint y: 56, distance: 19.9
click at [567, 56] on input "mass pr" at bounding box center [596, 59] width 169 height 27
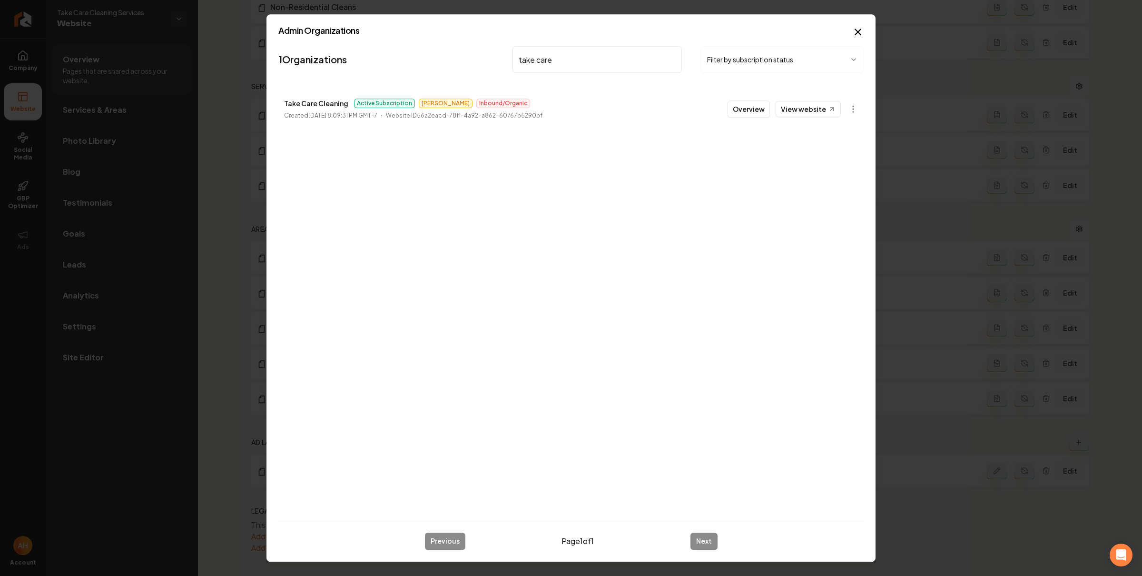
type input "take care"
click at [323, 100] on p "Take Care Cleaning" at bounding box center [316, 103] width 64 height 11
drag, startPoint x: 323, startPoint y: 100, endPoint x: 395, endPoint y: 87, distance: 73.6
click at [322, 101] on p "Take Care Cleaning" at bounding box center [316, 103] width 64 height 11
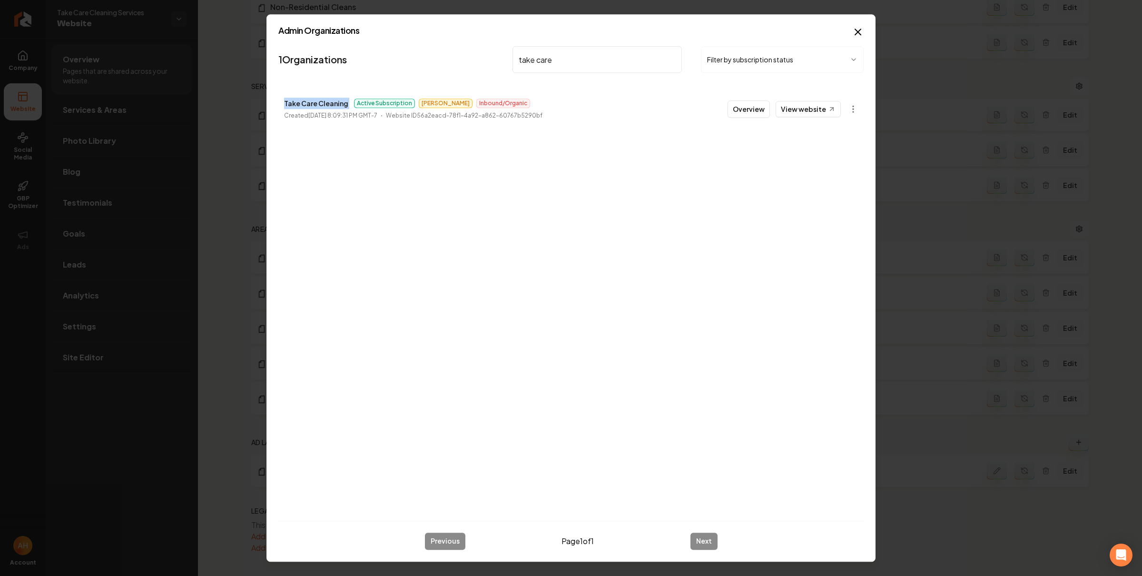
copy p "Take Care Cleaning"
